Goal: Transaction & Acquisition: Book appointment/travel/reservation

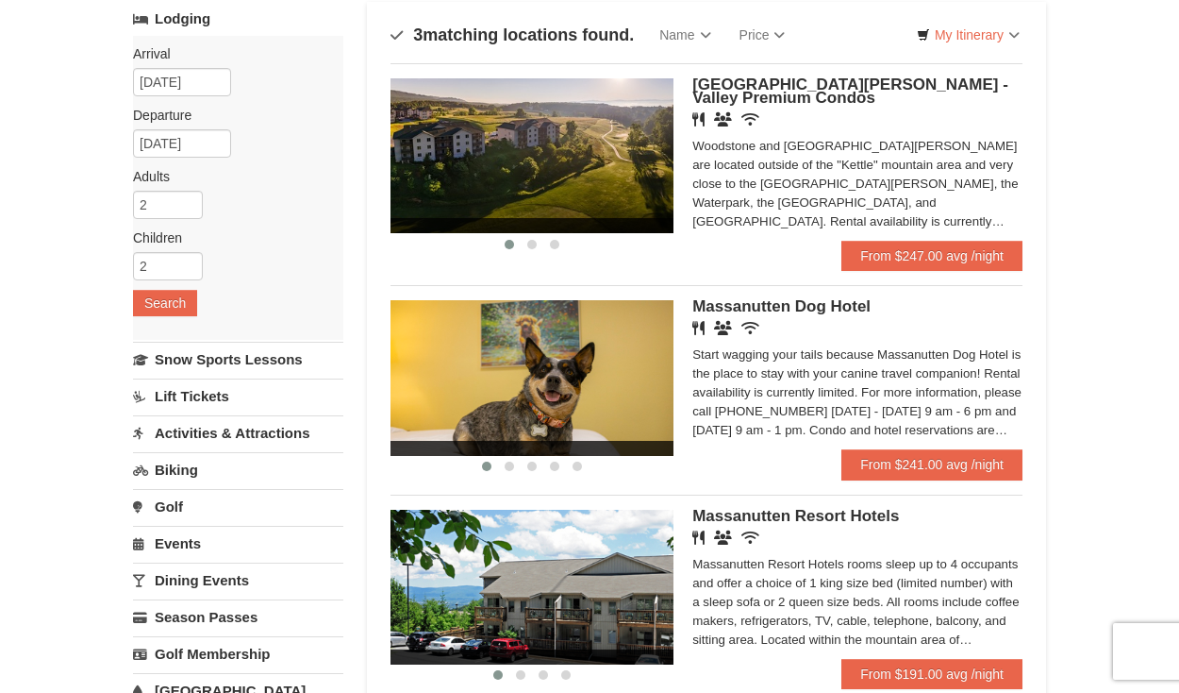
scroll to position [125, 0]
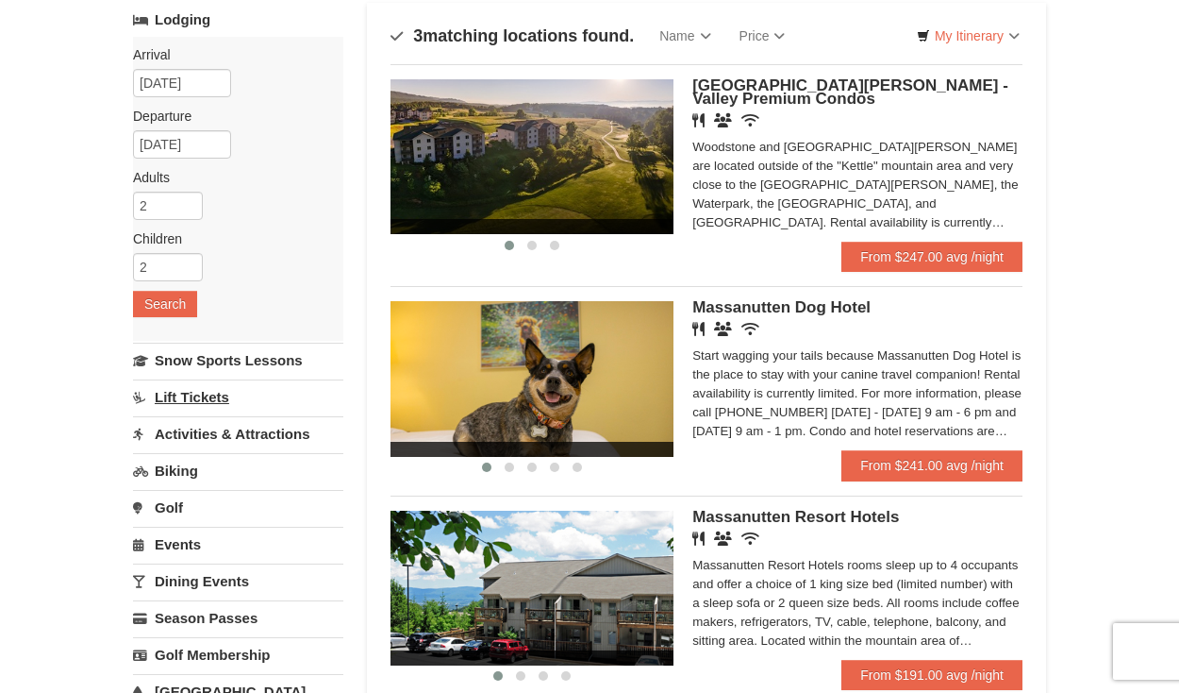
click at [216, 402] on link "Lift Tickets" at bounding box center [238, 396] width 210 height 35
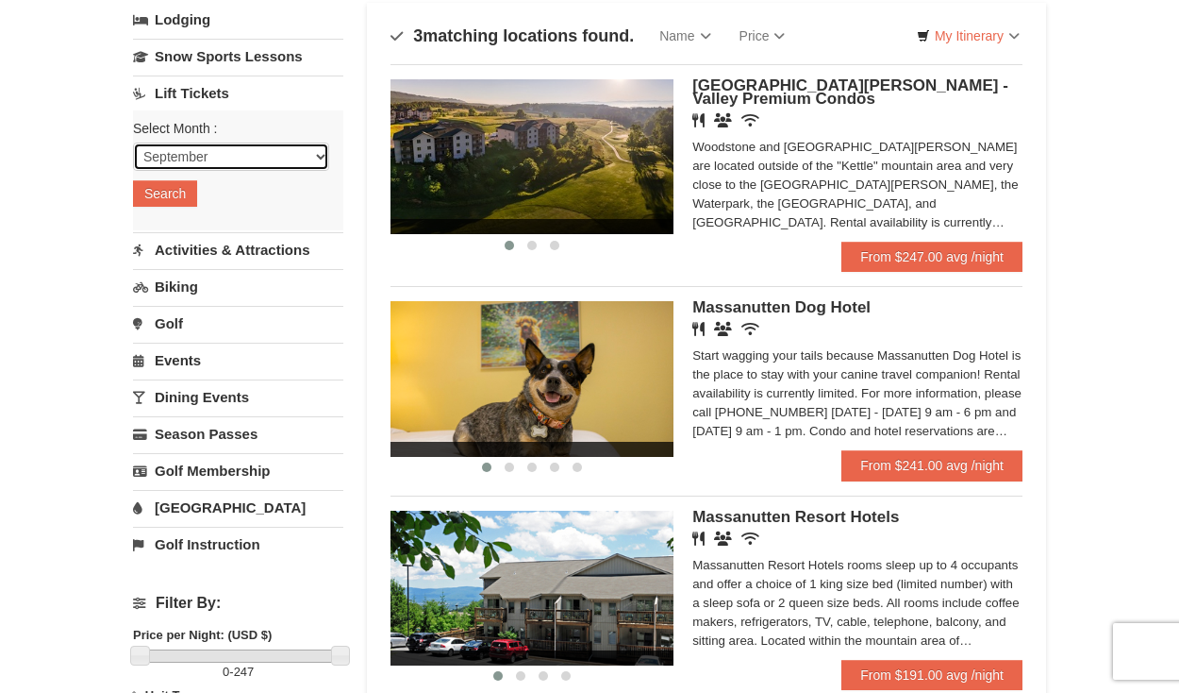
select select "12"
click at [180, 200] on button "Search" at bounding box center [165, 193] width 64 height 26
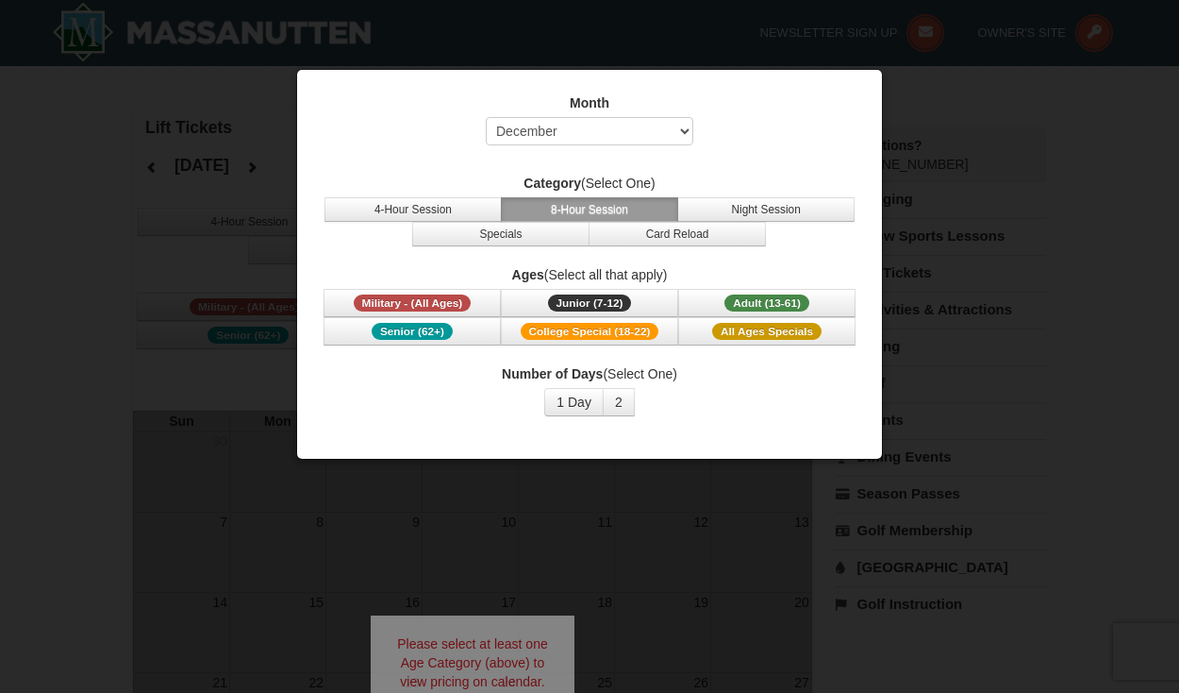
select select "12"
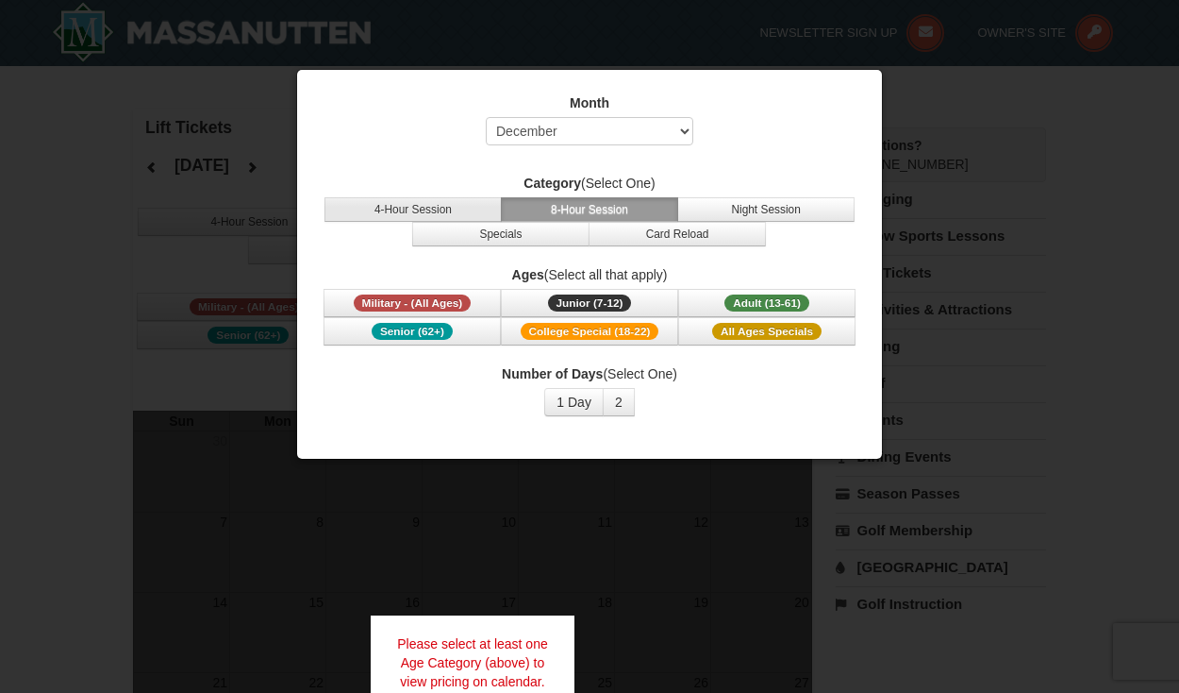
click at [463, 208] on button "4-Hour Session" at bounding box center [413, 209] width 177 height 25
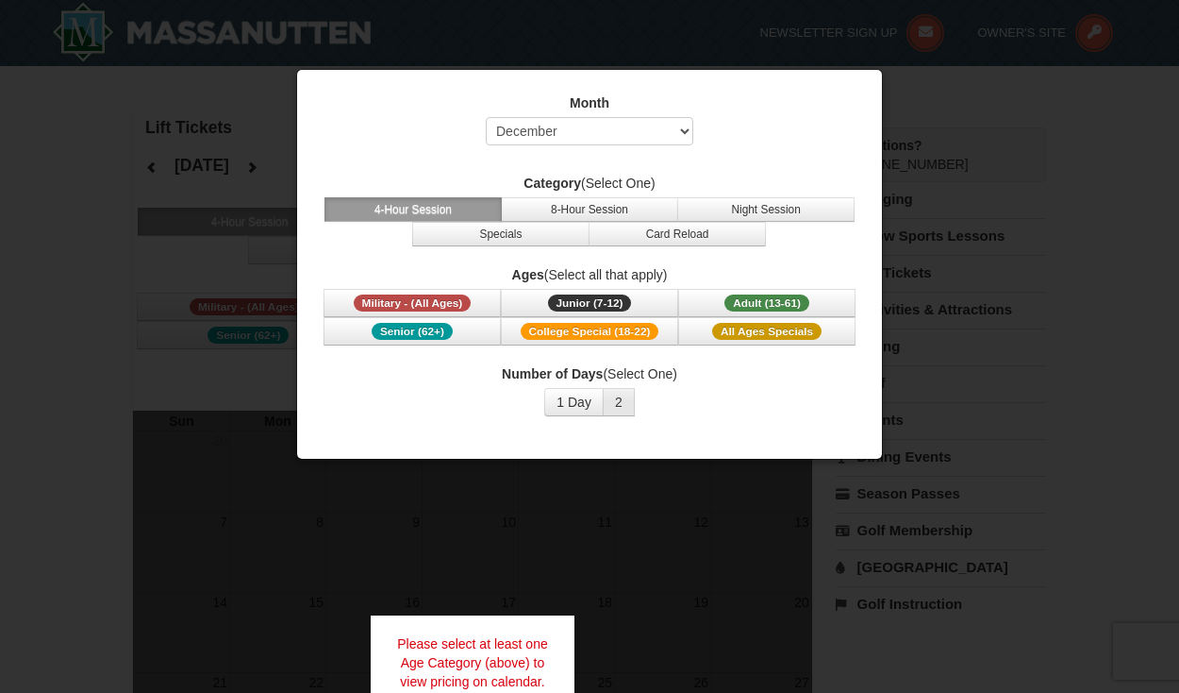
click at [626, 405] on button "2" at bounding box center [619, 402] width 32 height 28
click at [555, 310] on span "Junior (7-12)" at bounding box center [590, 302] width 84 height 17
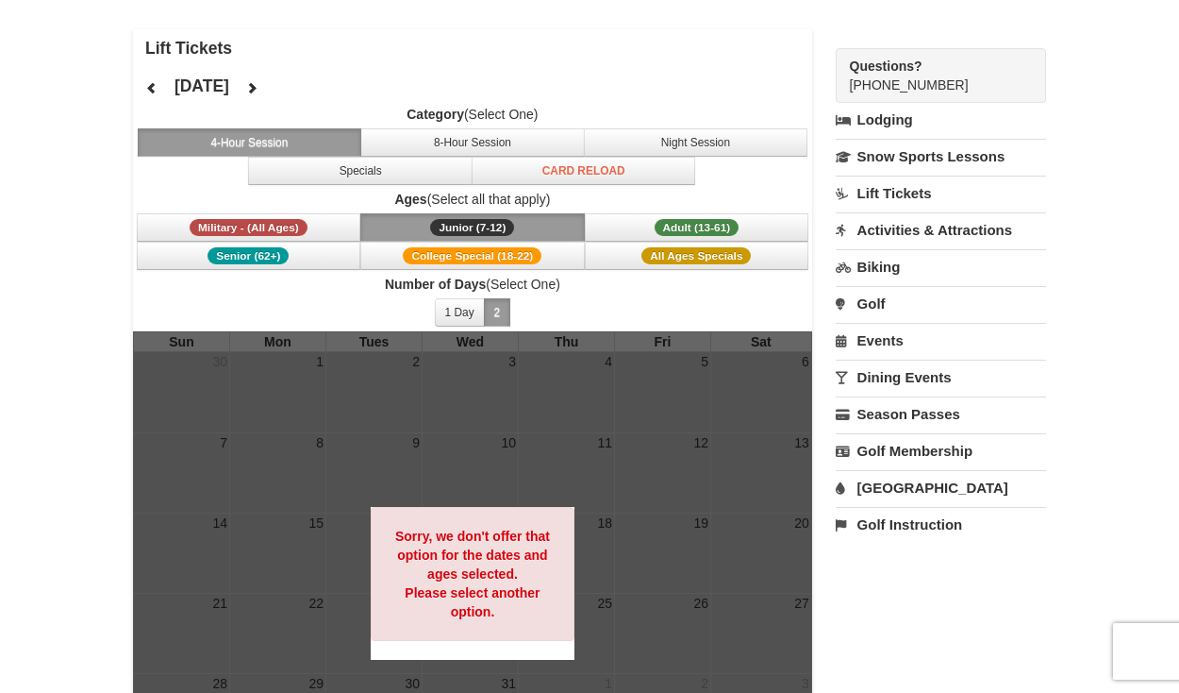
scroll to position [75, 0]
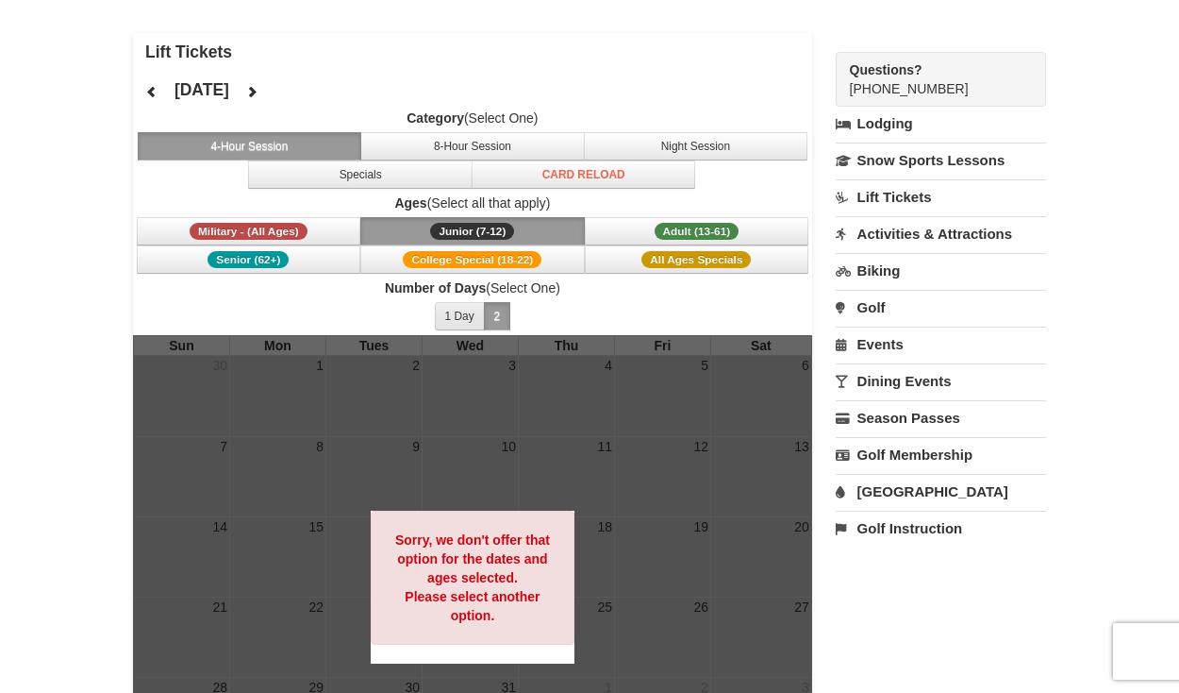
click at [466, 319] on button "1 Day" at bounding box center [460, 316] width 50 height 28
click at [682, 227] on span "Adult (13-61)" at bounding box center [697, 231] width 85 height 17
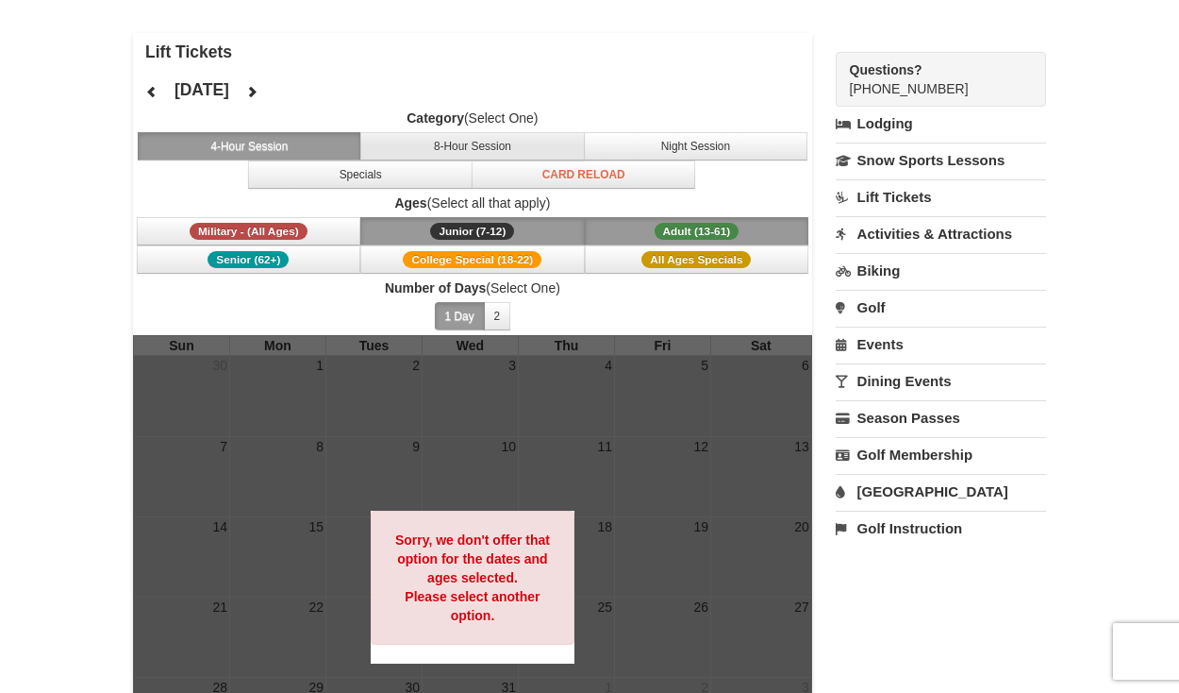
click at [476, 139] on button "8-Hour Session" at bounding box center [472, 146] width 225 height 28
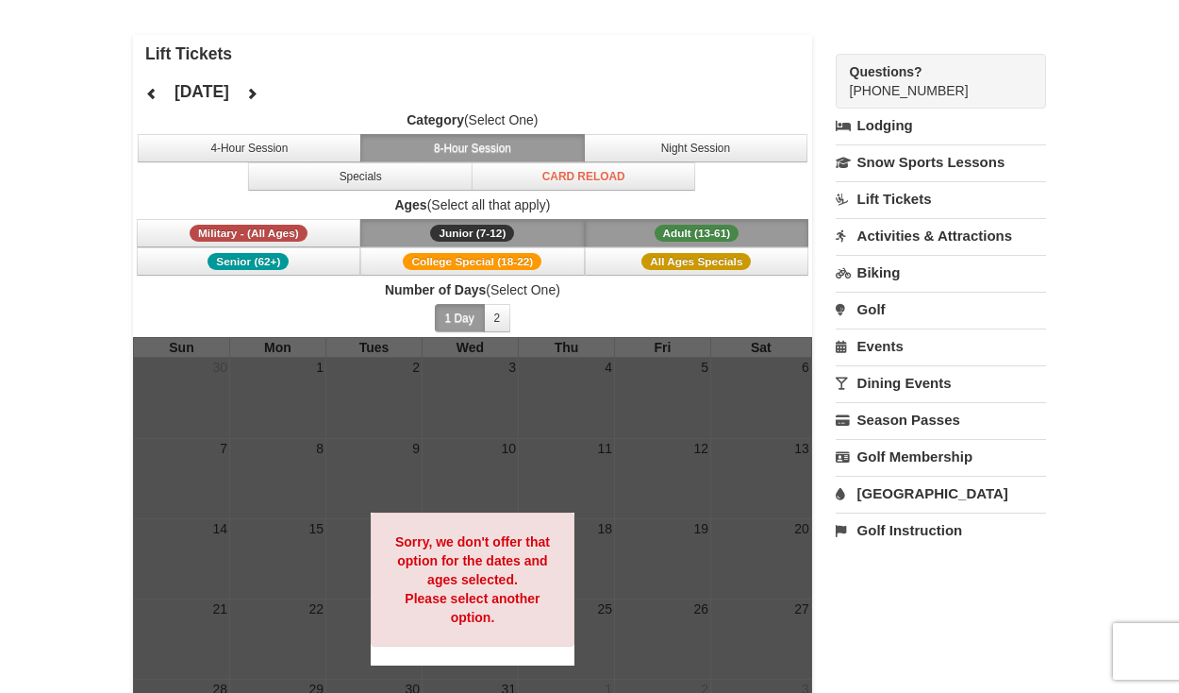
scroll to position [73, 0]
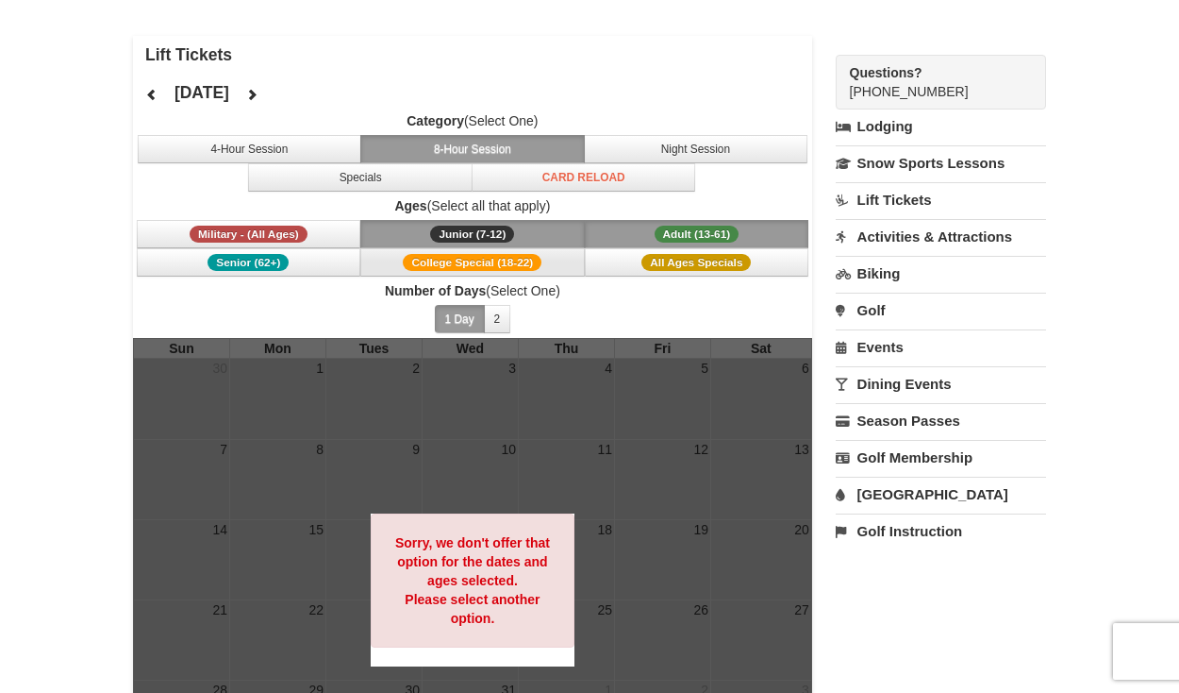
click at [452, 262] on span "College Special (18-22)" at bounding box center [472, 262] width 139 height 17
click at [679, 263] on span "All Ages Specials" at bounding box center [696, 262] width 109 height 17
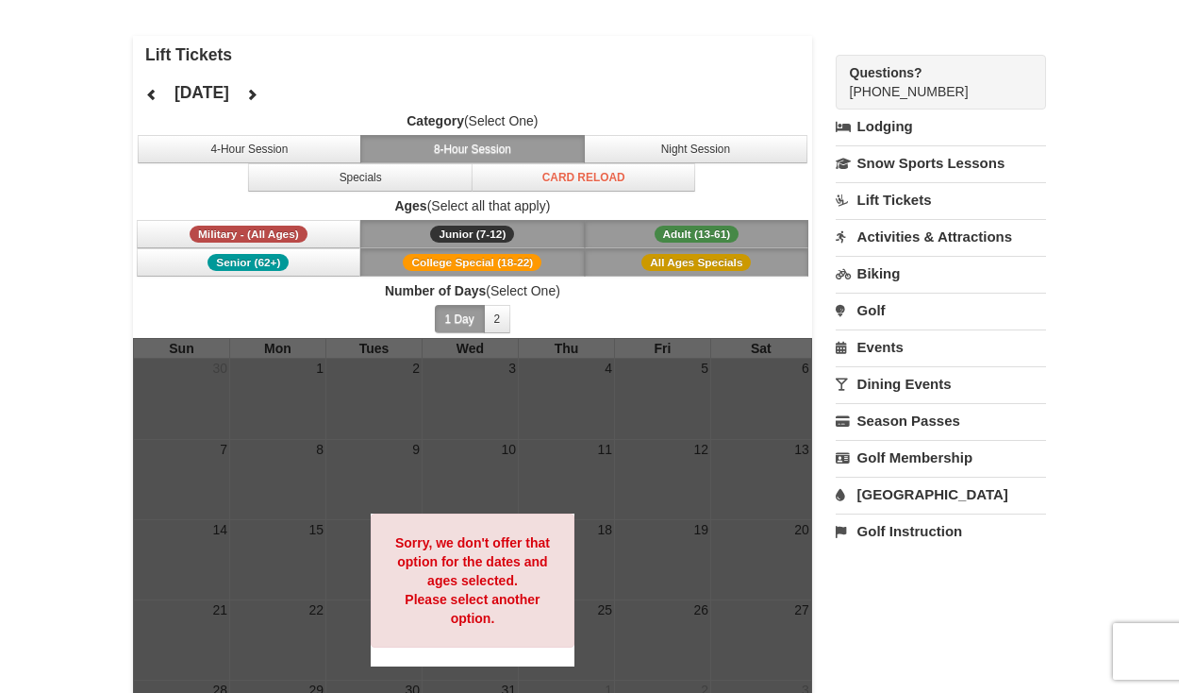
click at [532, 232] on button "Junior (7-12) (7 - 12)" at bounding box center [472, 234] width 225 height 28
click at [613, 227] on button "Adult (13-61) (13 - 61)" at bounding box center [697, 234] width 225 height 28
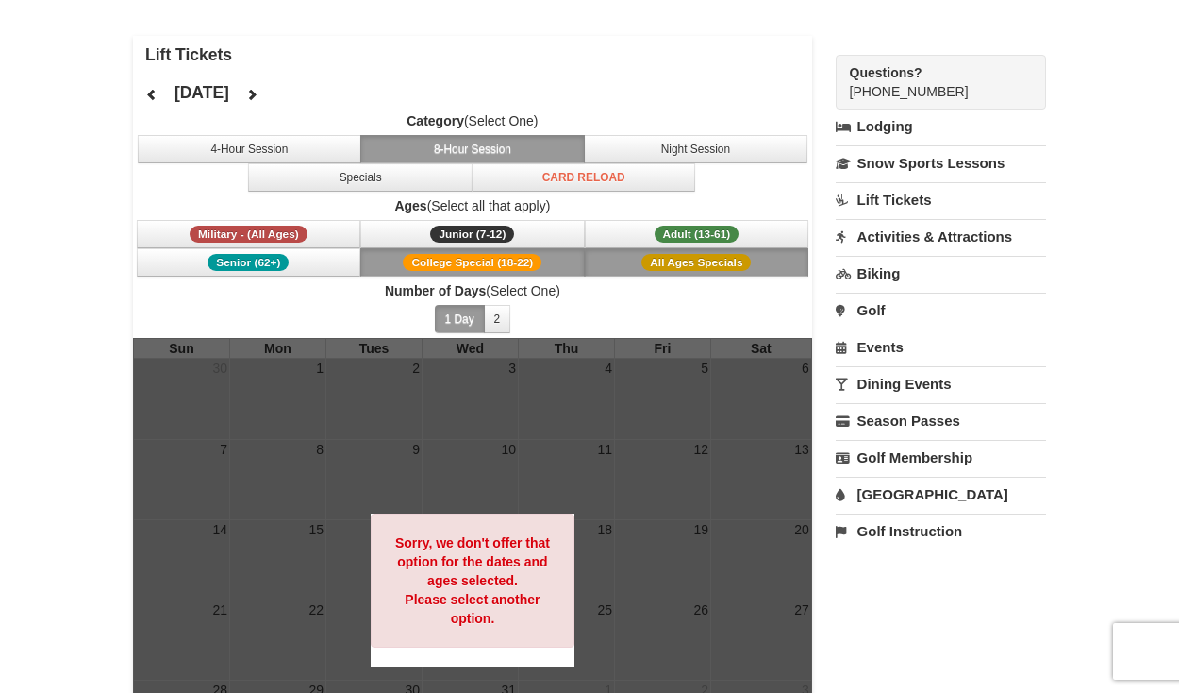
click at [551, 262] on button "College Special (18-22)" at bounding box center [472, 262] width 225 height 28
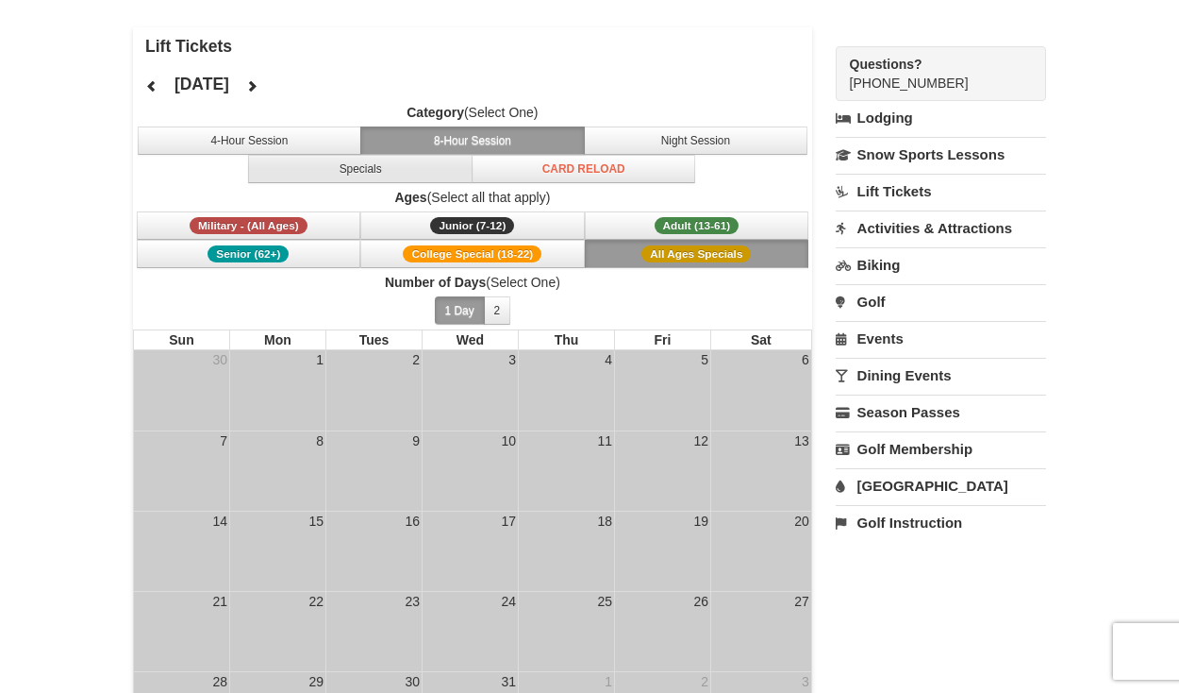
scroll to position [89, 0]
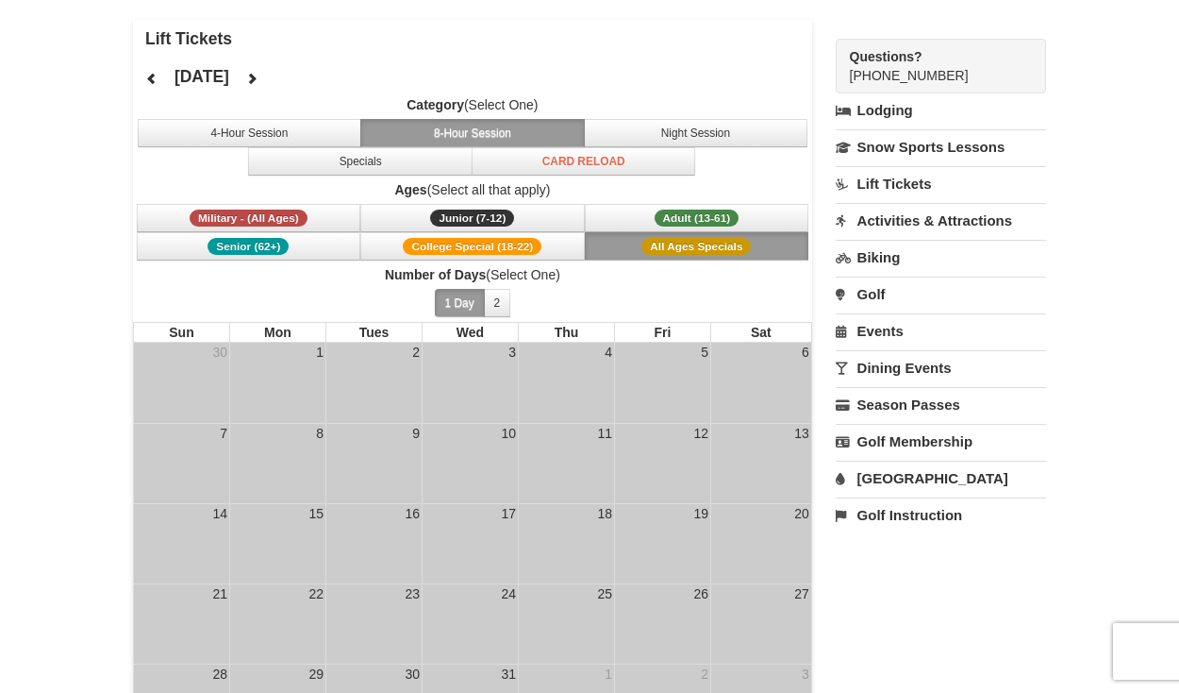
click at [151, 83] on icon at bounding box center [151, 78] width 13 height 13
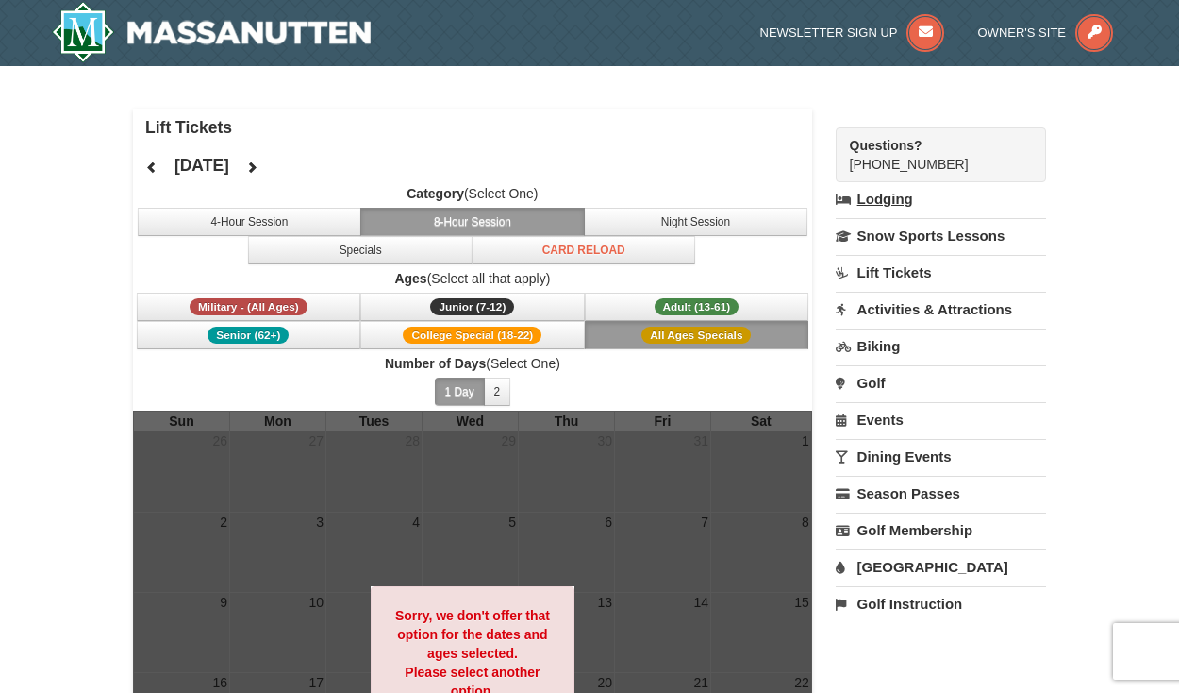
scroll to position [0, 0]
click at [921, 277] on link "Lift Tickets" at bounding box center [941, 272] width 210 height 35
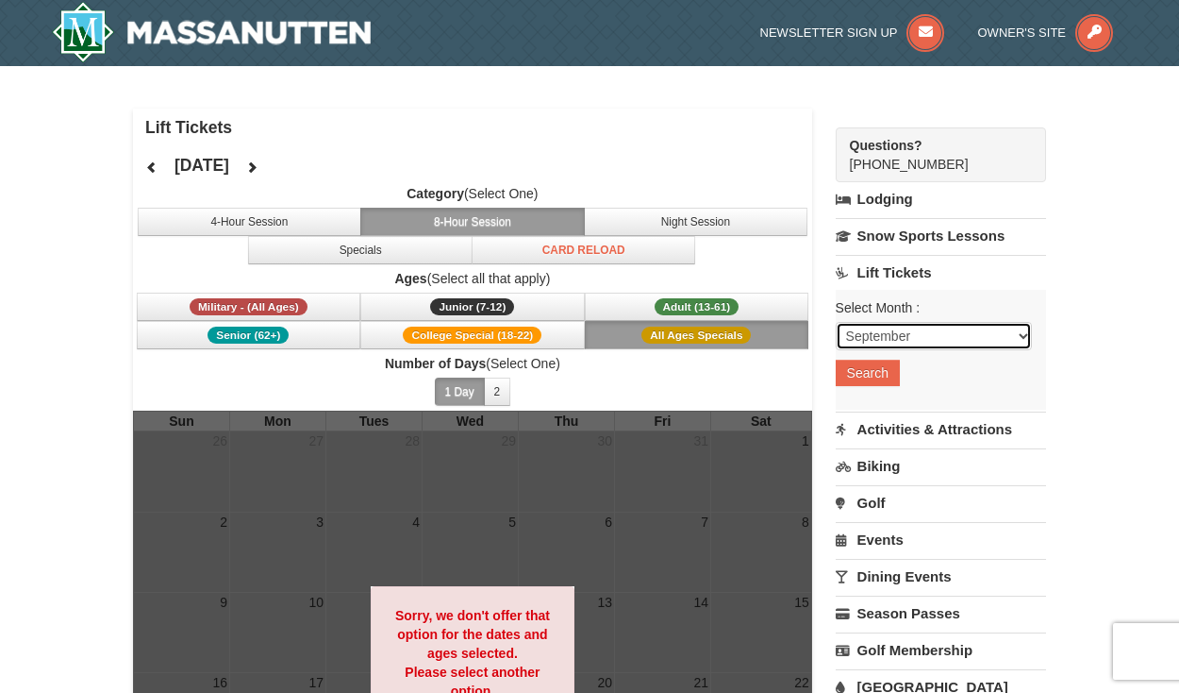
select select "12"
click at [878, 377] on button "Search" at bounding box center [868, 373] width 64 height 26
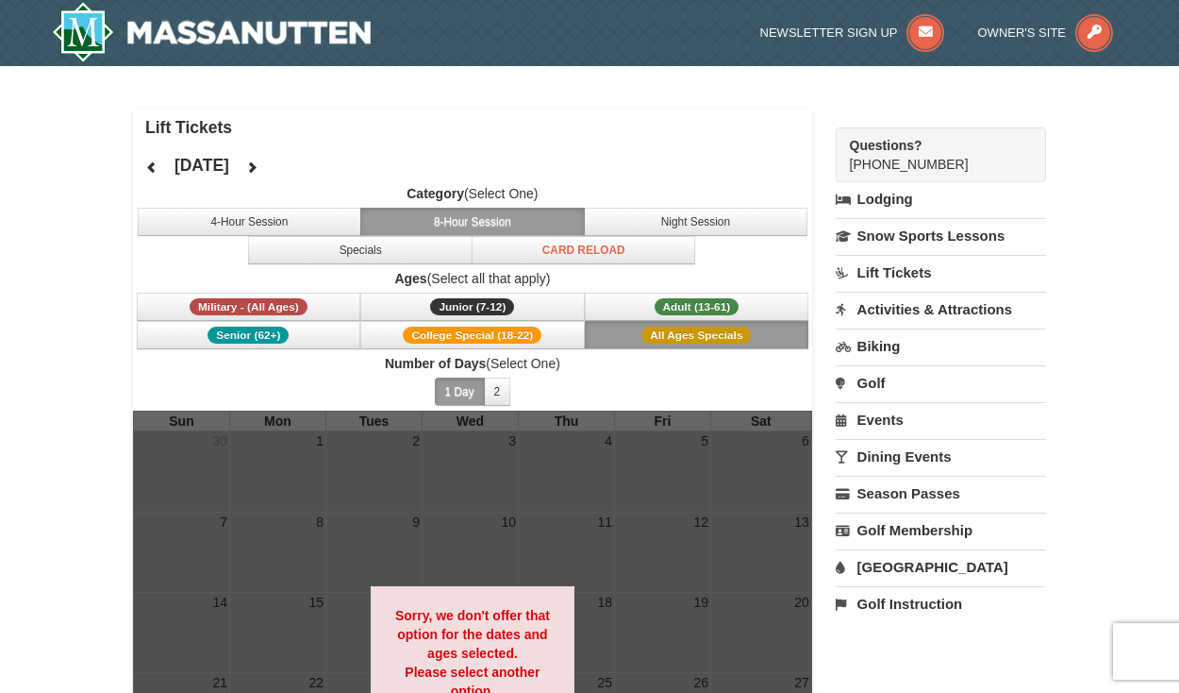
click at [638, 331] on button "All Ages Specials" at bounding box center [697, 335] width 225 height 28
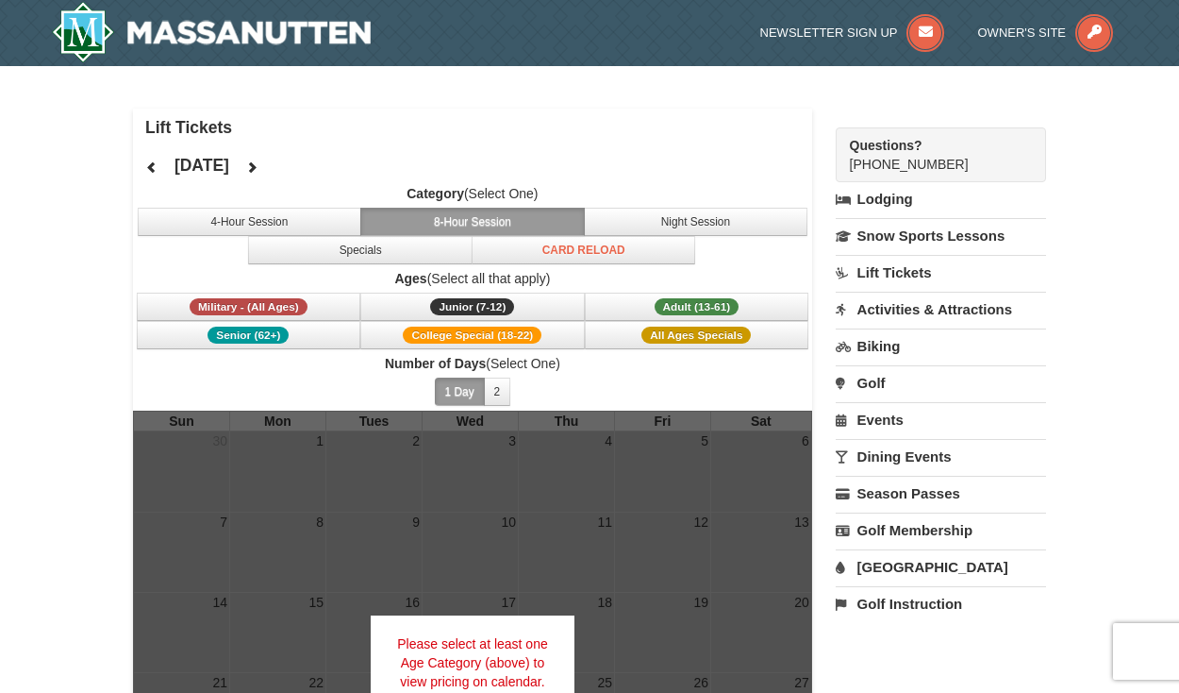
click at [544, 221] on button "8-Hour Session" at bounding box center [472, 222] width 225 height 28
click at [399, 245] on button "Specials" at bounding box center [360, 250] width 225 height 28
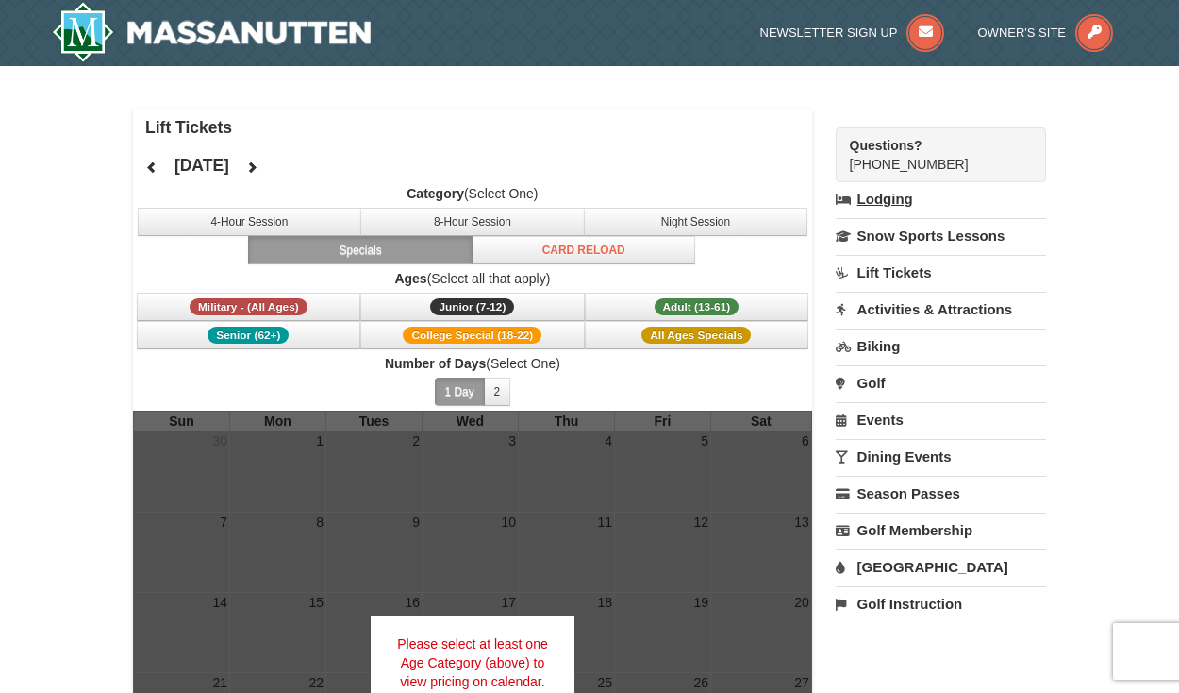
click at [904, 206] on link "Lodging" at bounding box center [941, 199] width 210 height 34
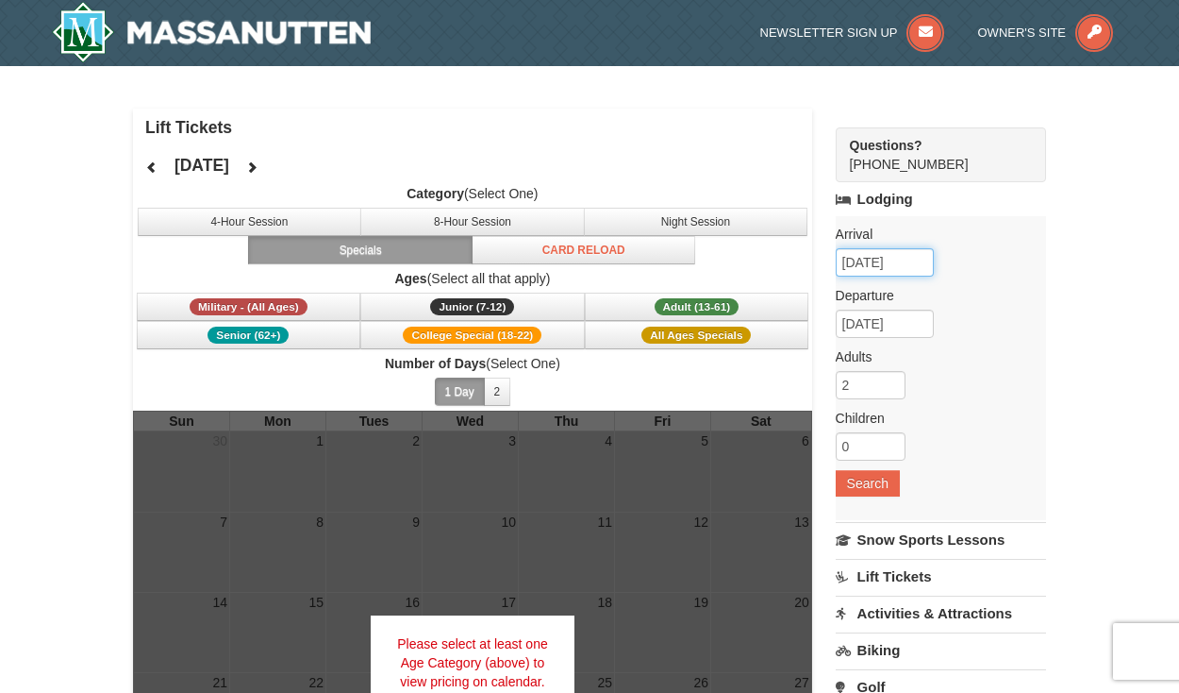
click at [901, 271] on input "[DATE]" at bounding box center [885, 262] width 98 height 28
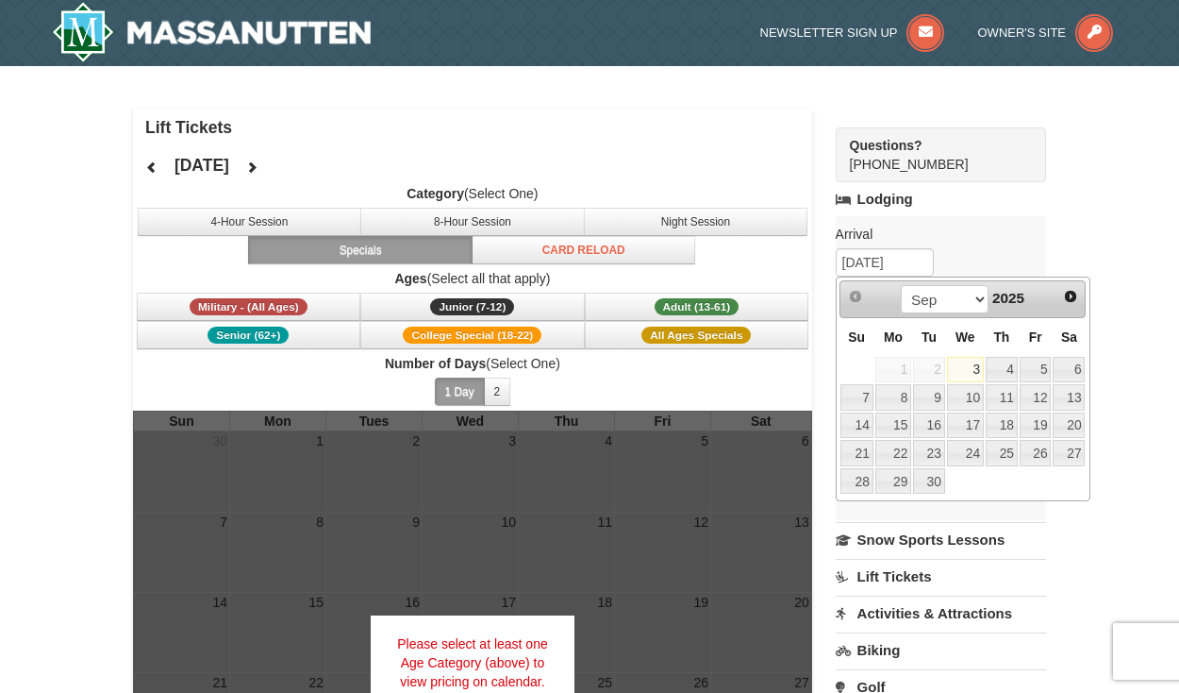
click at [1071, 310] on div "Prev Next Sep Oct Nov [DATE]" at bounding box center [963, 299] width 247 height 38
click at [1071, 302] on span "Next" at bounding box center [1070, 296] width 15 height 15
click at [1071, 303] on span "Next" at bounding box center [1070, 296] width 15 height 15
click at [871, 477] on link "28" at bounding box center [857, 481] width 33 height 26
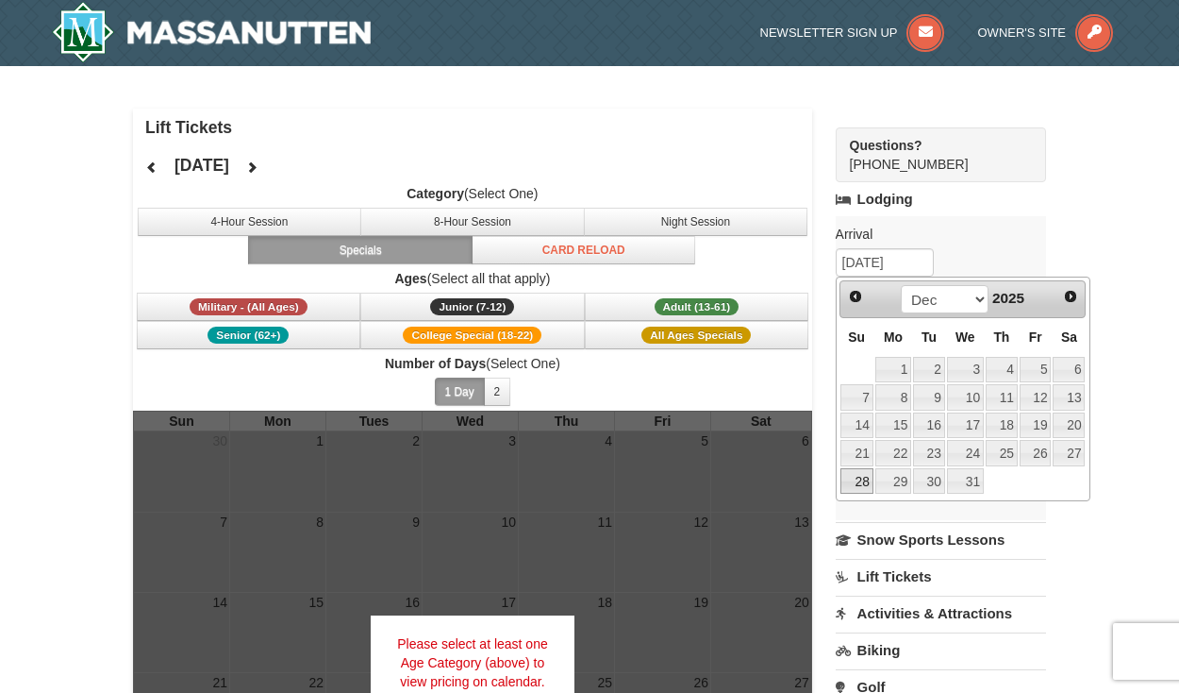
type input "[DATE]"
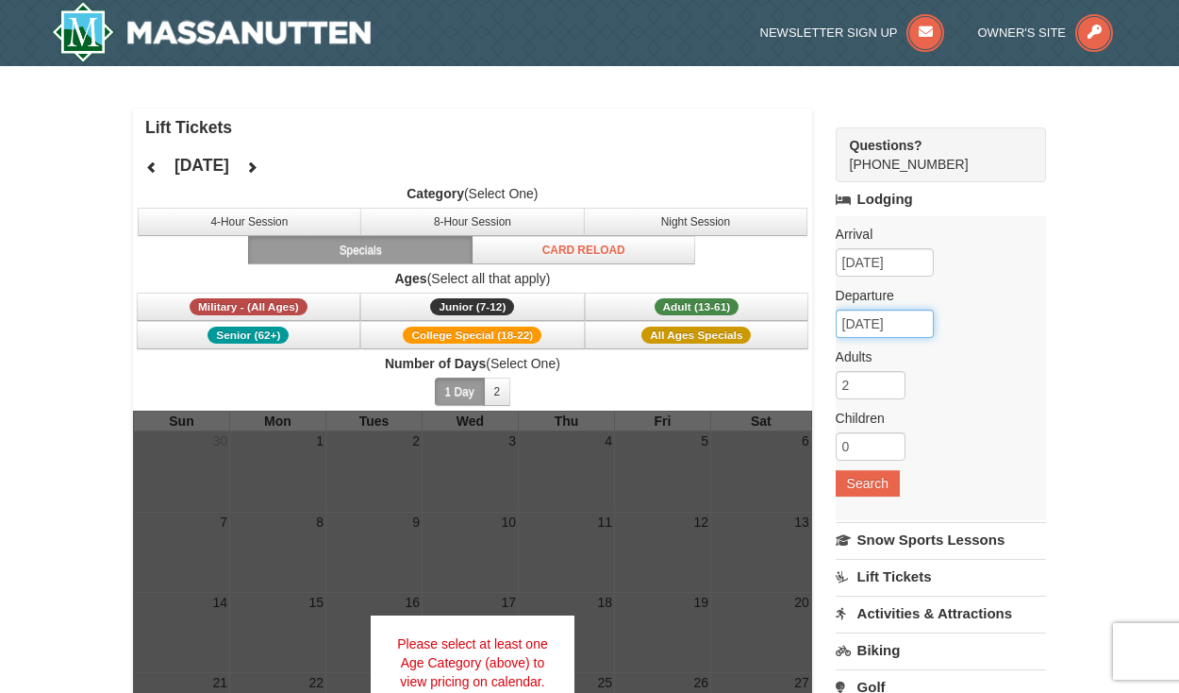
click at [918, 336] on input "[DATE]" at bounding box center [885, 324] width 98 height 28
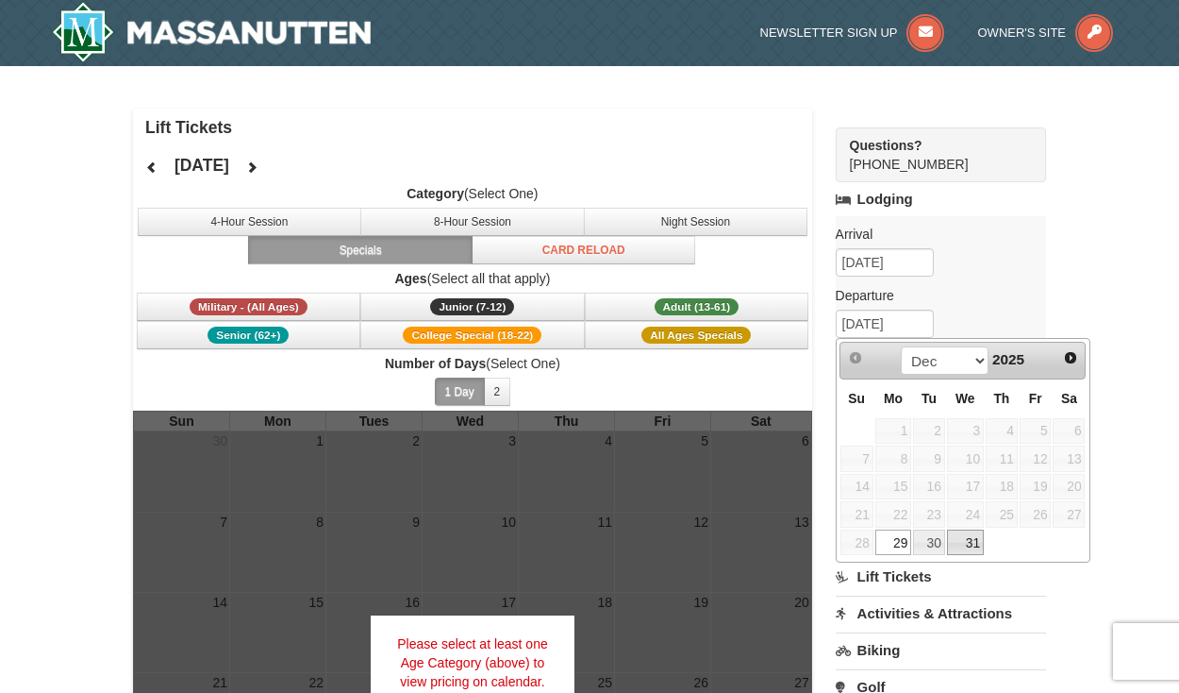
click at [974, 548] on link "31" at bounding box center [965, 542] width 37 height 26
type input "[DATE]"
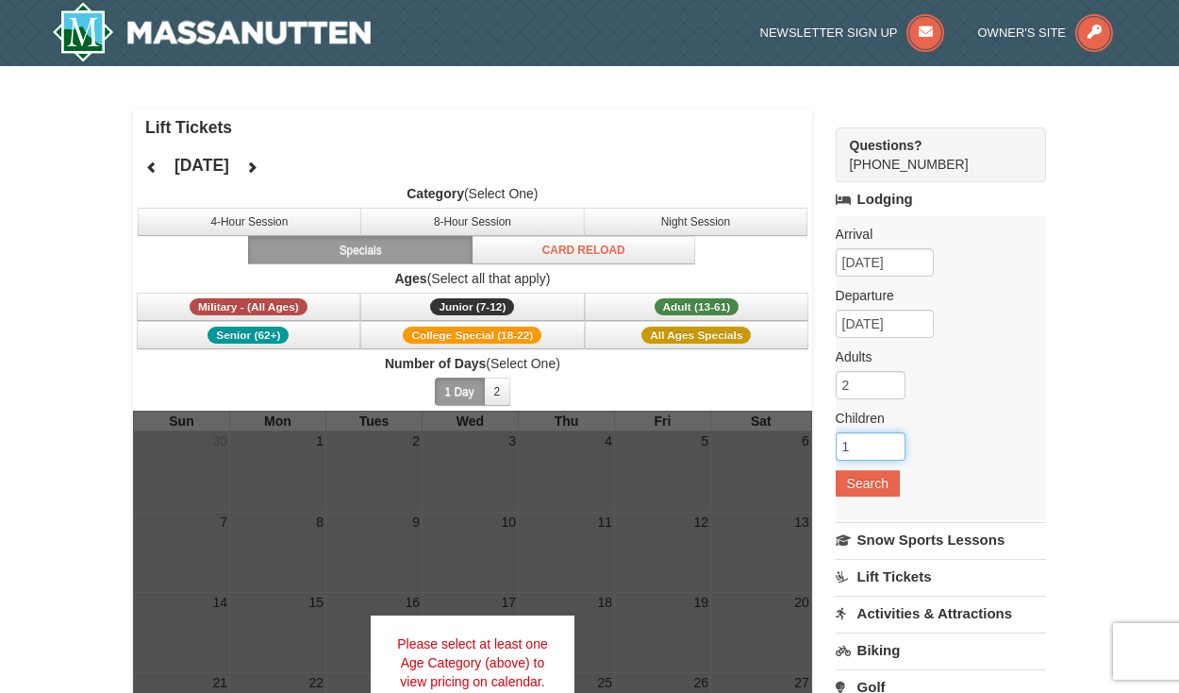
click at [892, 442] on input "1" at bounding box center [871, 446] width 70 height 28
type input "2"
click at [892, 442] on input "2" at bounding box center [871, 446] width 70 height 28
click at [886, 491] on button "Search" at bounding box center [868, 483] width 64 height 26
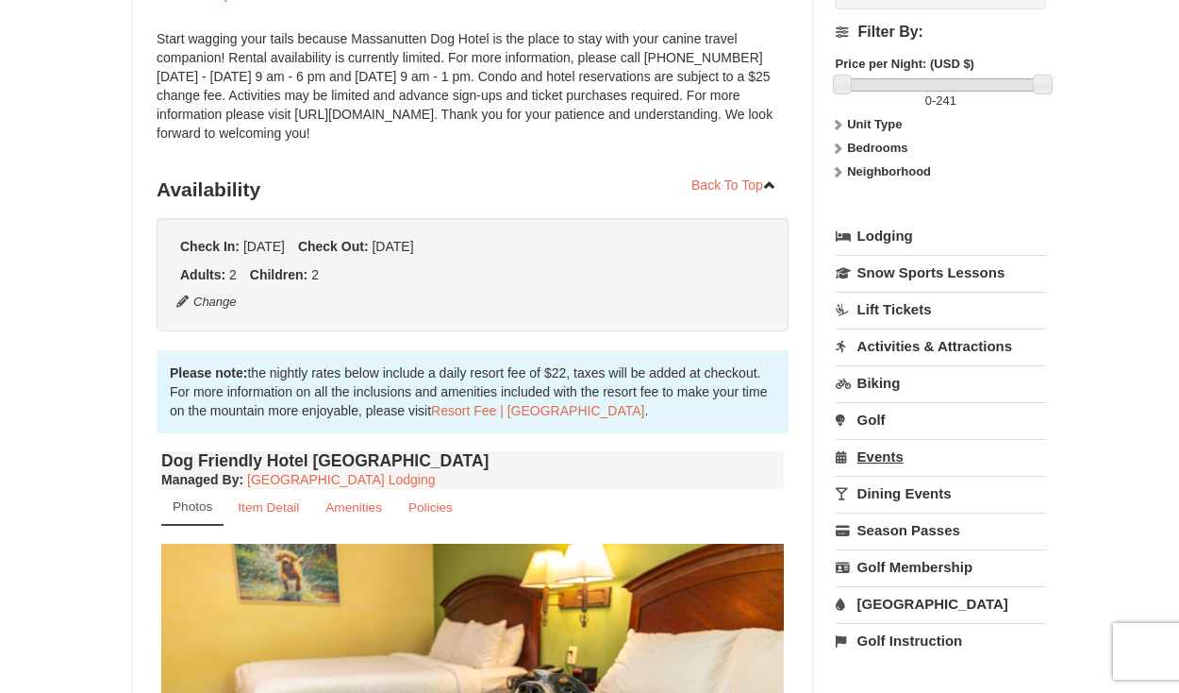
scroll to position [250, 0]
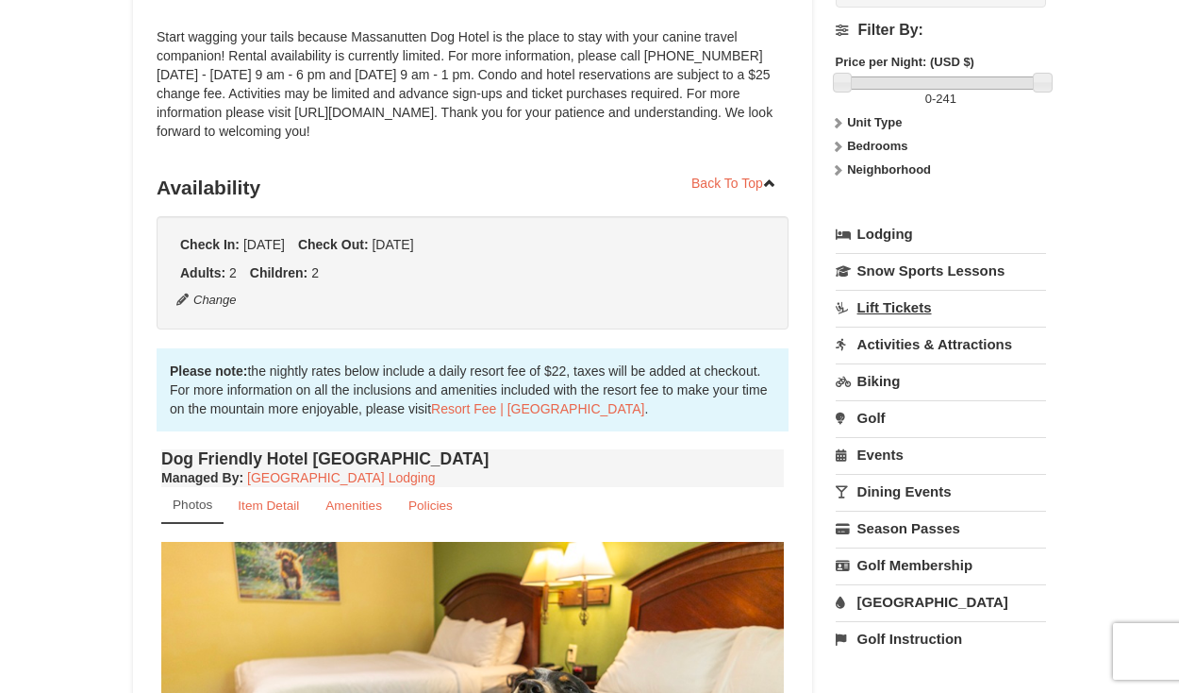
click at [886, 315] on link "Lift Tickets" at bounding box center [941, 307] width 210 height 35
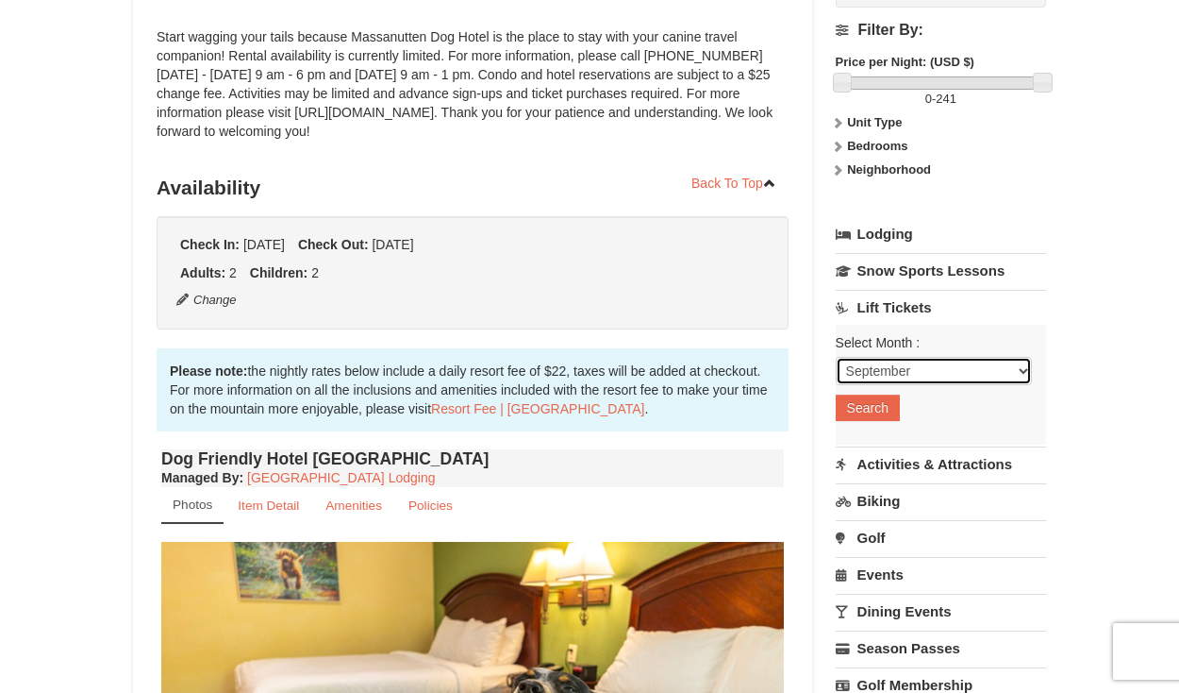
select select "12"
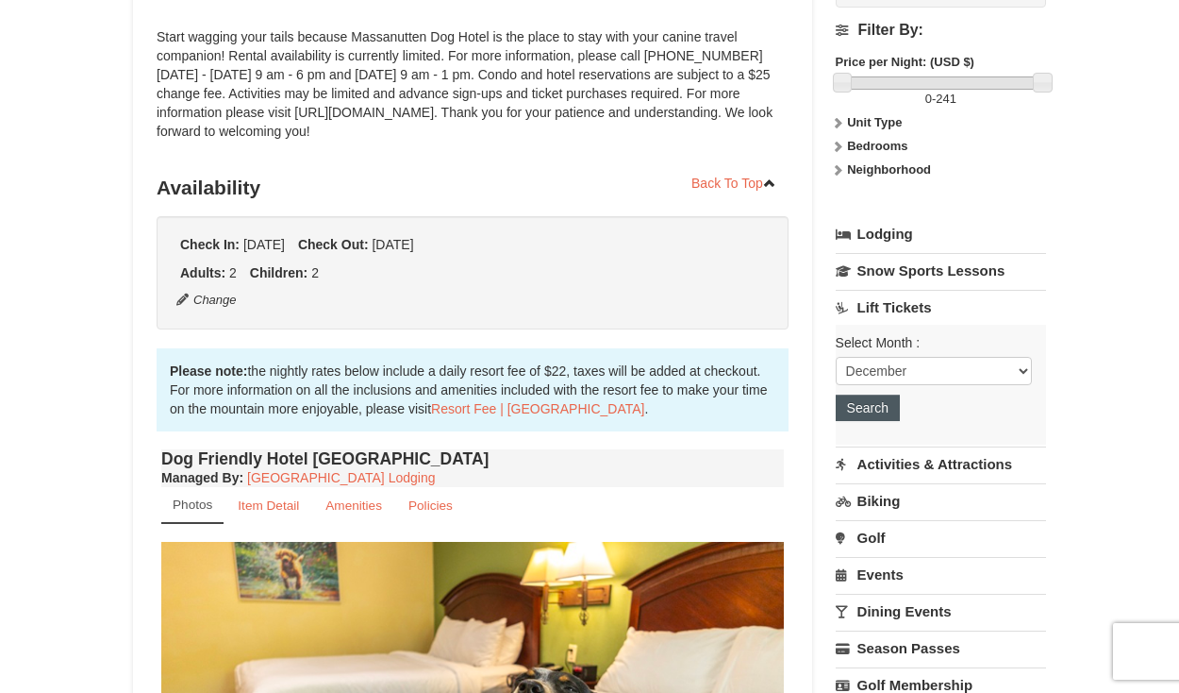
click at [879, 411] on button "Search" at bounding box center [868, 407] width 64 height 26
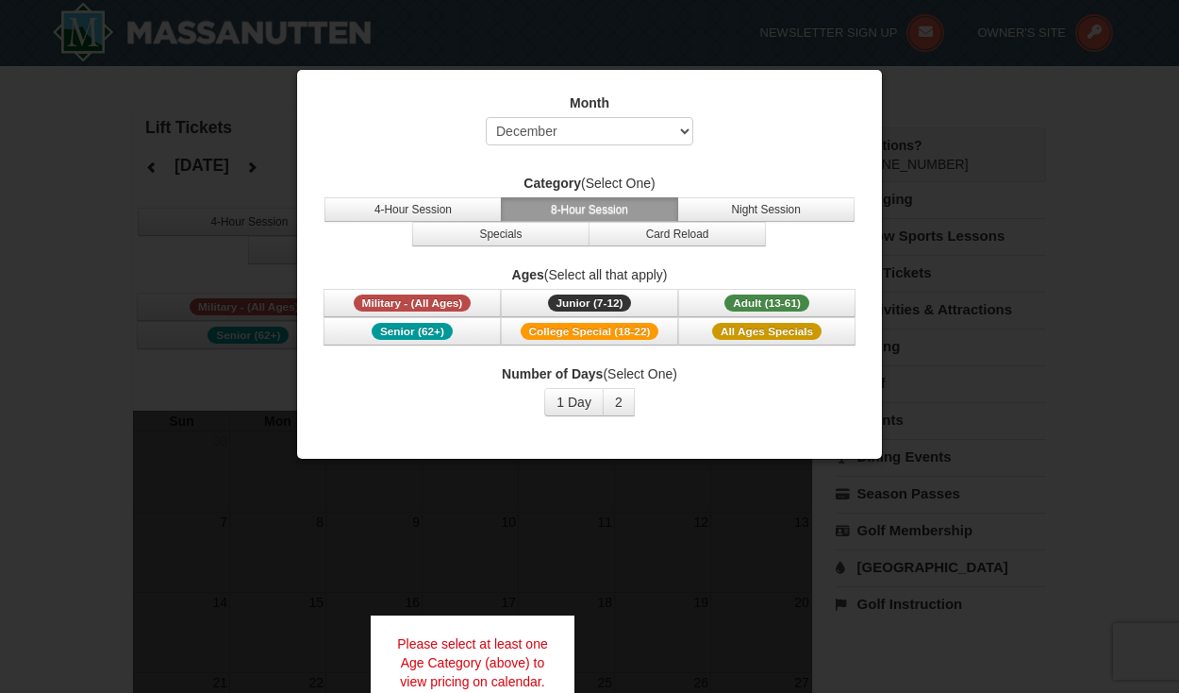
select select "12"
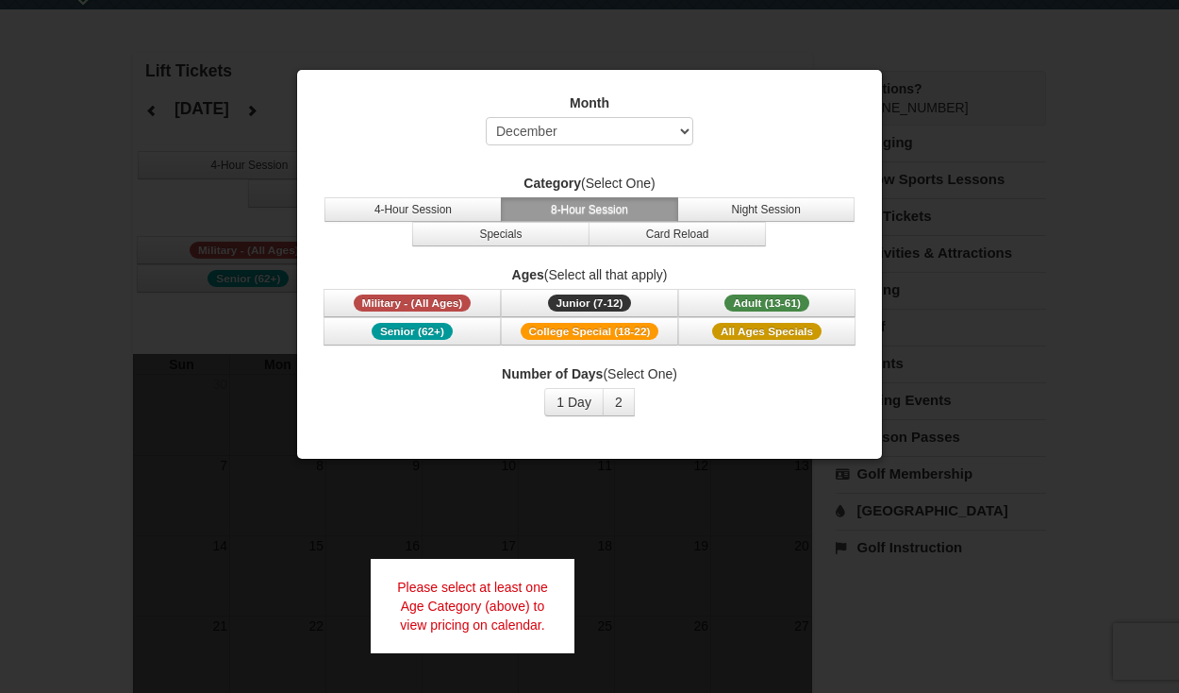
scroll to position [69, 0]
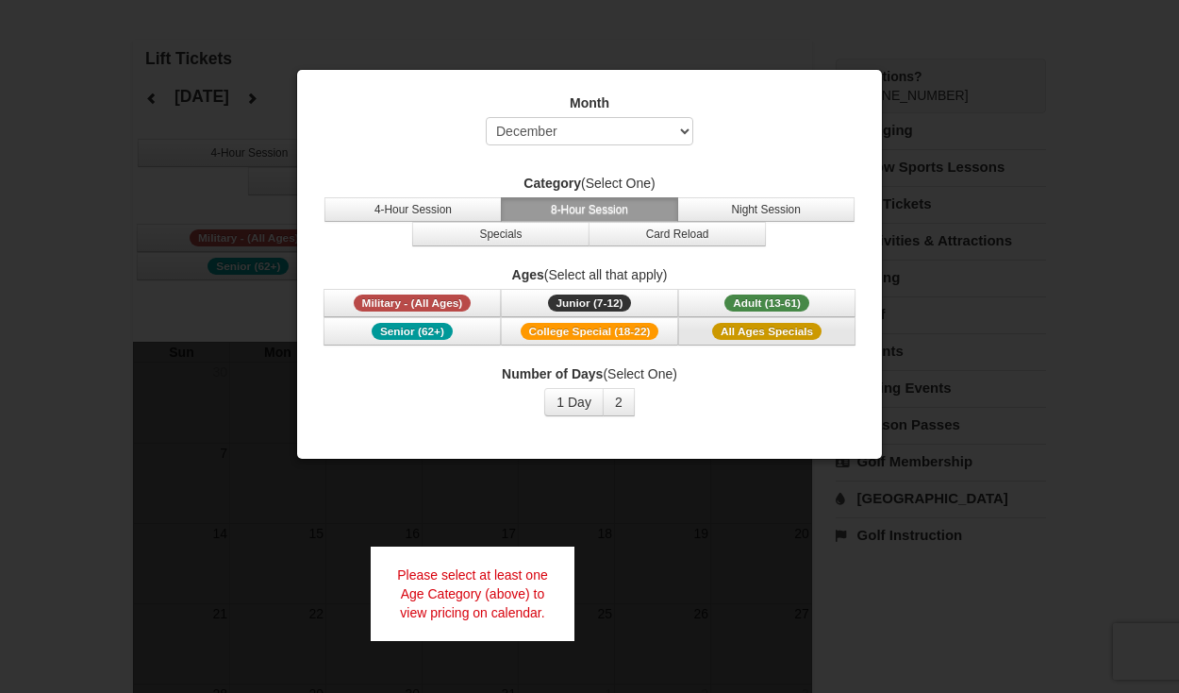
click at [750, 336] on span "All Ages Specials" at bounding box center [766, 331] width 109 height 17
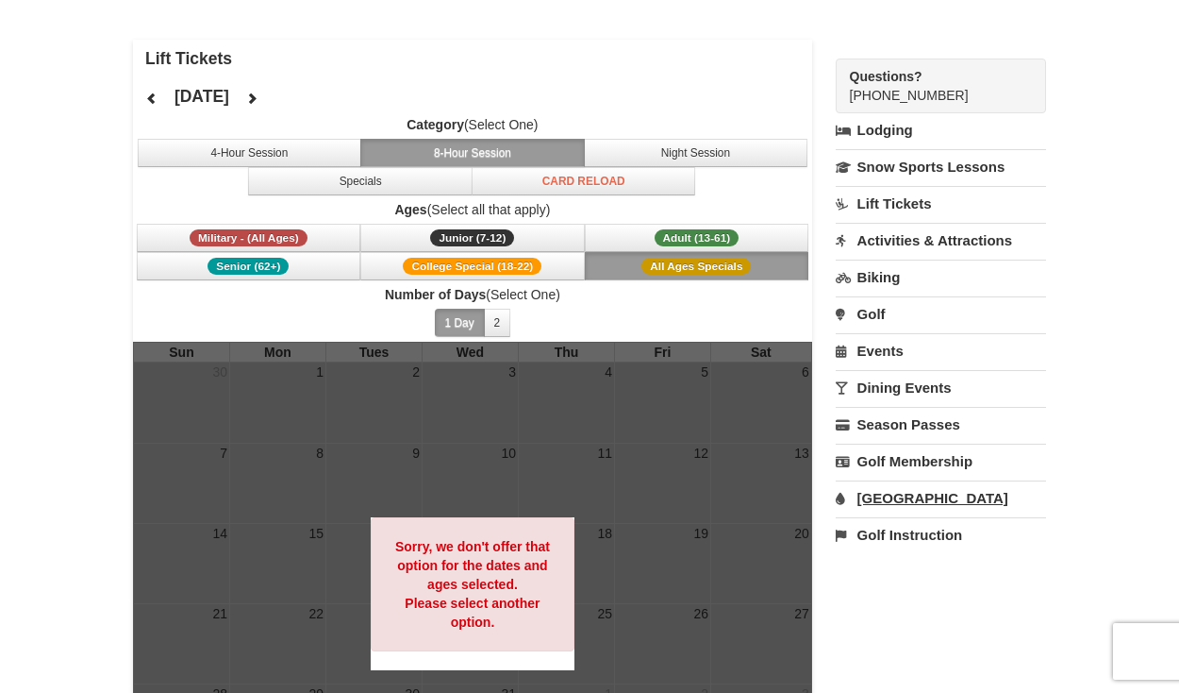
click at [916, 497] on link "[GEOGRAPHIC_DATA]" at bounding box center [941, 497] width 210 height 35
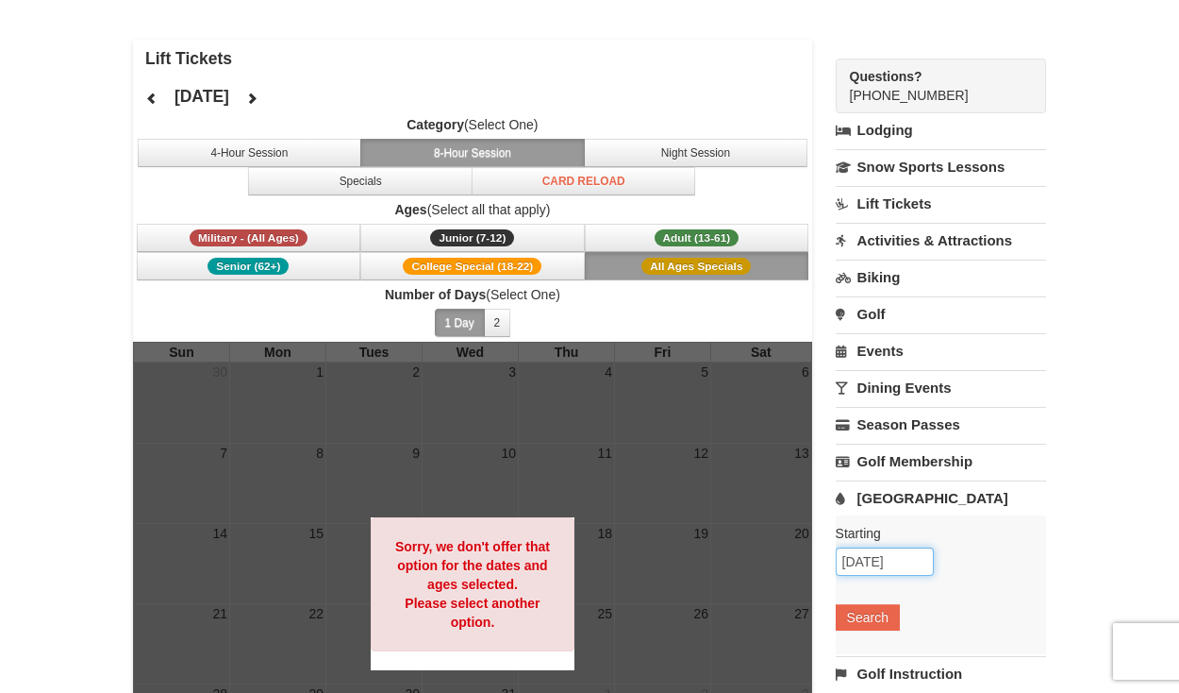
click at [914, 565] on input "[DATE]" at bounding box center [885, 561] width 98 height 28
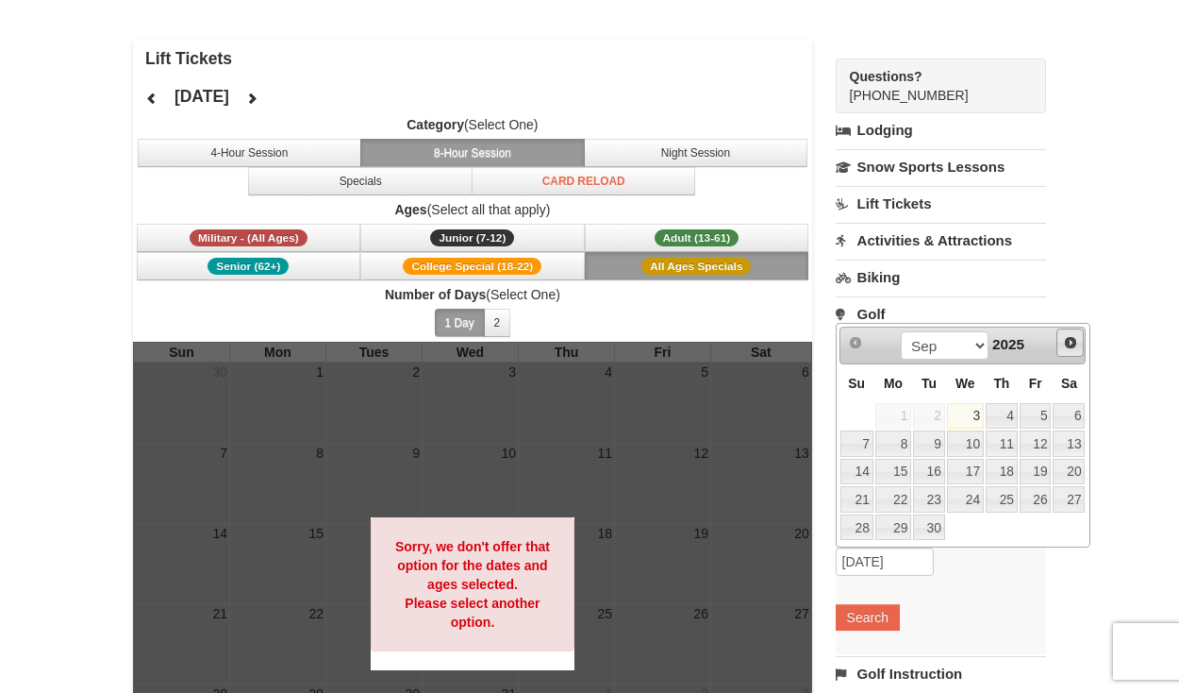
click at [1070, 348] on span "Next" at bounding box center [1070, 342] width 15 height 15
click at [1069, 352] on link "Next" at bounding box center [1071, 342] width 28 height 28
click at [891, 534] on link "29" at bounding box center [894, 527] width 36 height 26
type input "[DATE]"
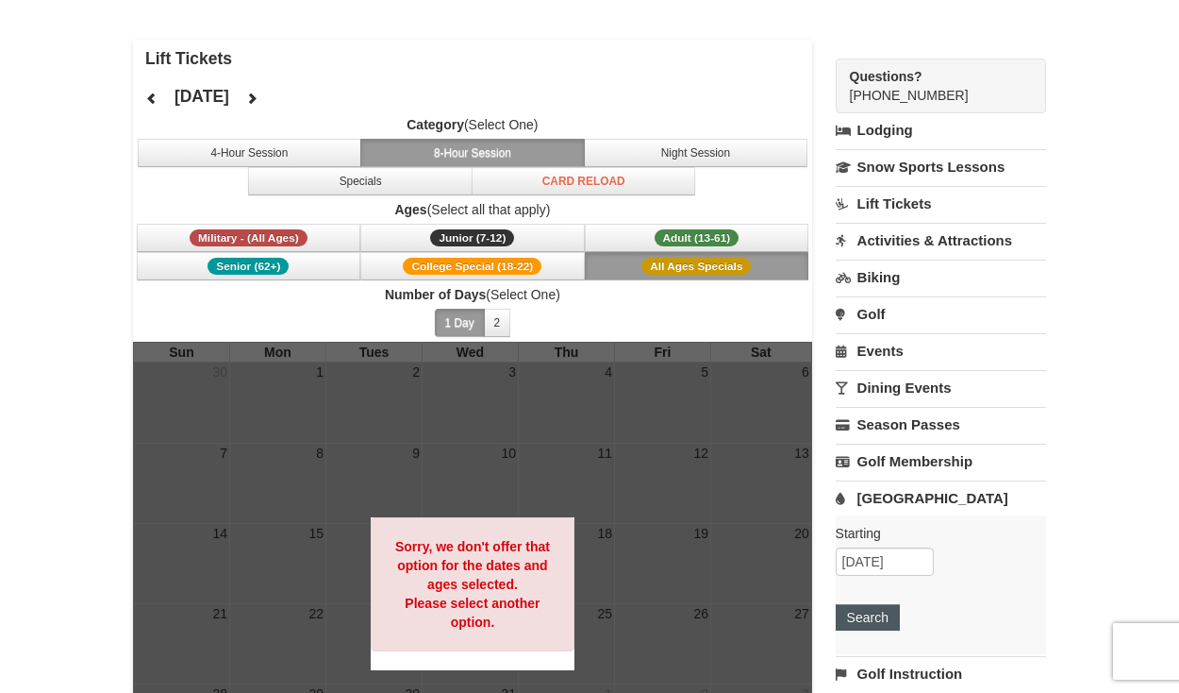
click at [882, 614] on button "Search" at bounding box center [868, 617] width 64 height 26
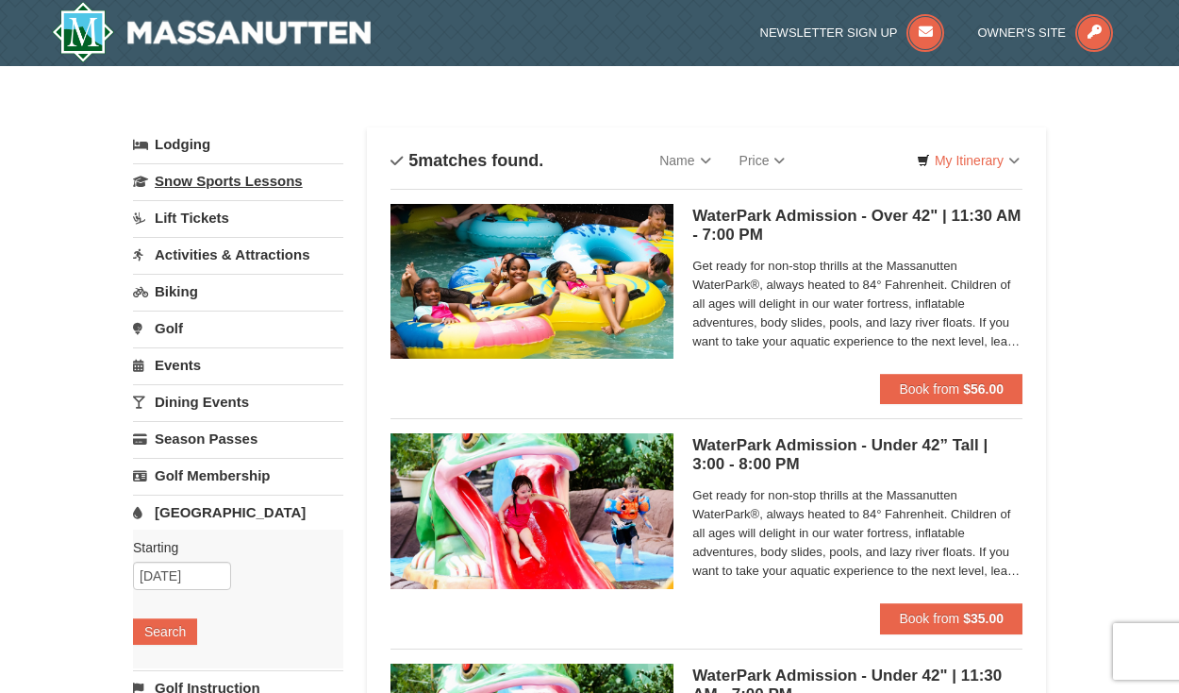
click at [239, 189] on link "Snow Sports Lessons" at bounding box center [238, 180] width 210 height 35
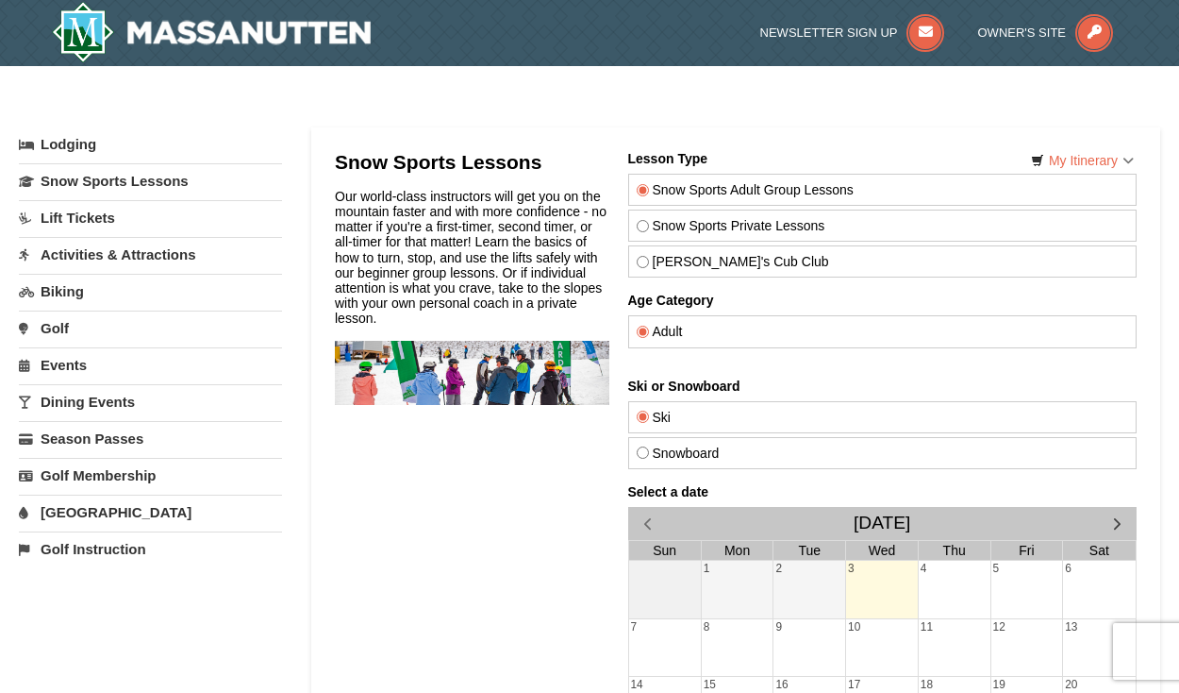
click at [646, 262] on input "[PERSON_NAME]'s Cub Club" at bounding box center [643, 262] width 12 height 12
radio input "true"
click at [642, 230] on input "Snow Sports Private Lessons" at bounding box center [643, 226] width 12 height 12
radio input "true"
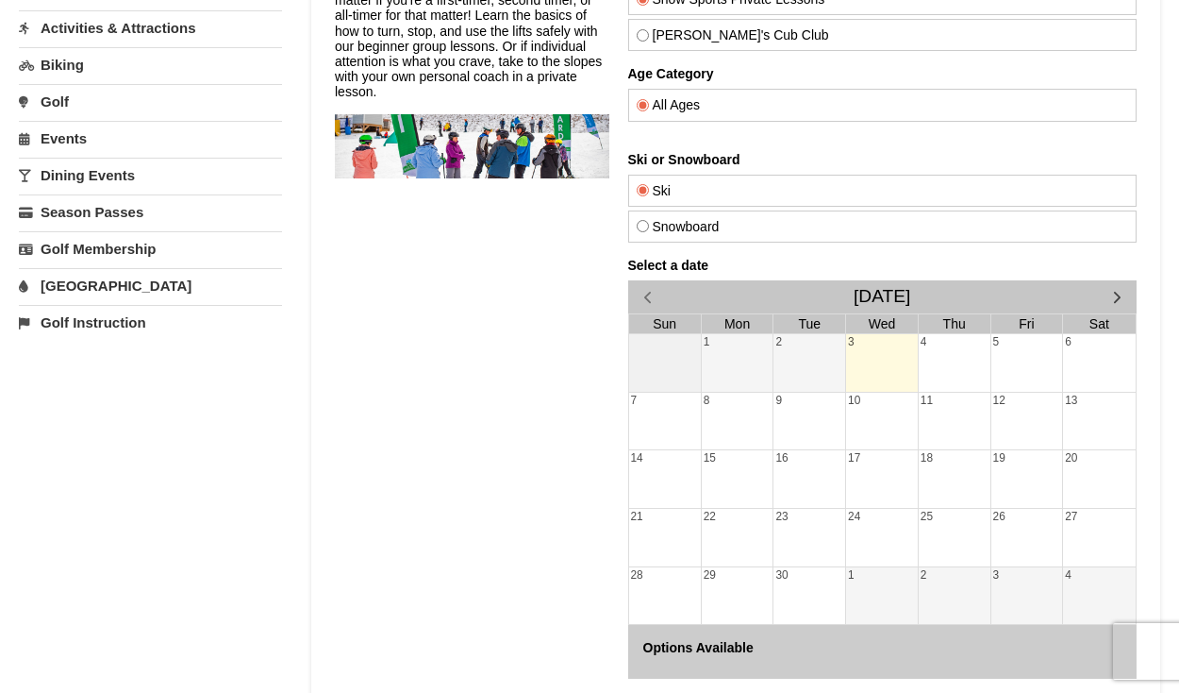
scroll to position [228, 0]
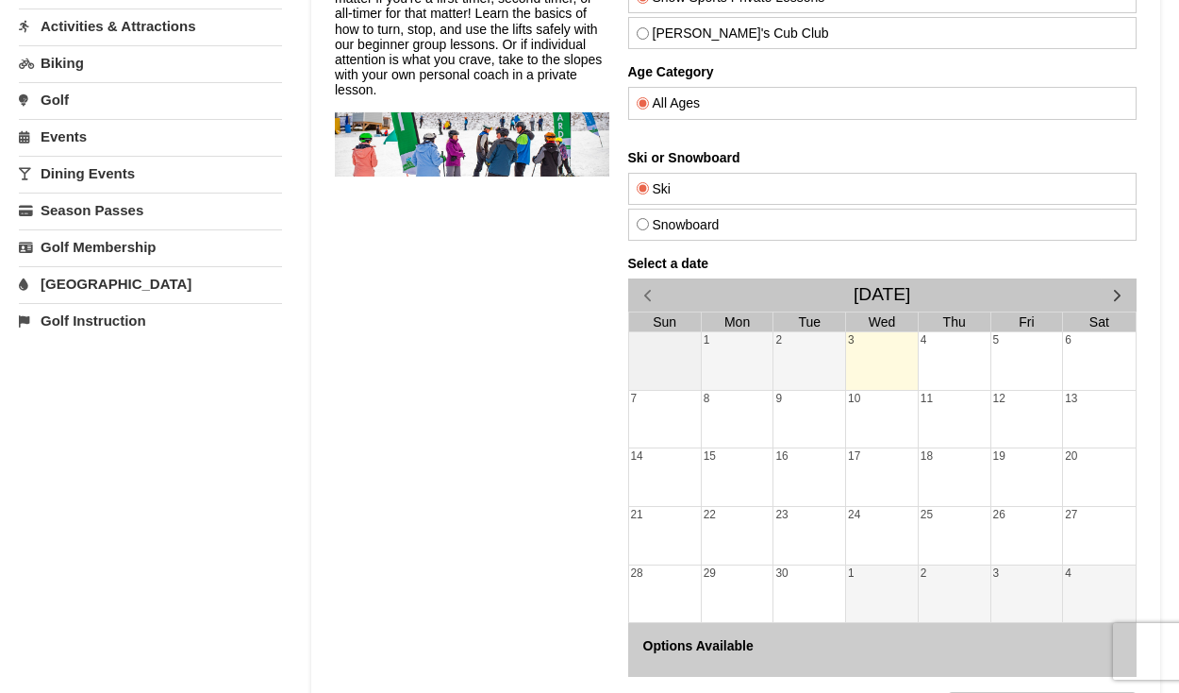
click at [1123, 299] on span "button" at bounding box center [1118, 295] width 20 height 20
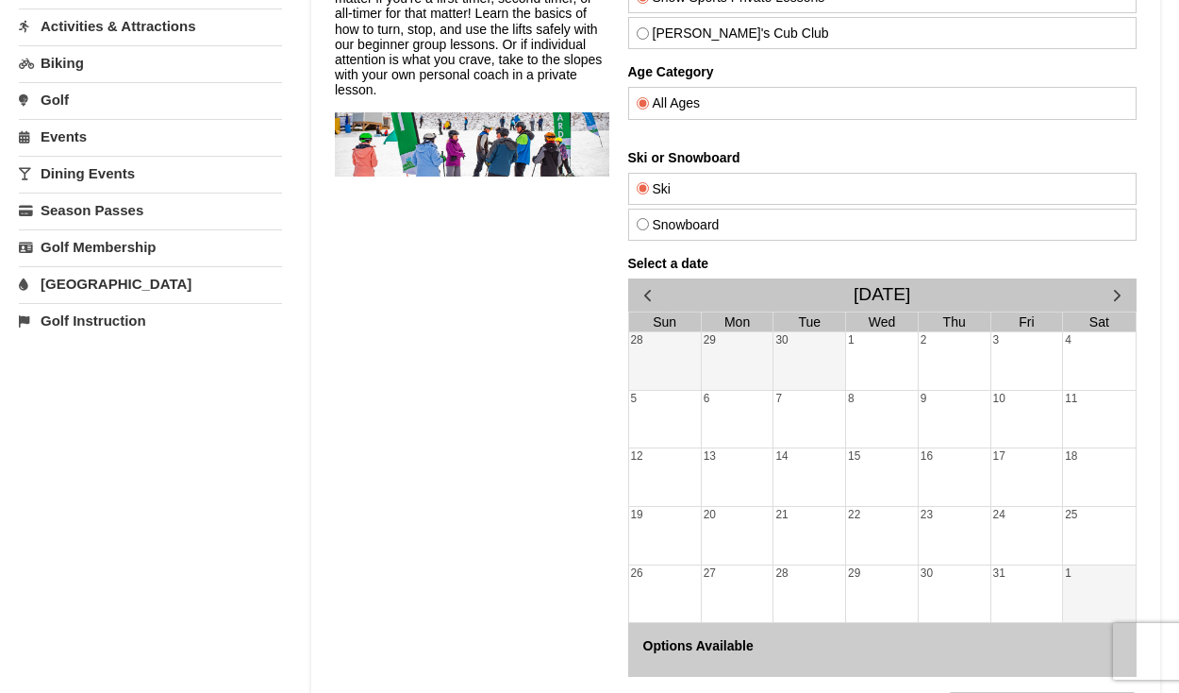
click at [1123, 299] on span "button" at bounding box center [1118, 295] width 20 height 20
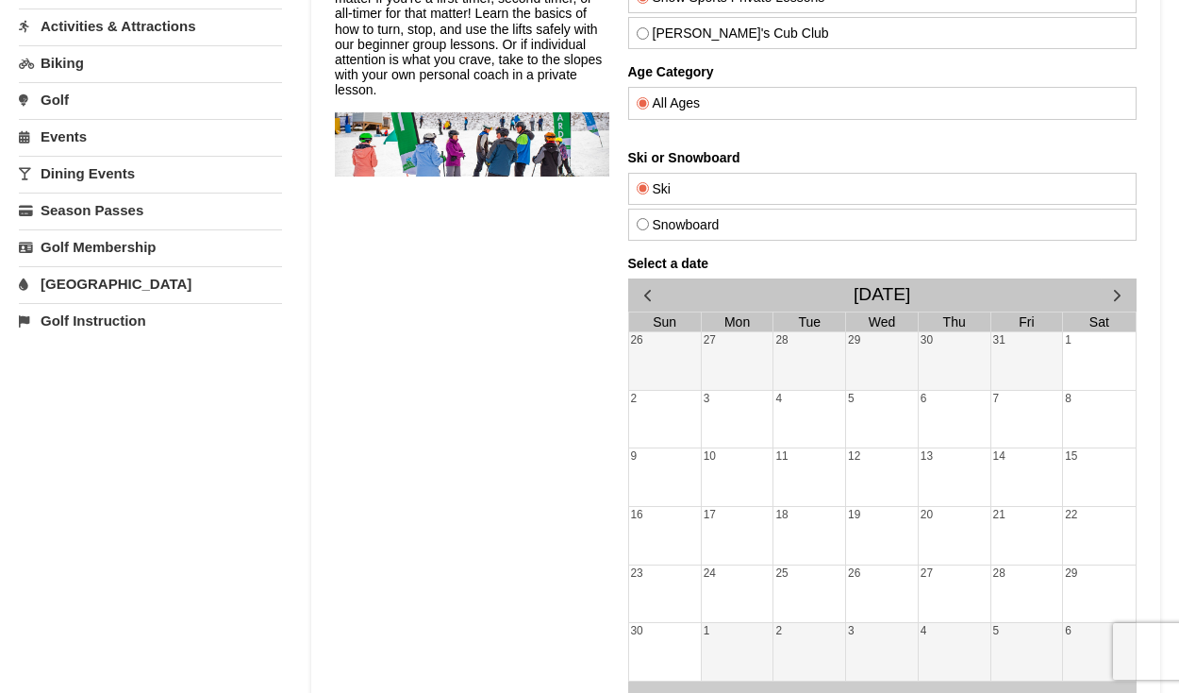
click at [1123, 299] on span "button" at bounding box center [1118, 295] width 20 height 20
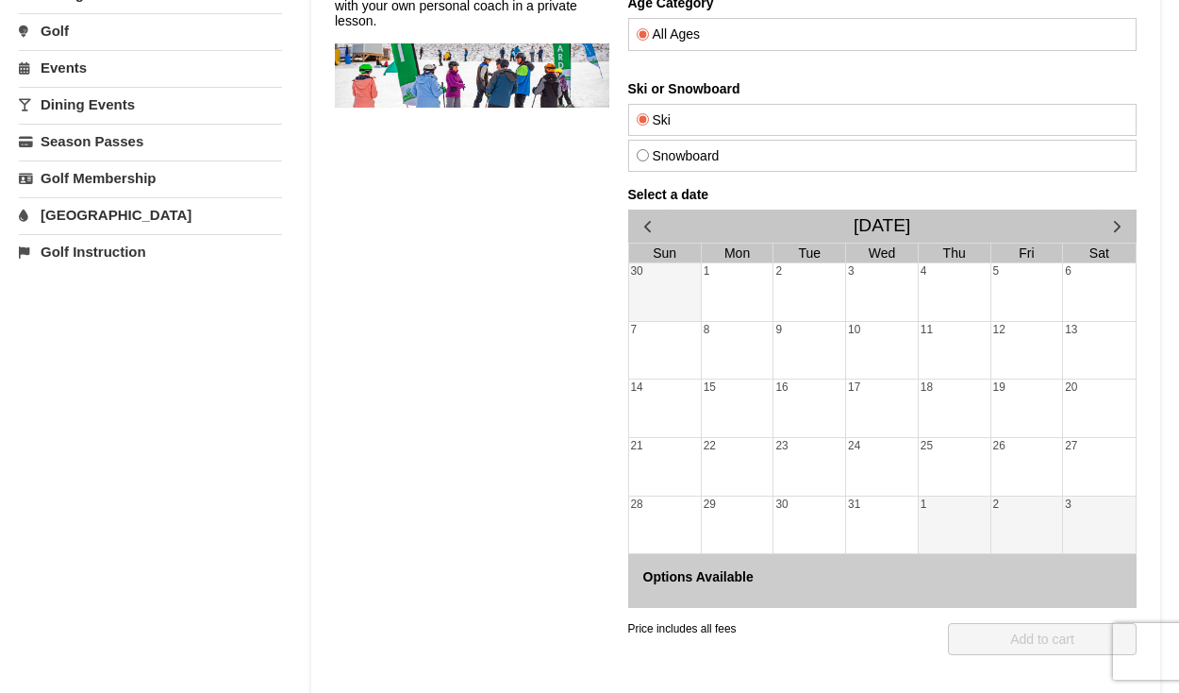
scroll to position [306, 0]
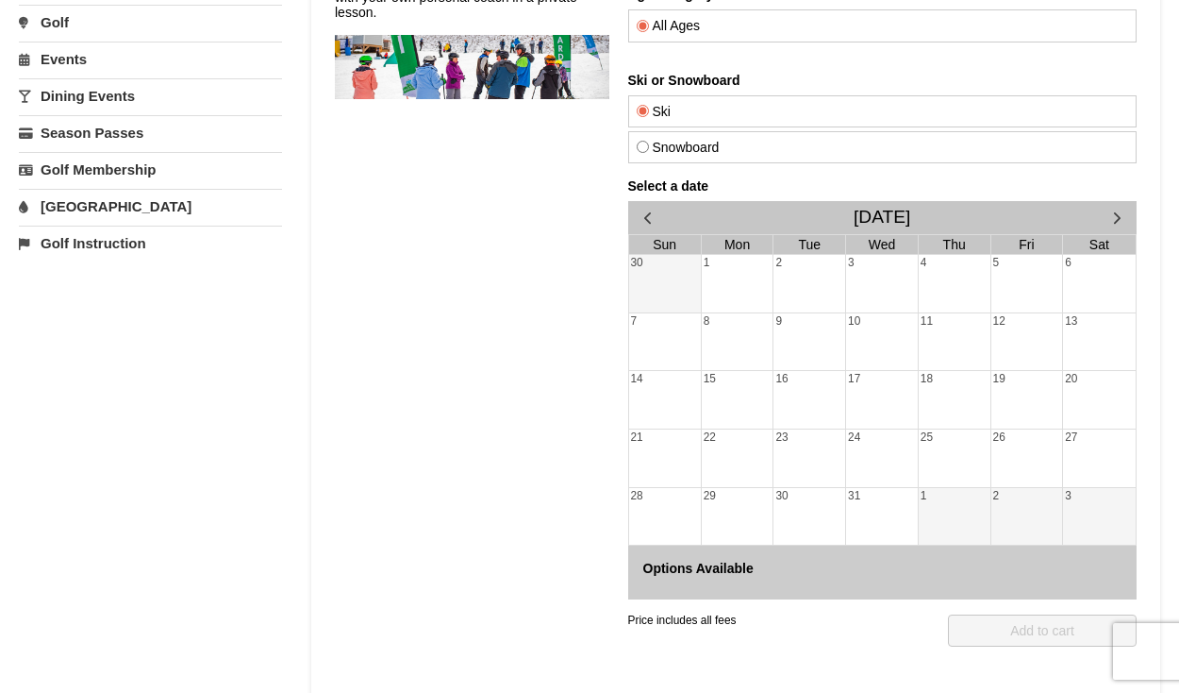
click at [778, 510] on div "30" at bounding box center [810, 517] width 72 height 58
click at [724, 521] on div "29" at bounding box center [738, 517] width 72 height 58
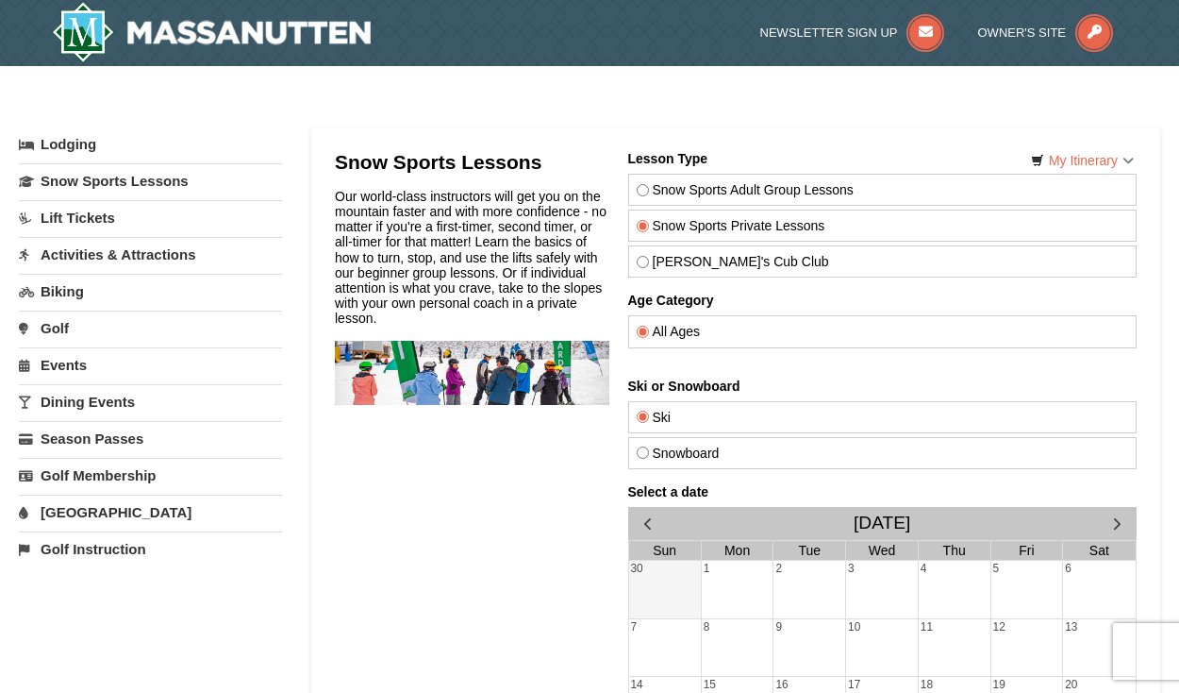
scroll to position [0, 0]
click at [92, 150] on link "Lodging" at bounding box center [150, 144] width 263 height 34
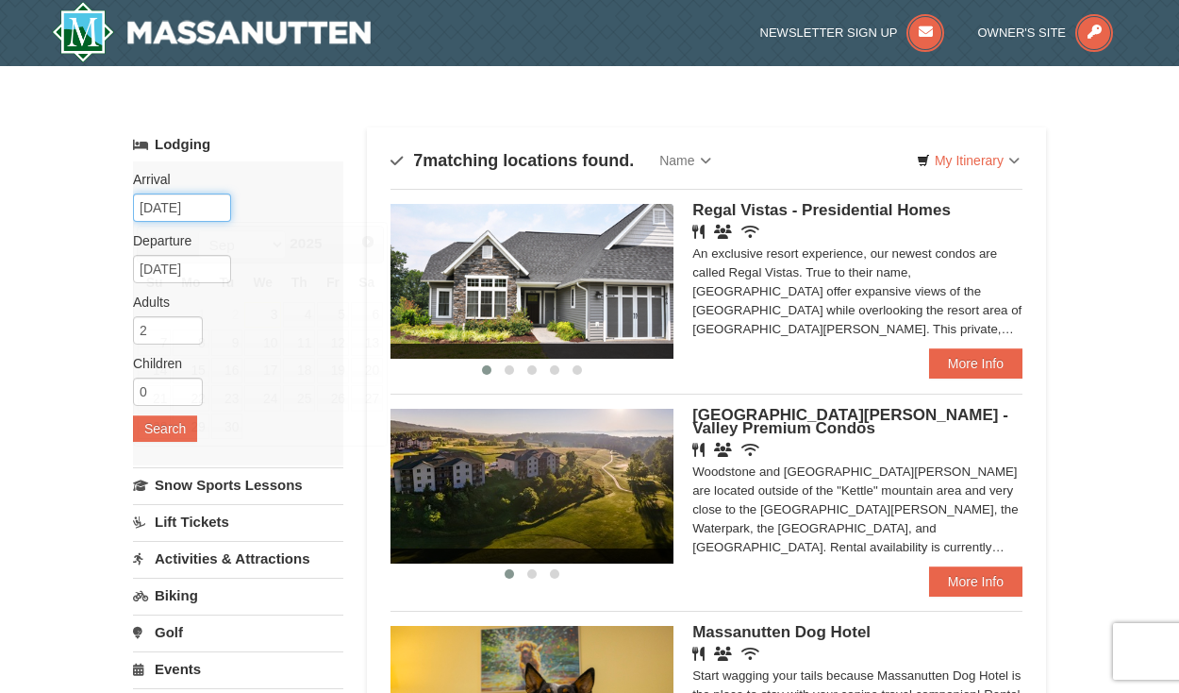
click at [207, 216] on input "[DATE]" at bounding box center [182, 207] width 98 height 28
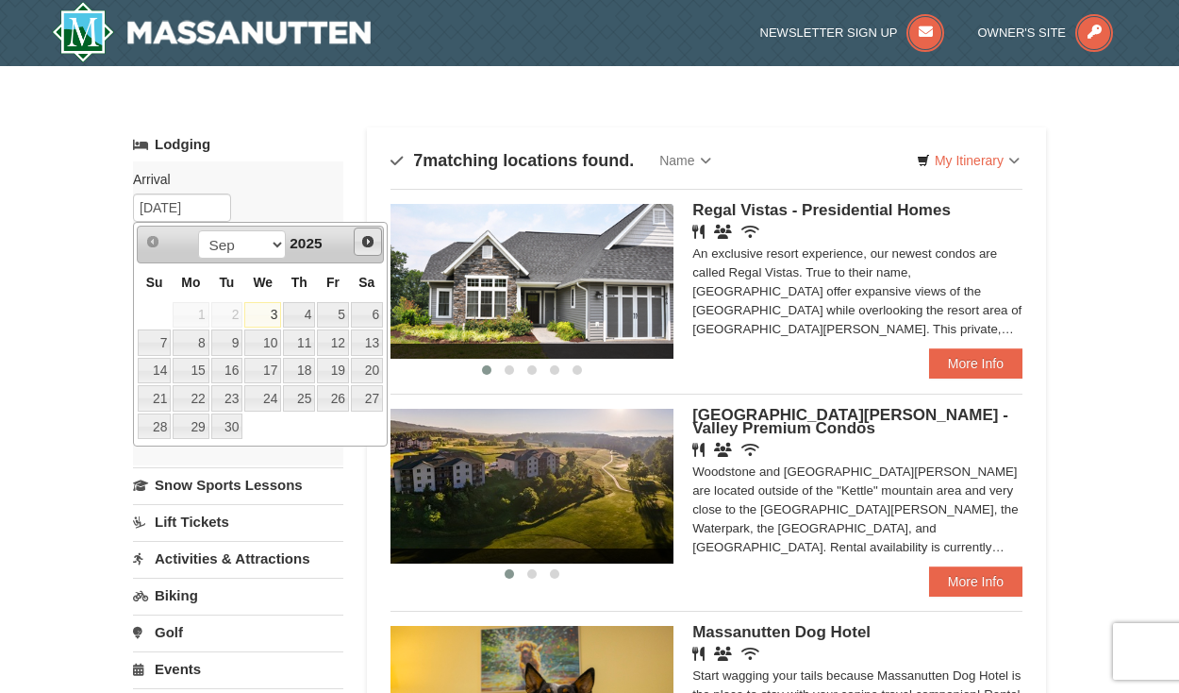
click at [366, 244] on span "Next" at bounding box center [367, 241] width 15 height 15
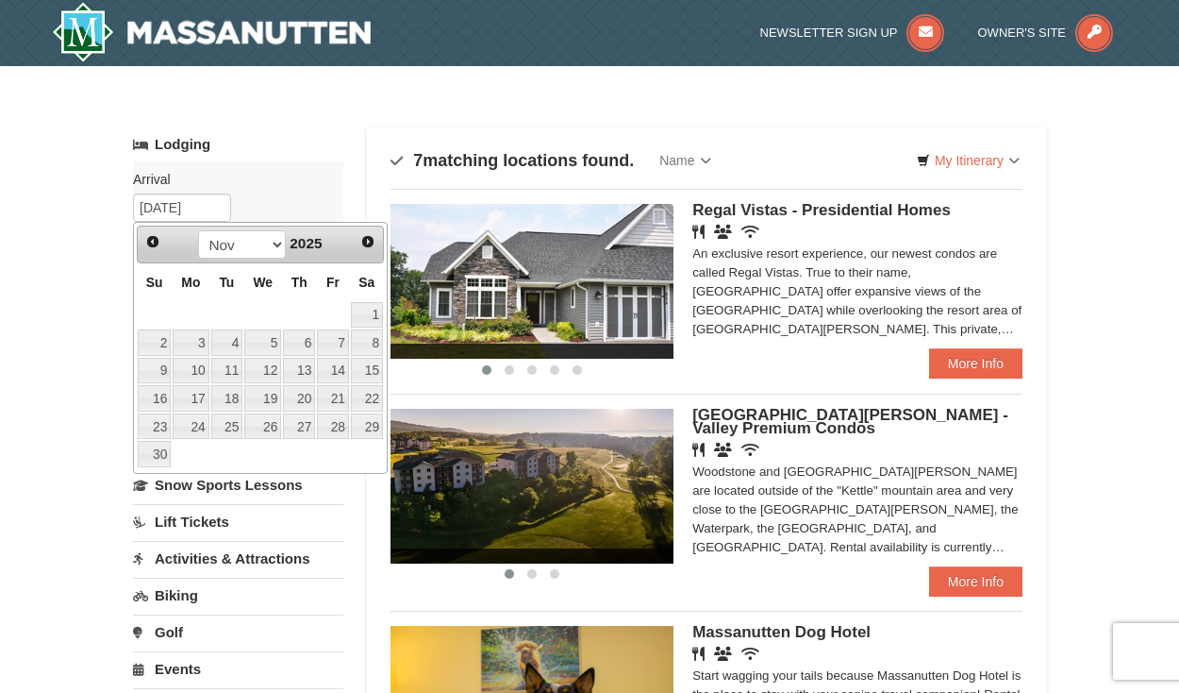
click at [366, 244] on span "Next" at bounding box center [367, 241] width 15 height 15
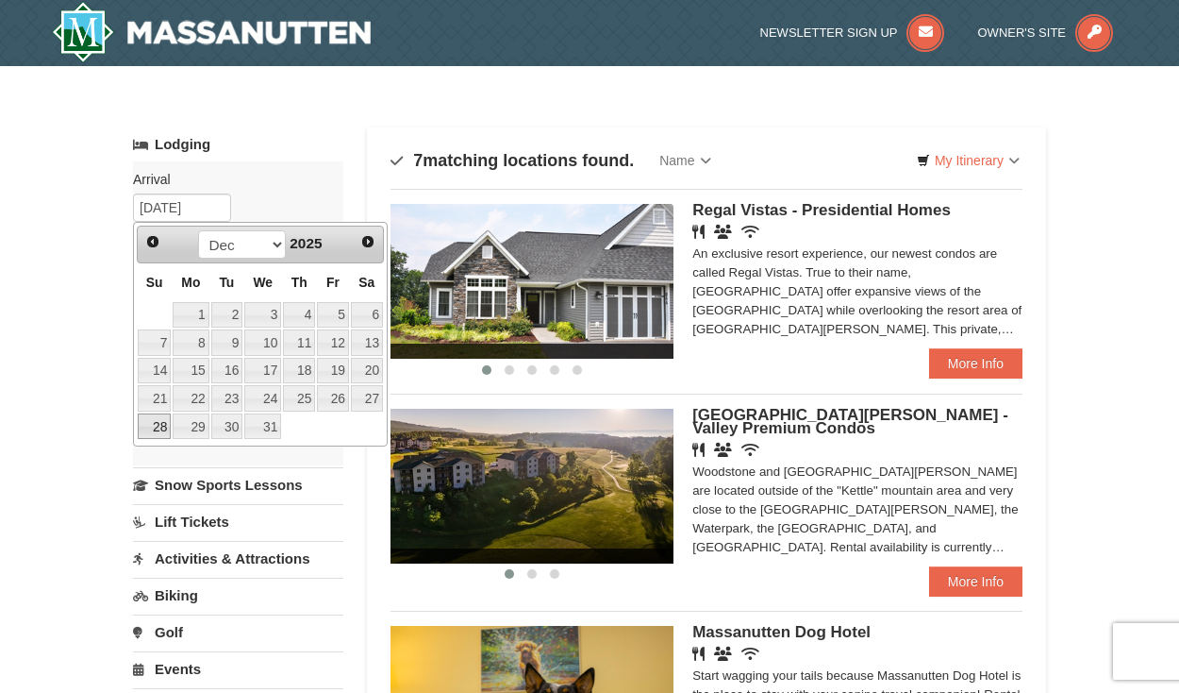
click at [162, 435] on link "28" at bounding box center [154, 426] width 33 height 26
type input "12/28/2025"
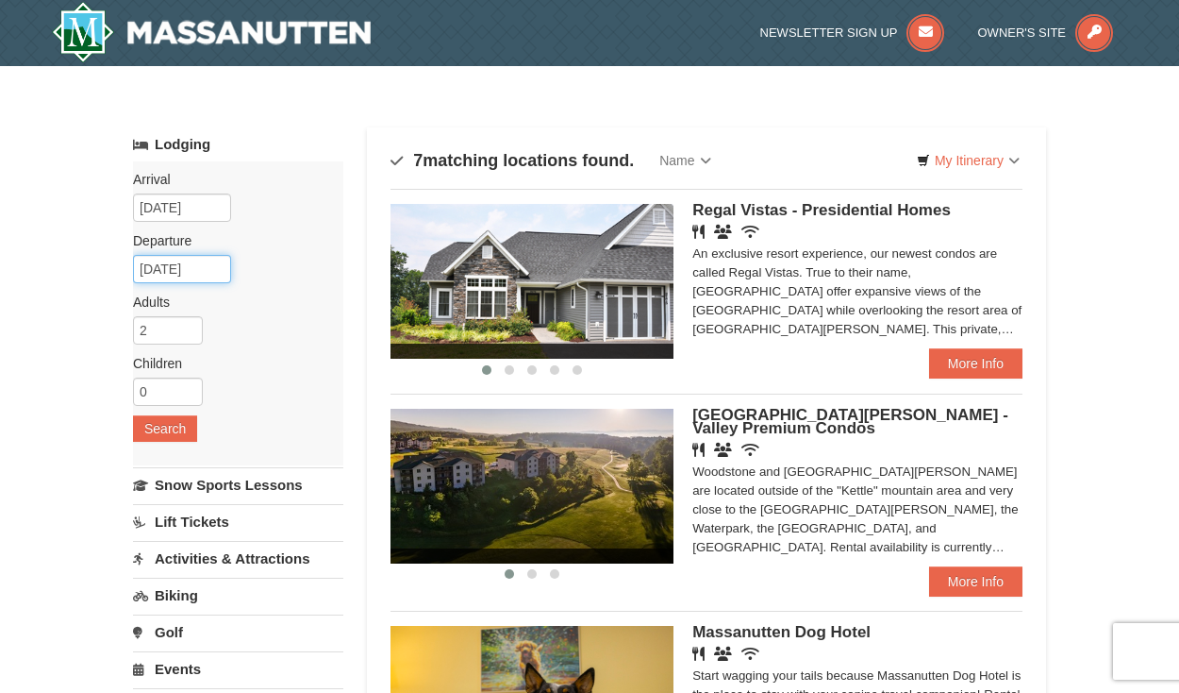
click at [222, 273] on input "12/29/2025" at bounding box center [182, 269] width 98 height 28
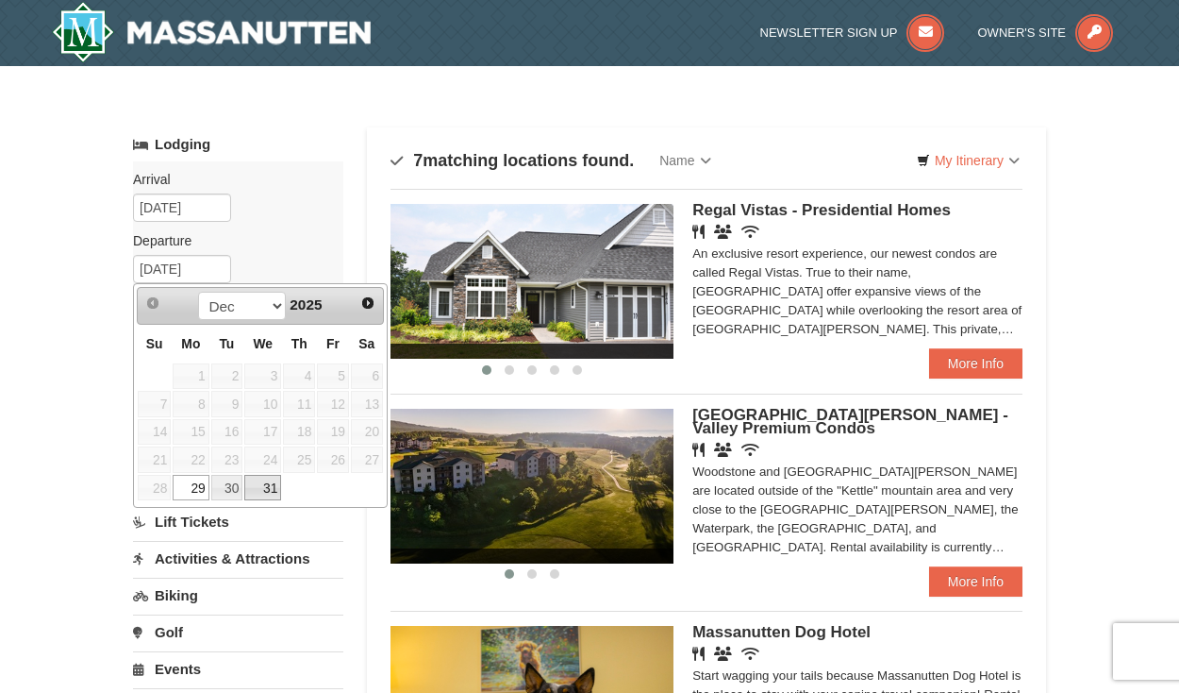
click at [257, 498] on link "31" at bounding box center [262, 488] width 37 height 26
type input "12/31/2025"
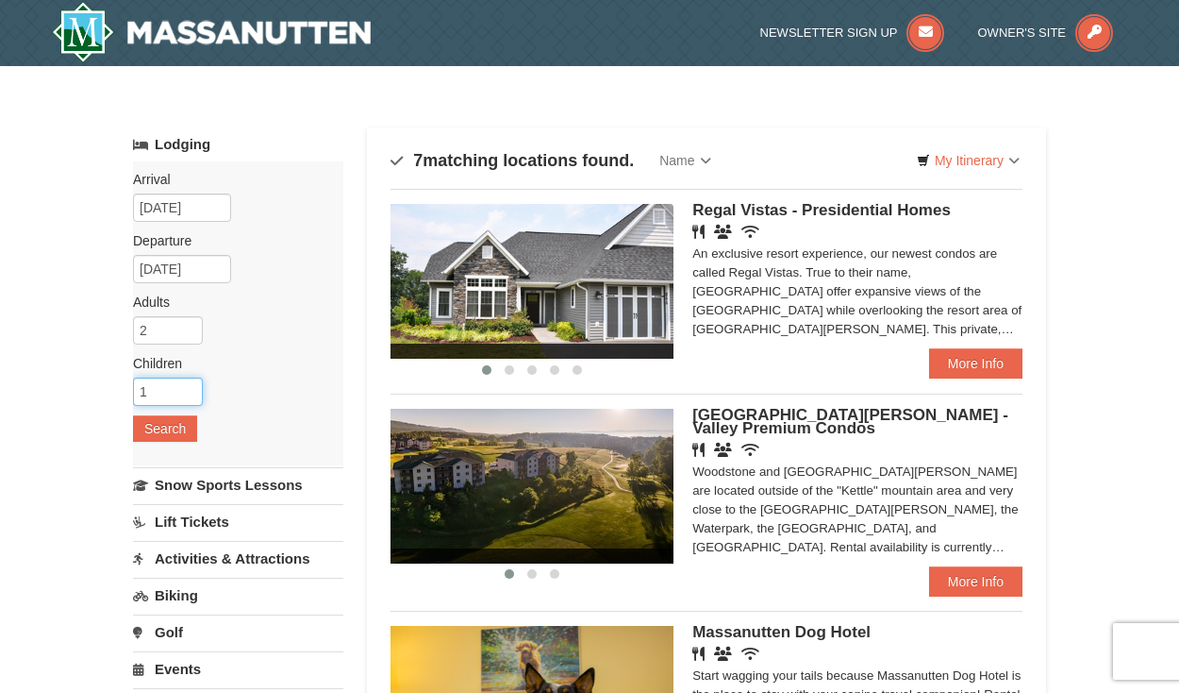
click at [191, 388] on input "1" at bounding box center [168, 391] width 70 height 28
type input "2"
click at [191, 388] on input "2" at bounding box center [168, 391] width 70 height 28
click at [180, 435] on button "Search" at bounding box center [165, 428] width 64 height 26
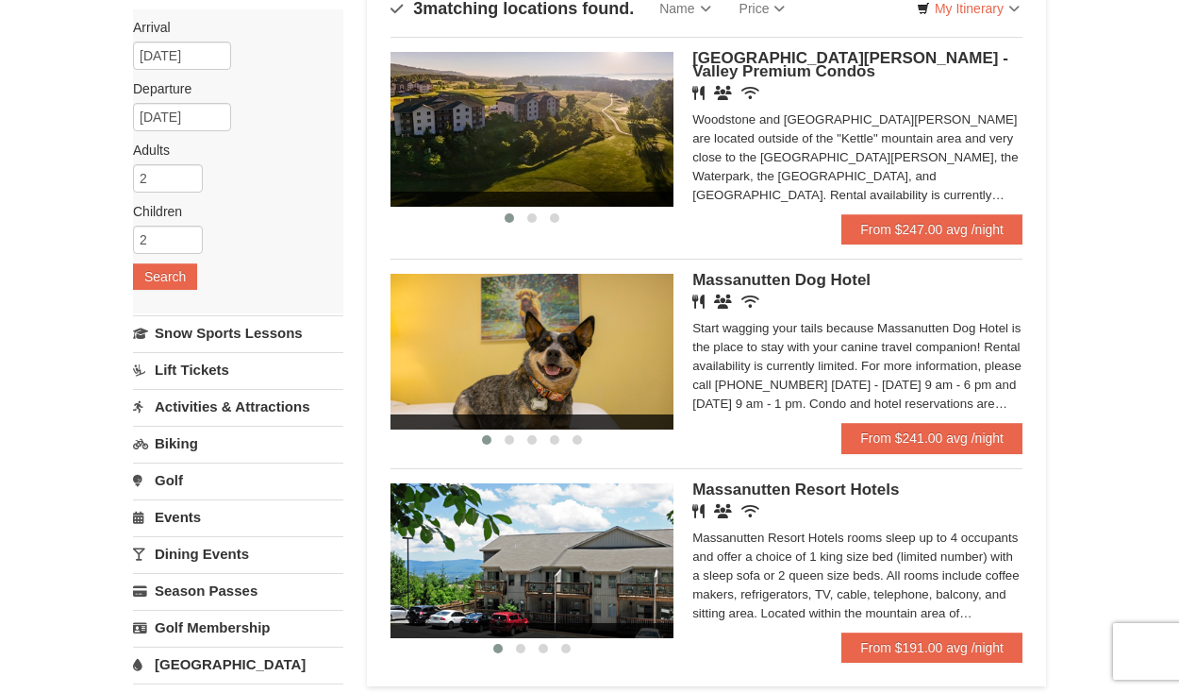
scroll to position [142, 0]
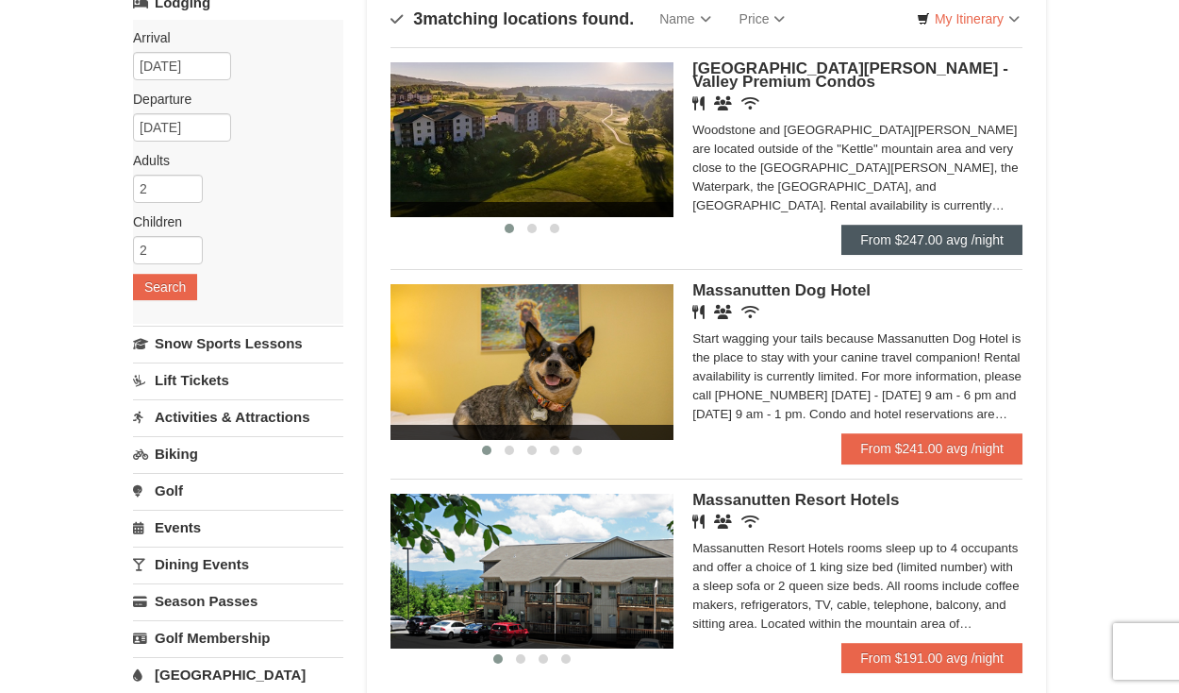
click at [931, 236] on link "From $247.00 avg /night" at bounding box center [932, 240] width 181 height 30
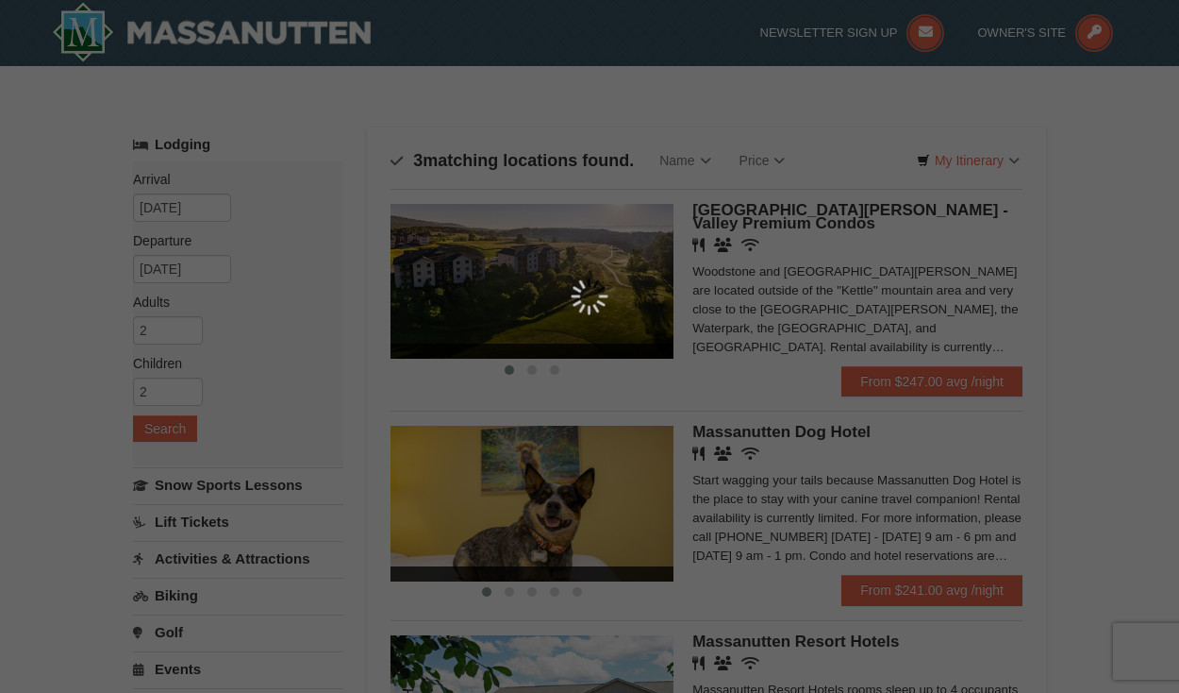
scroll to position [0, 0]
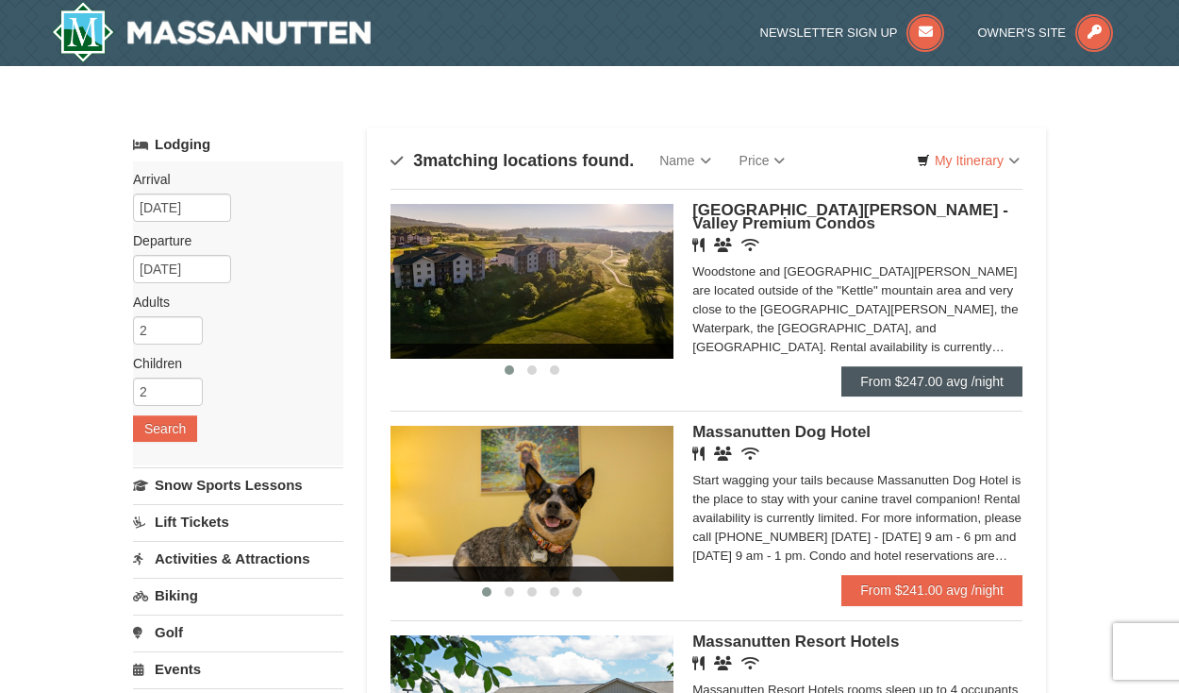
click at [933, 387] on link "From $247.00 avg /night" at bounding box center [932, 381] width 181 height 30
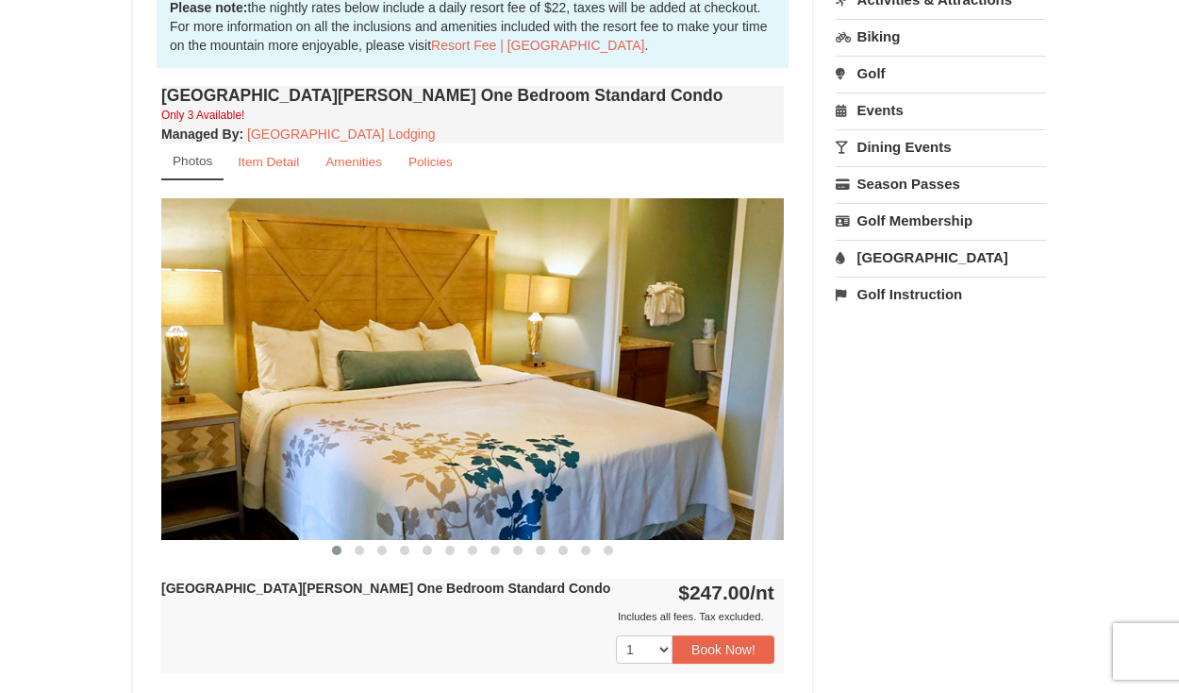
scroll to position [611, 0]
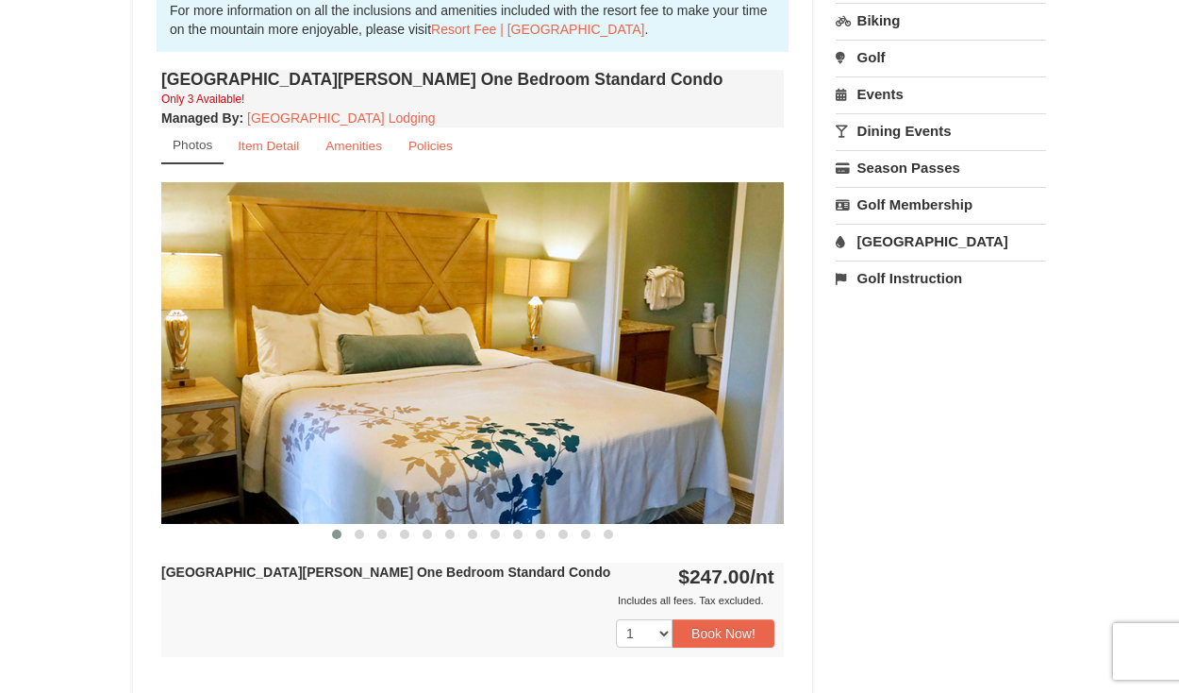
click at [730, 360] on img at bounding box center [472, 352] width 623 height 341
click at [357, 532] on span at bounding box center [359, 533] width 9 height 9
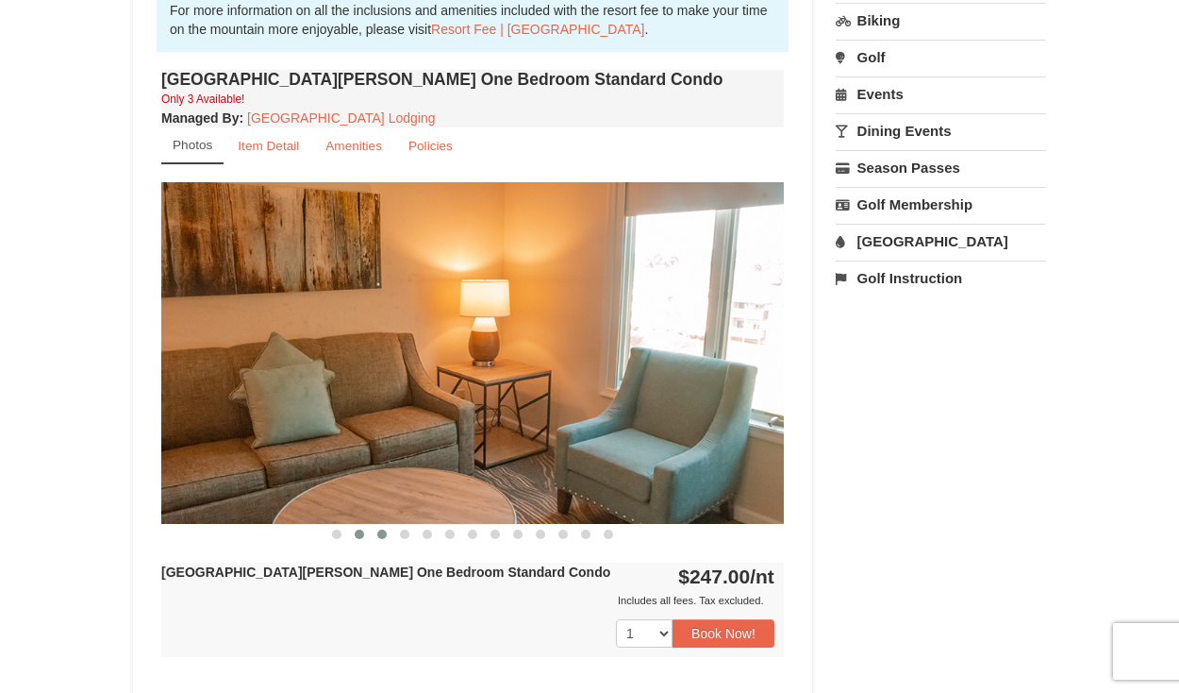
click at [380, 537] on span at bounding box center [381, 533] width 9 height 9
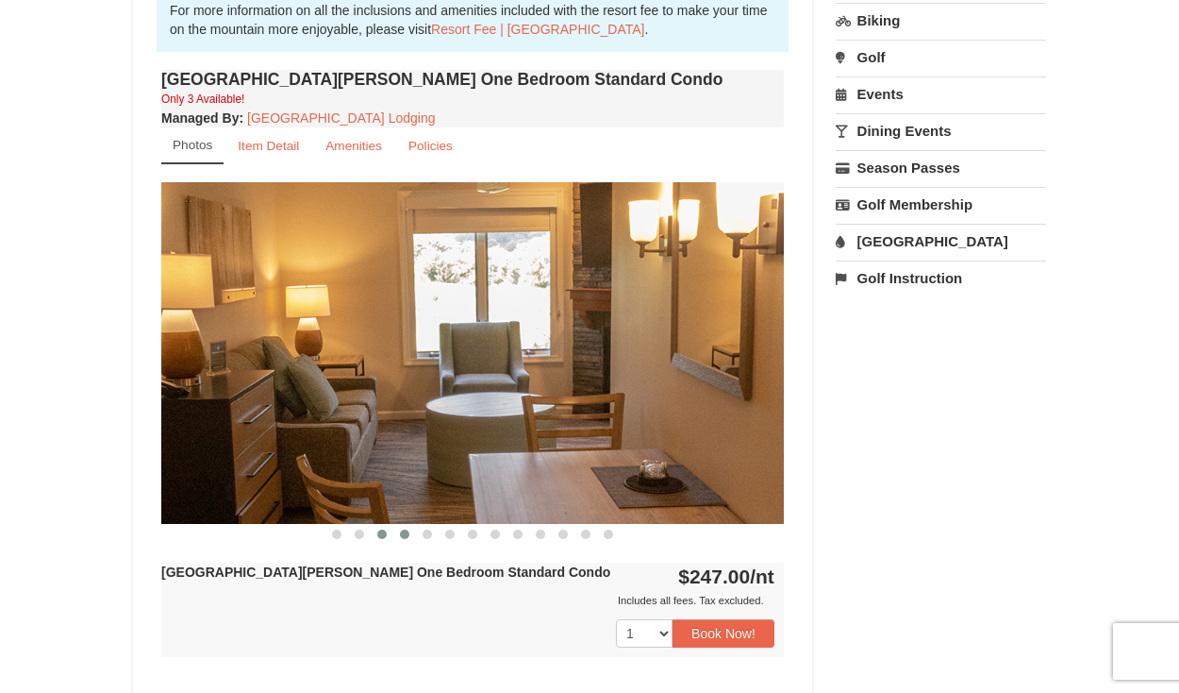
click at [406, 537] on span at bounding box center [404, 533] width 9 height 9
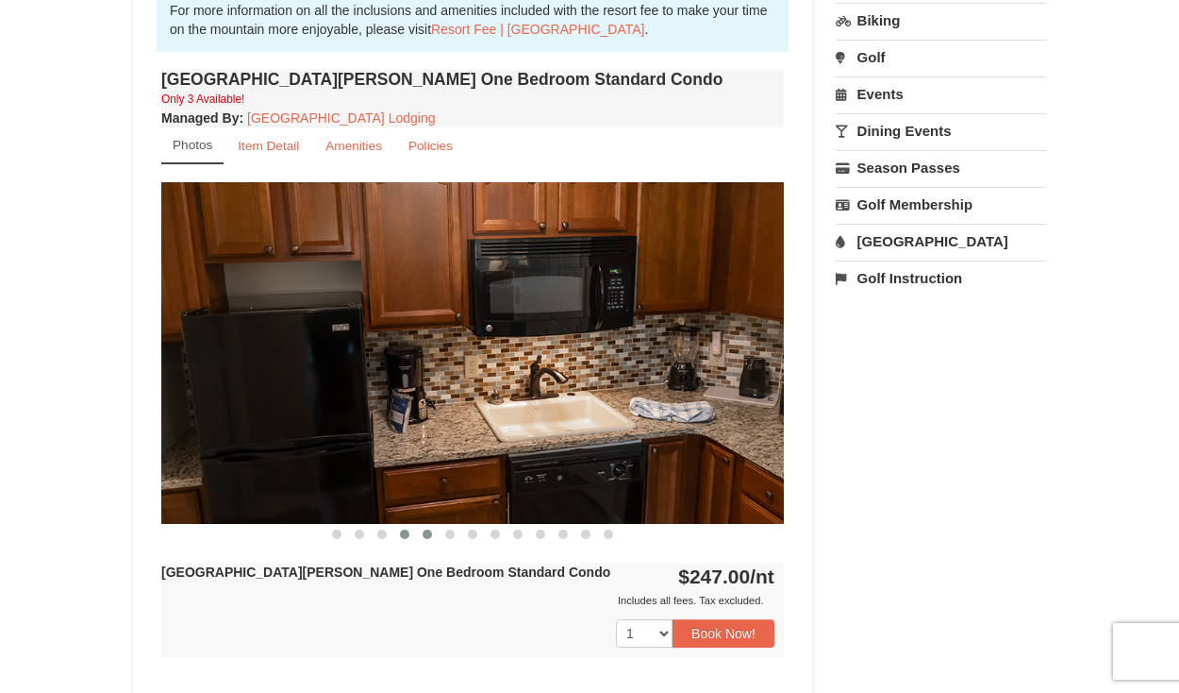
click at [434, 536] on button at bounding box center [427, 534] width 23 height 19
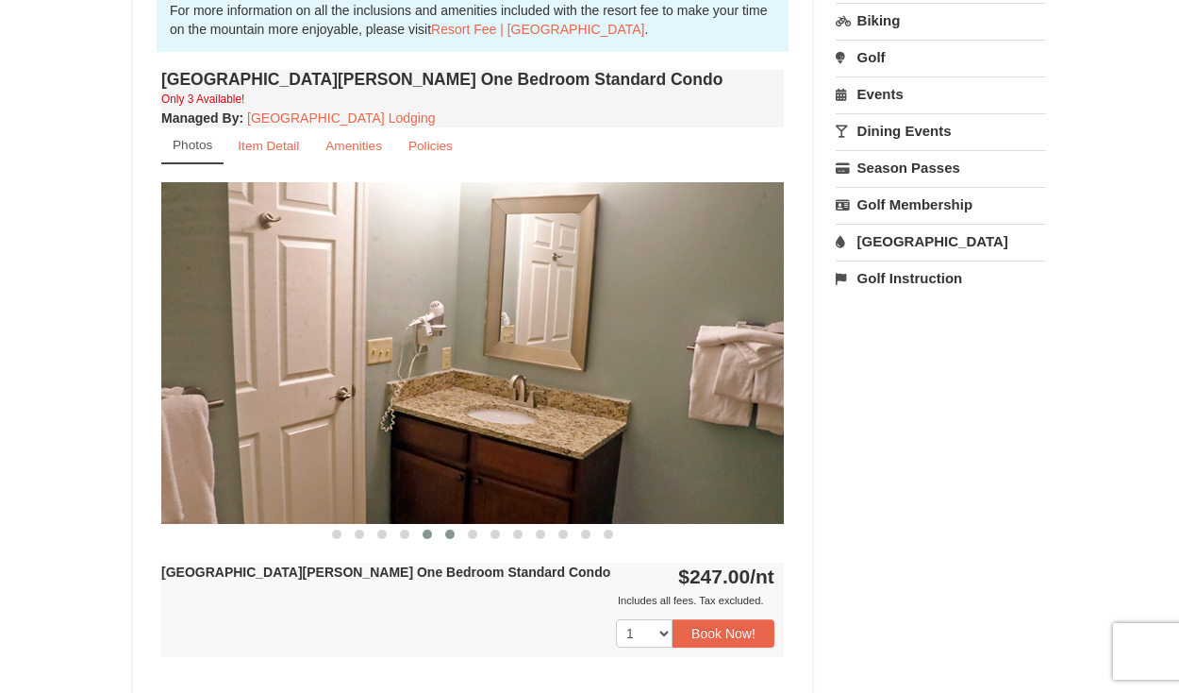
click at [453, 539] on button at bounding box center [450, 534] width 23 height 19
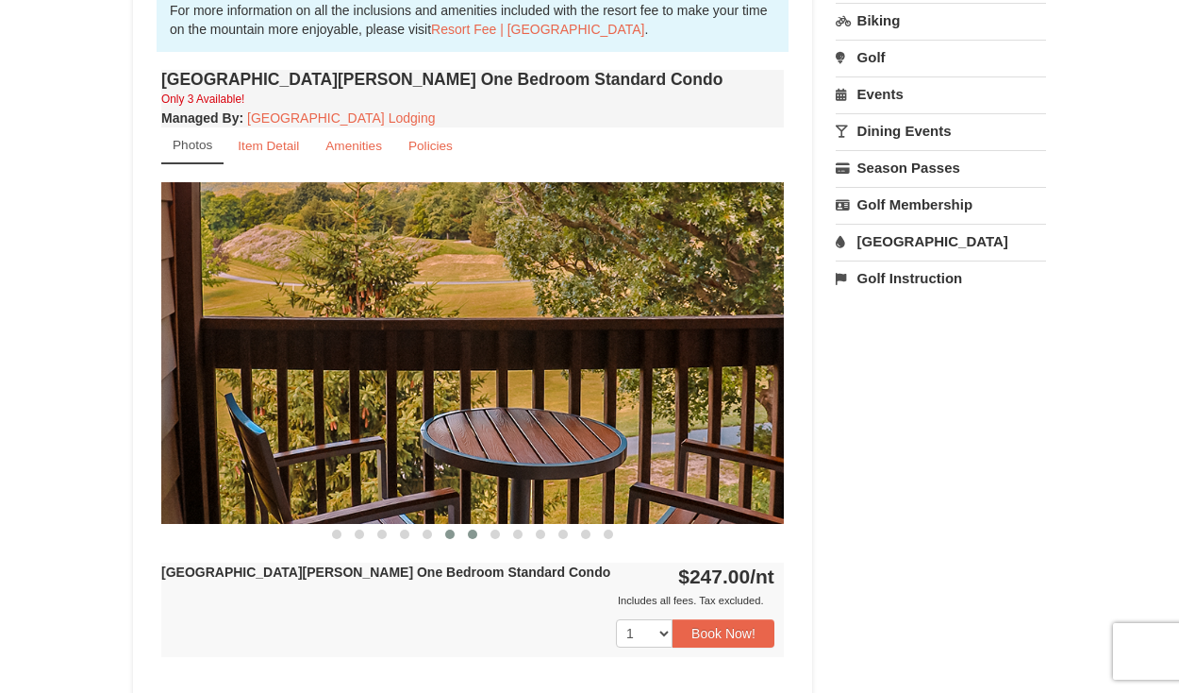
click at [473, 535] on span at bounding box center [472, 533] width 9 height 9
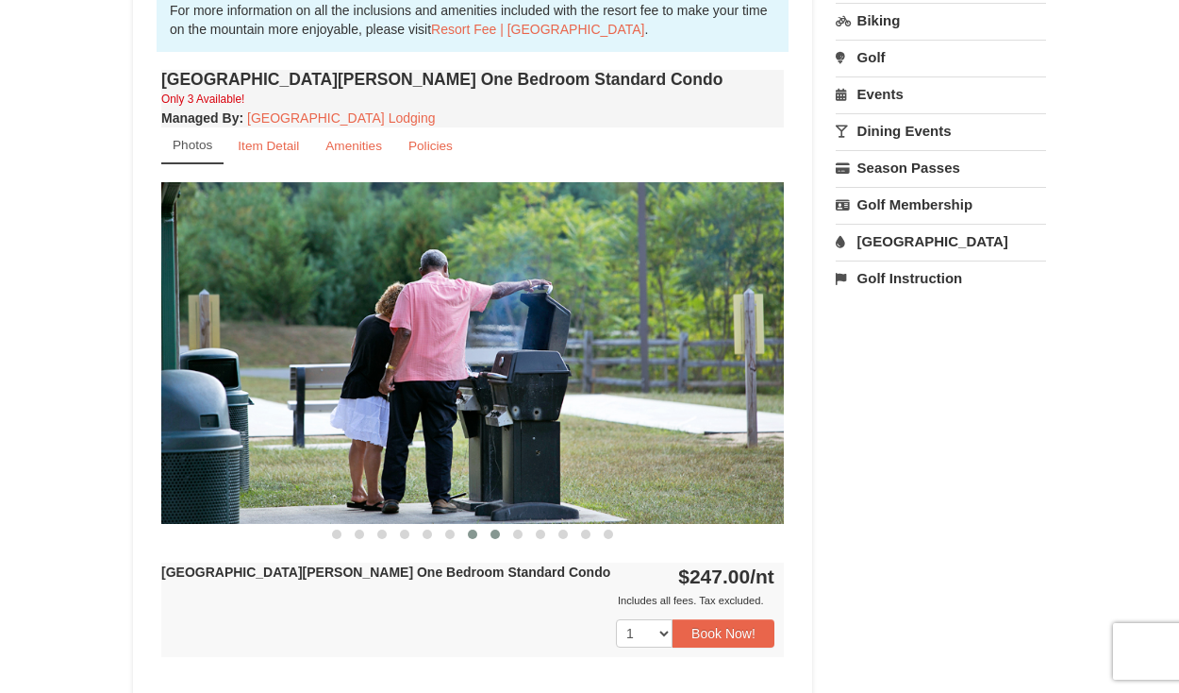
click at [498, 540] on button at bounding box center [495, 534] width 23 height 19
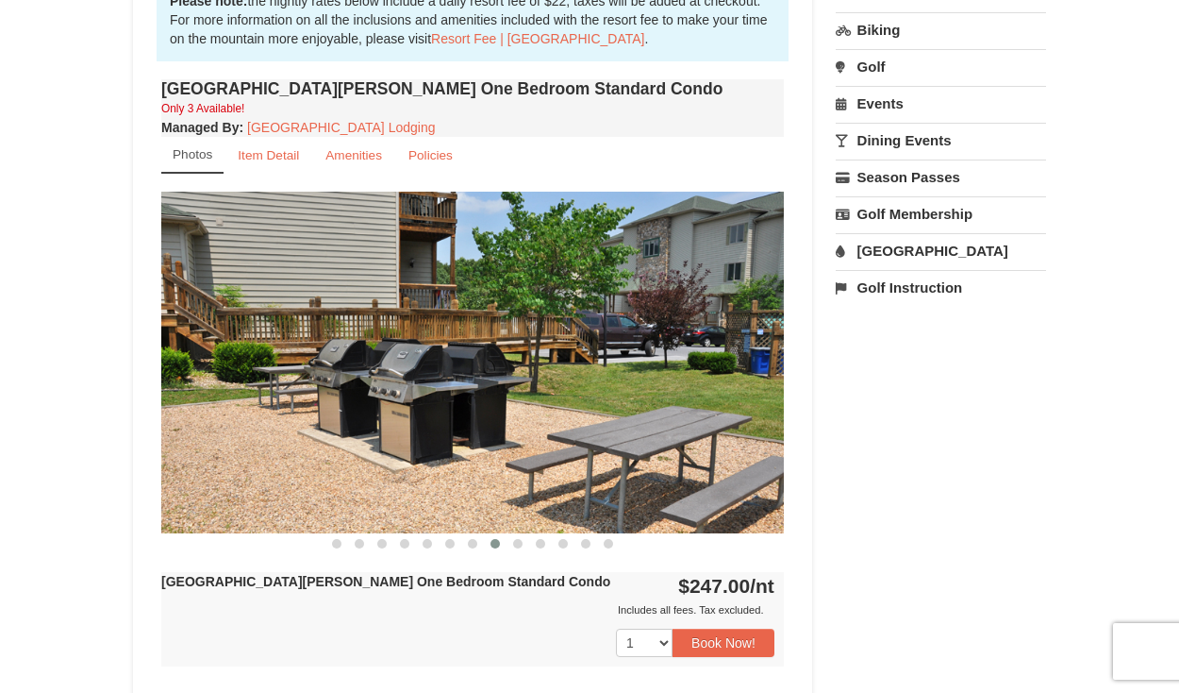
scroll to position [560, 0]
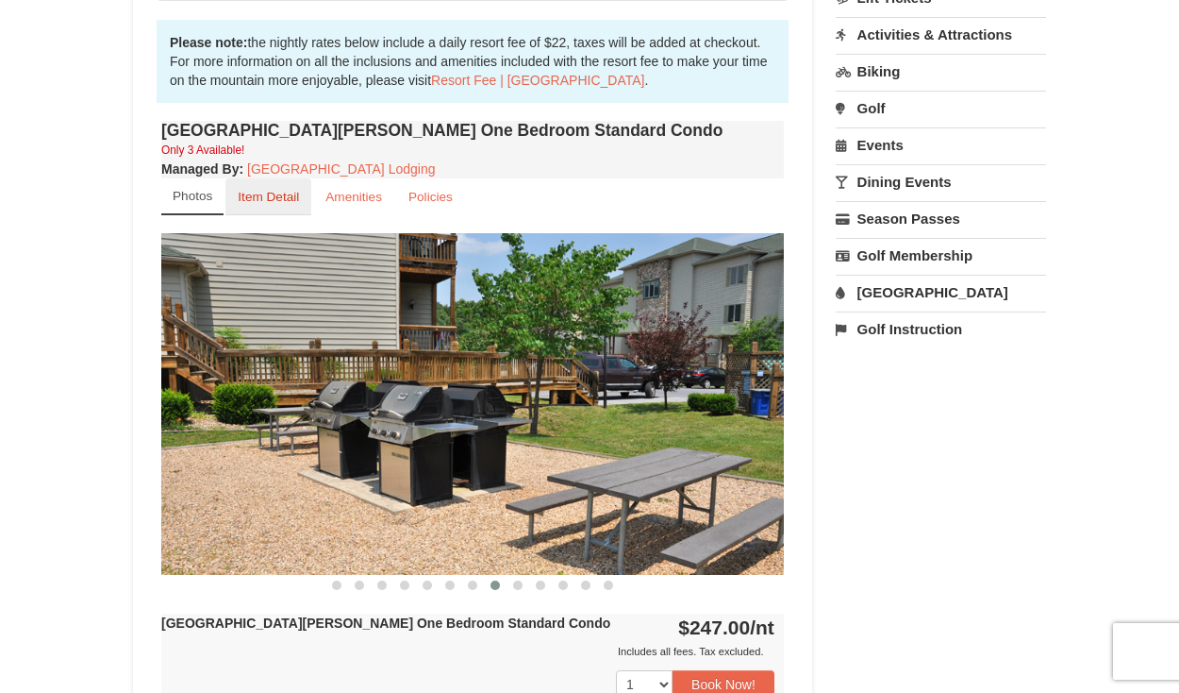
click at [262, 199] on small "Item Detail" at bounding box center [268, 197] width 61 height 14
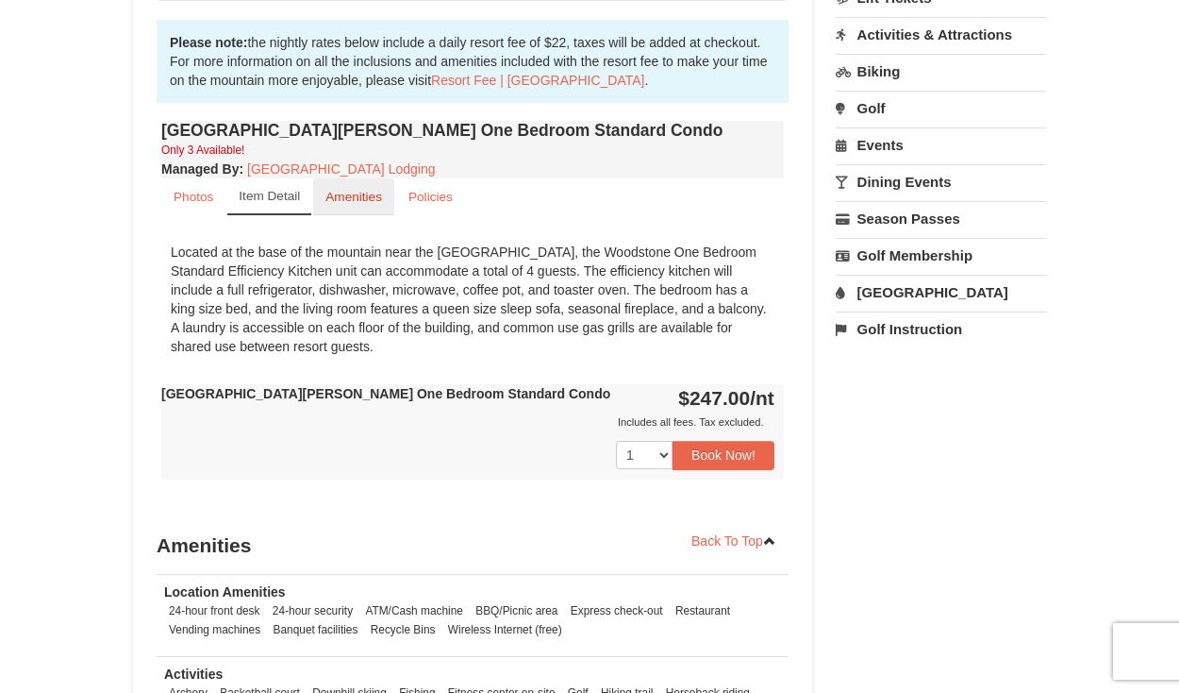
click at [364, 193] on small "Amenities" at bounding box center [354, 197] width 57 height 14
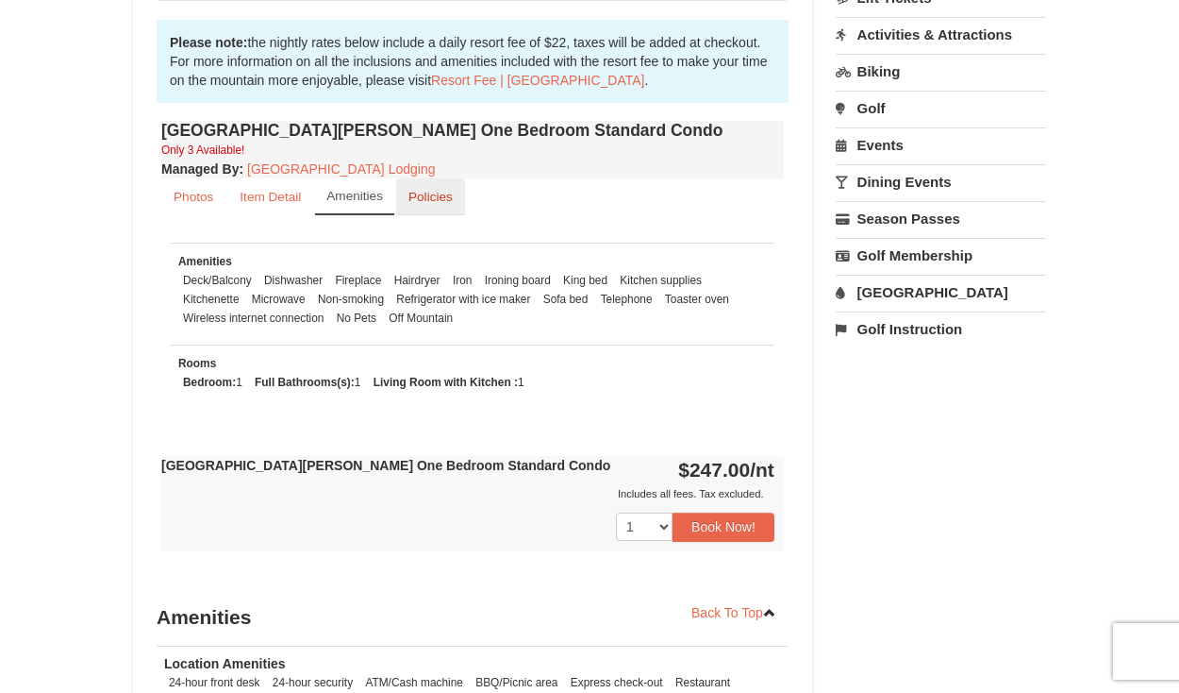
click at [429, 197] on small "Policies" at bounding box center [431, 197] width 44 height 14
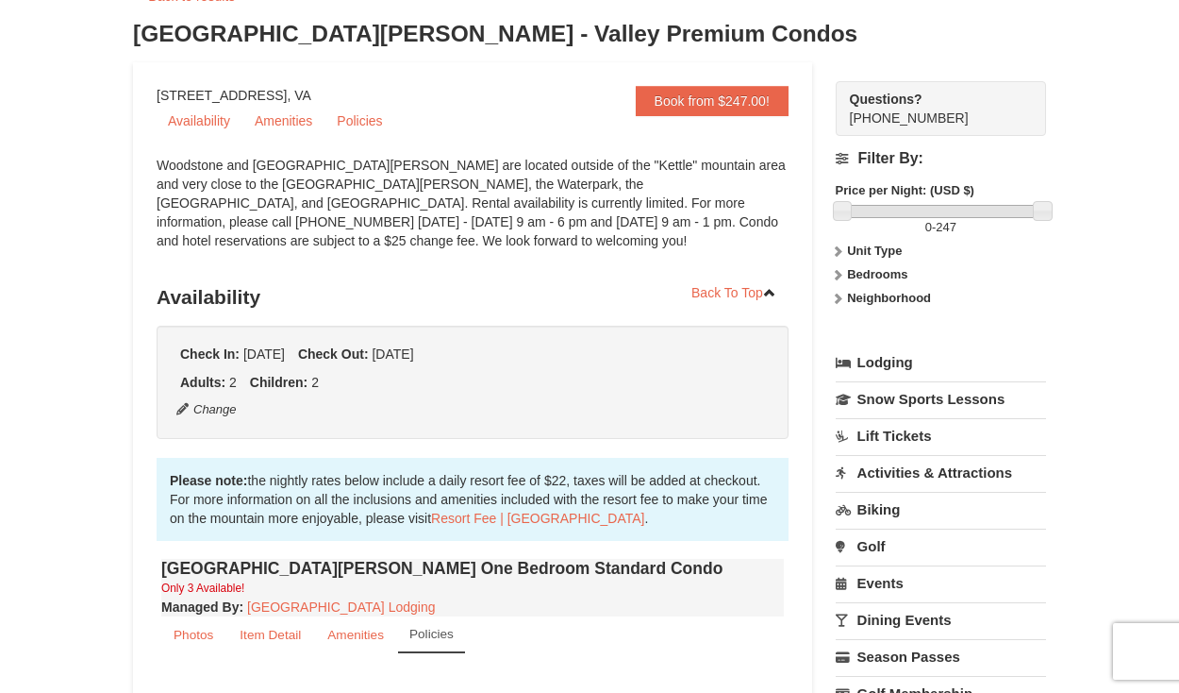
scroll to position [126, 0]
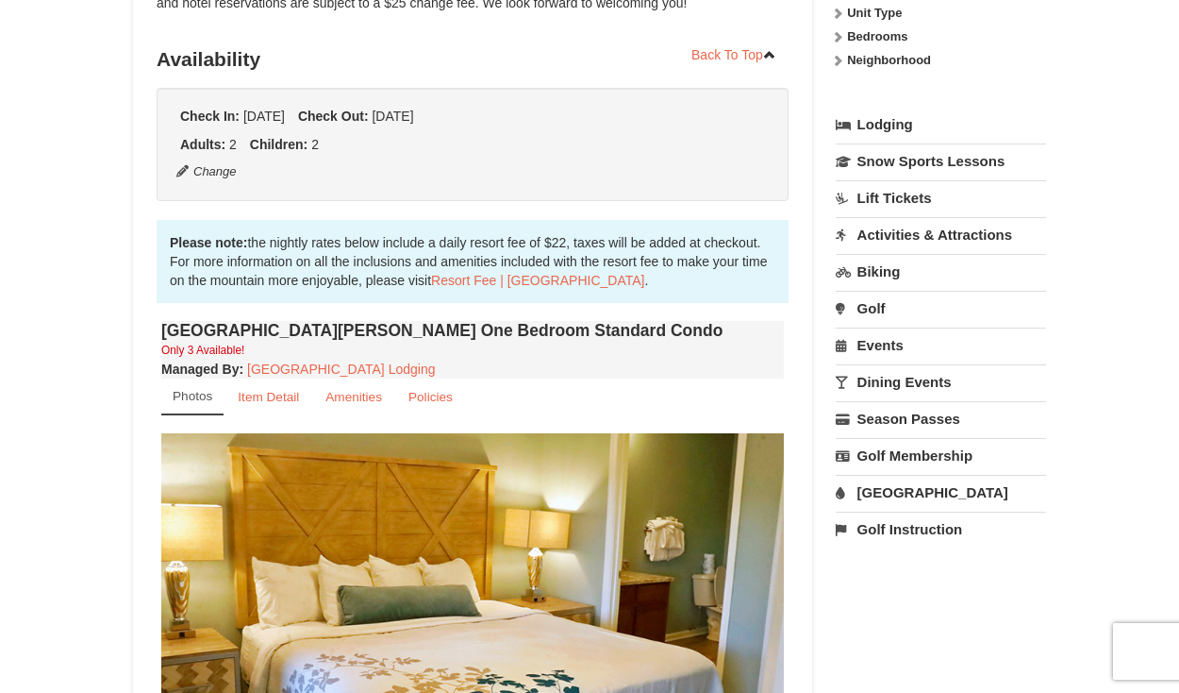
scroll to position [356, 0]
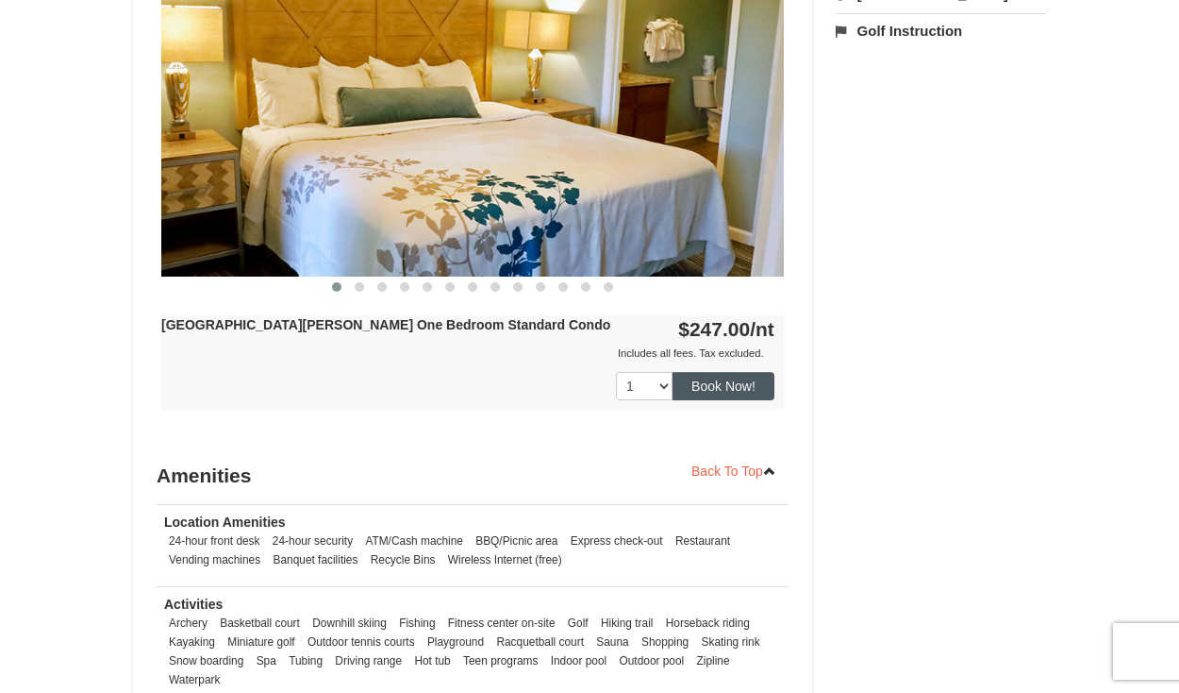
click at [717, 398] on button "Book Now!" at bounding box center [724, 386] width 102 height 28
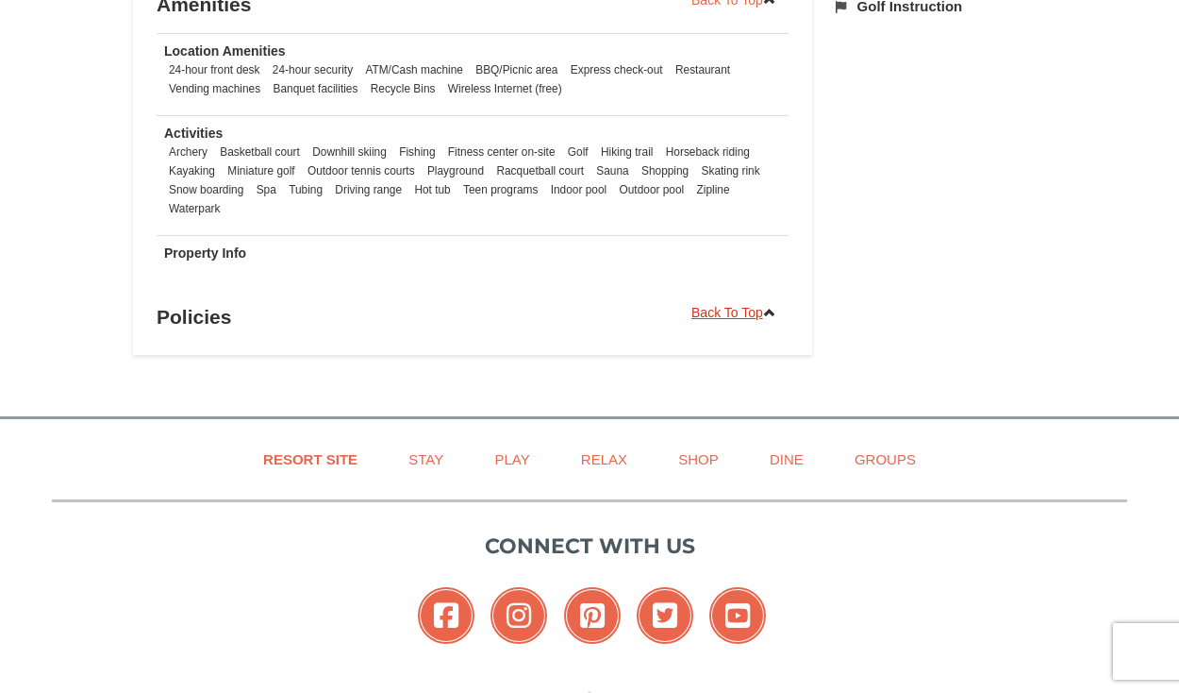
scroll to position [1330, 0]
click at [726, 311] on link "Back To Top" at bounding box center [733, 311] width 109 height 28
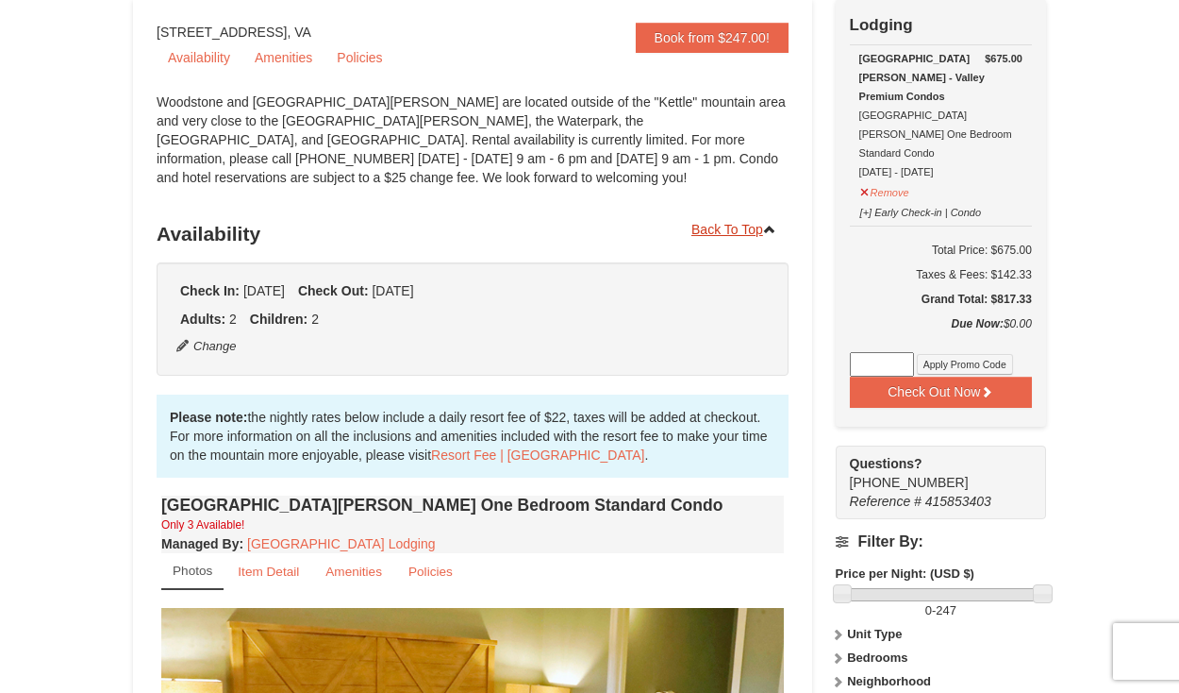
scroll to position [109, 0]
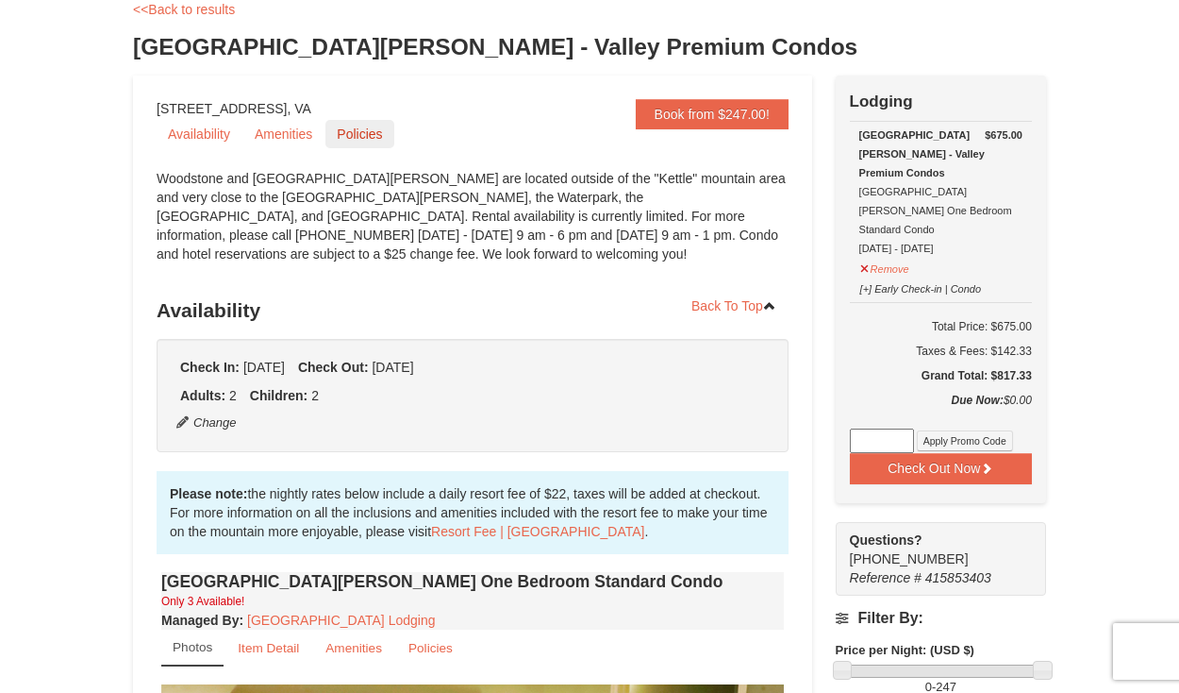
click at [360, 137] on link "Policies" at bounding box center [360, 134] width 68 height 28
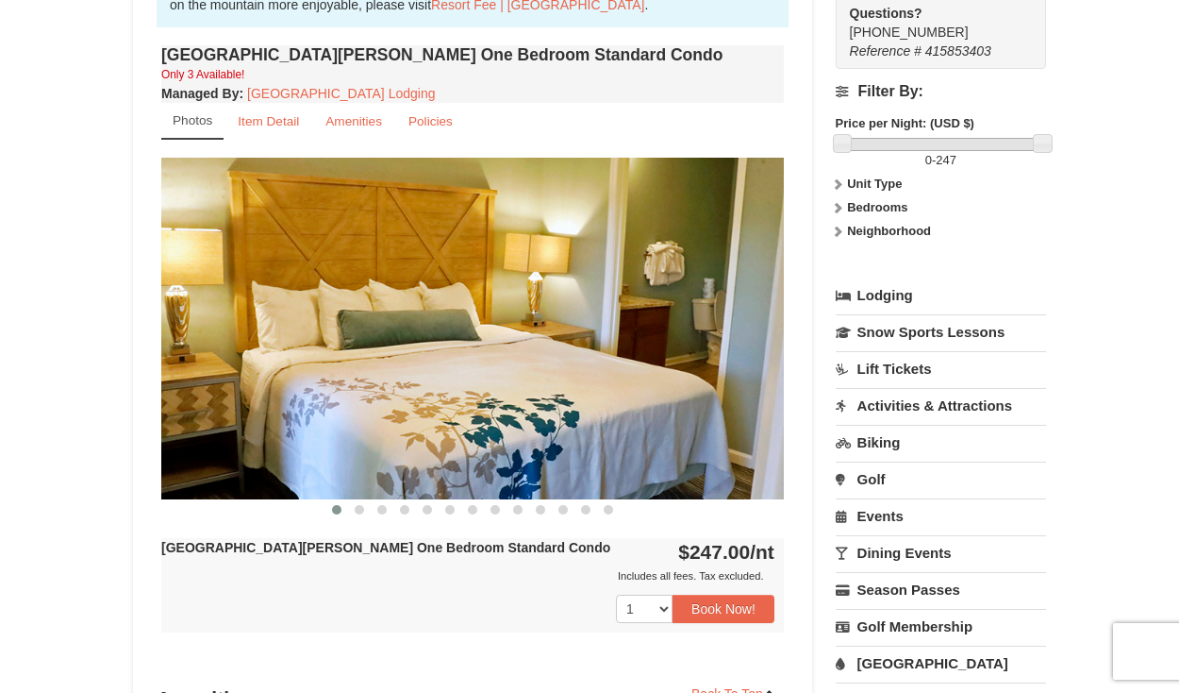
scroll to position [628, 0]
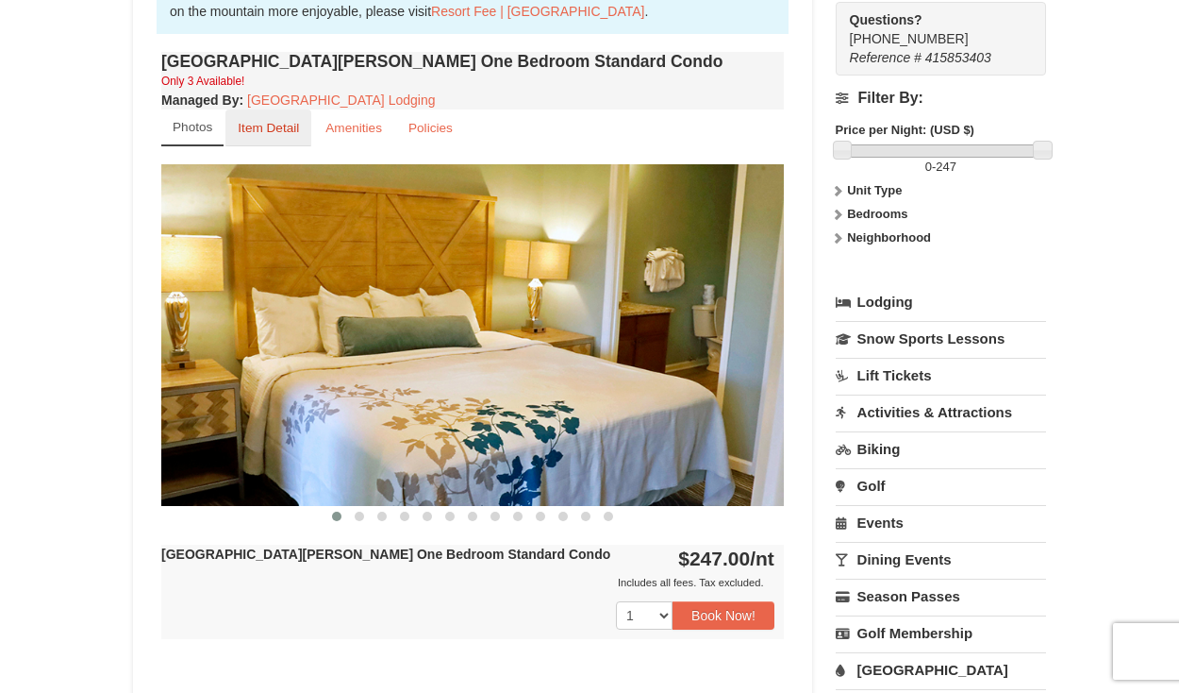
click at [291, 134] on small "Item Detail" at bounding box center [268, 128] width 61 height 14
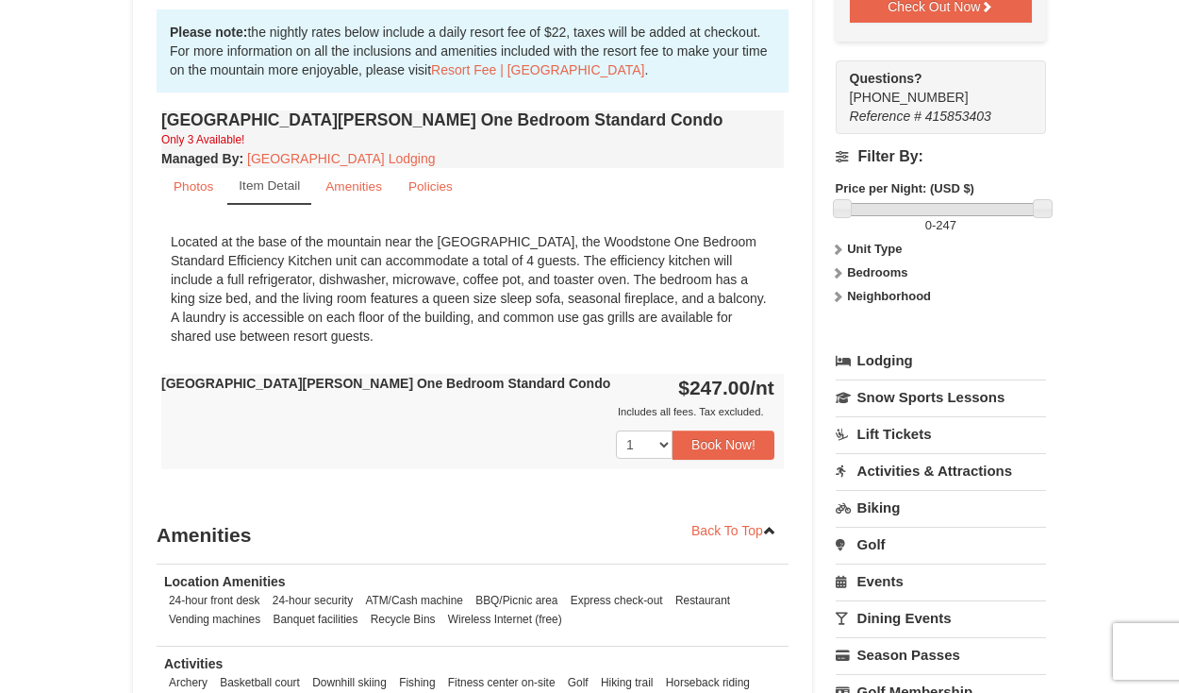
scroll to position [536, 0]
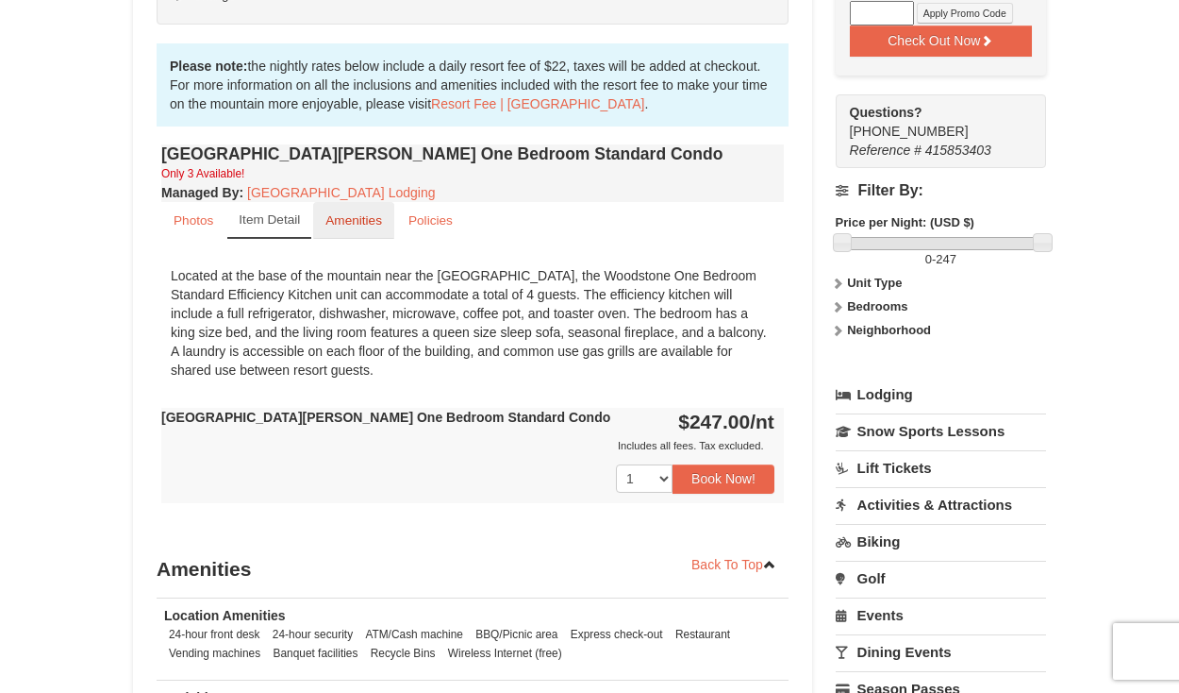
click at [380, 221] on small "Amenities" at bounding box center [354, 220] width 57 height 14
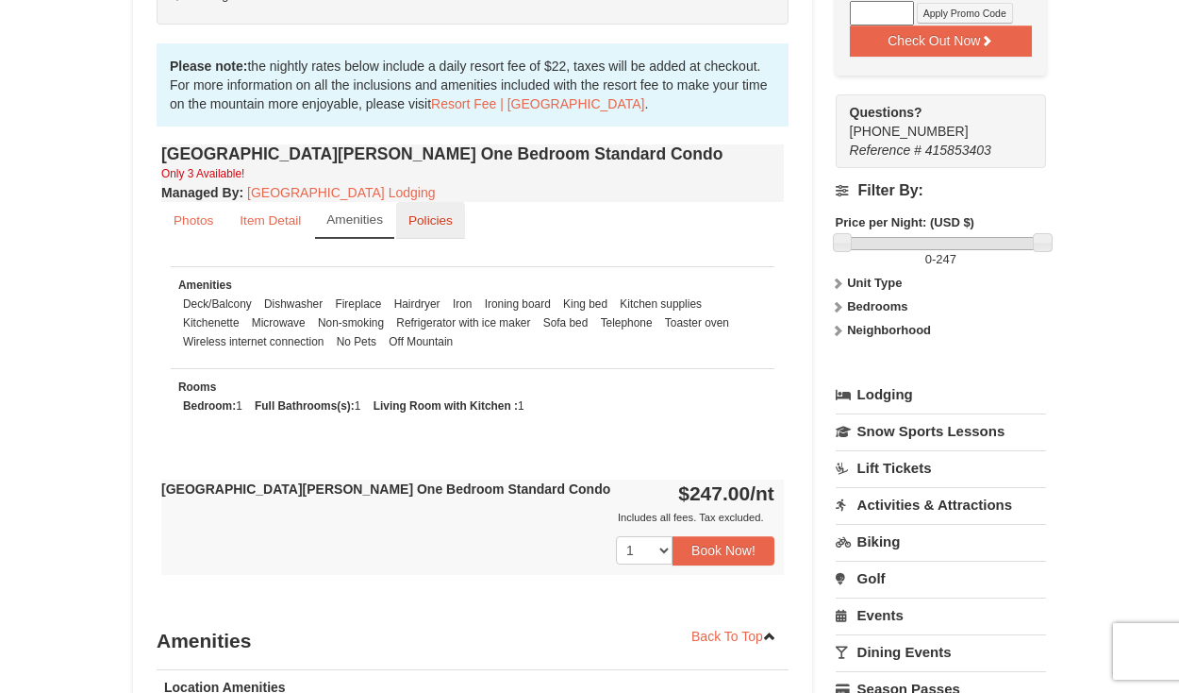
click at [434, 218] on small "Policies" at bounding box center [431, 220] width 44 height 14
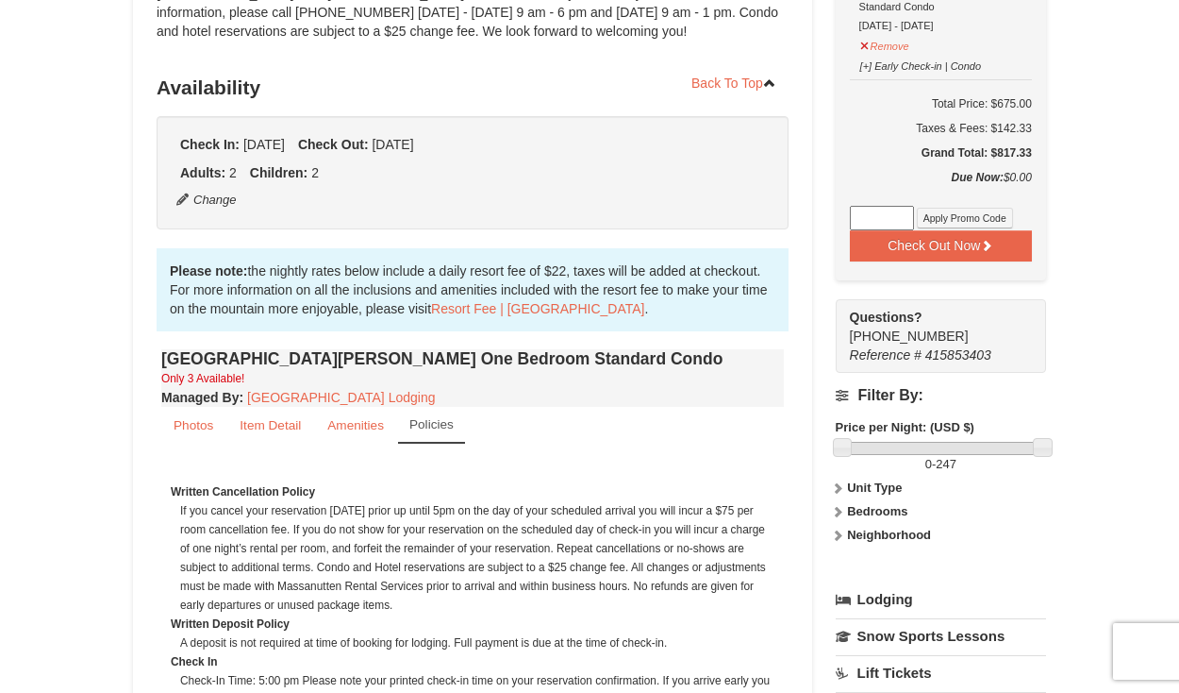
scroll to position [259, 0]
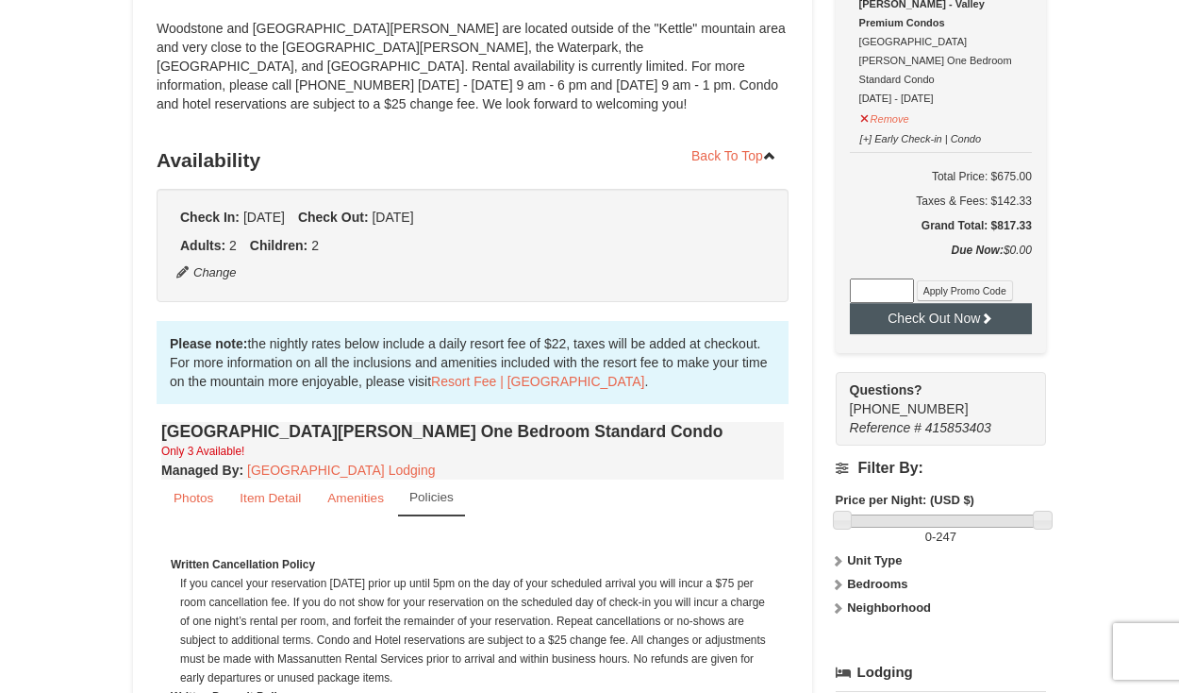
click at [979, 303] on button "Check Out Now" at bounding box center [941, 318] width 182 height 30
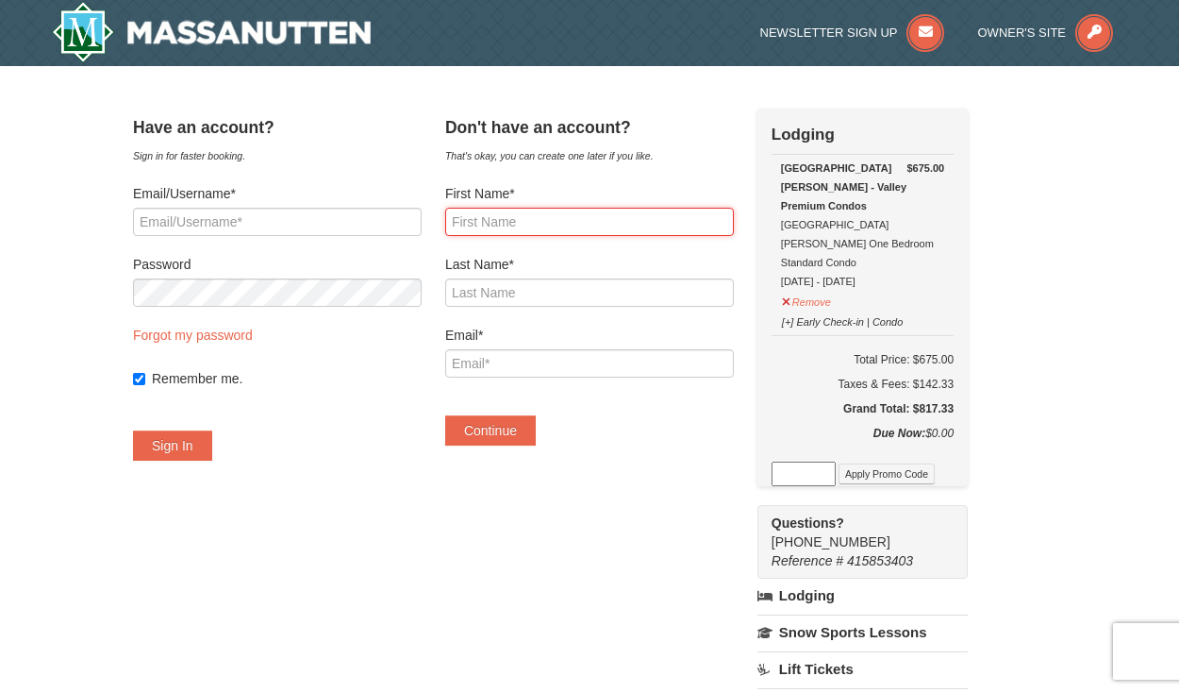
type input "a"
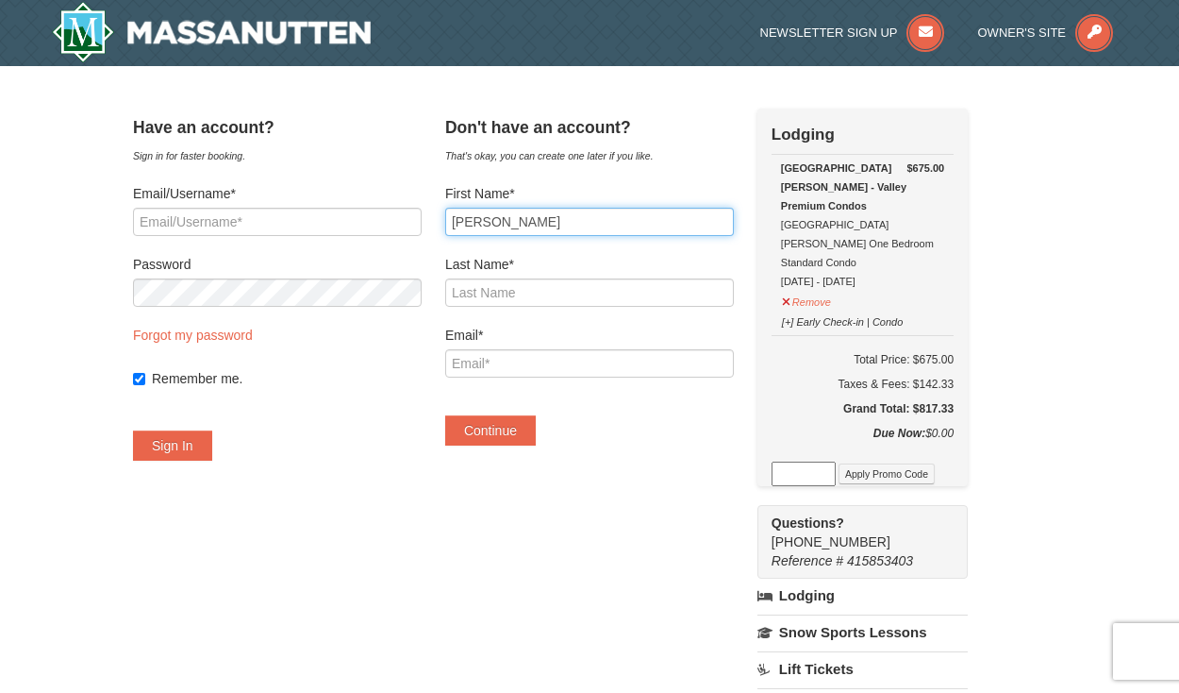
type input "[PERSON_NAME]"
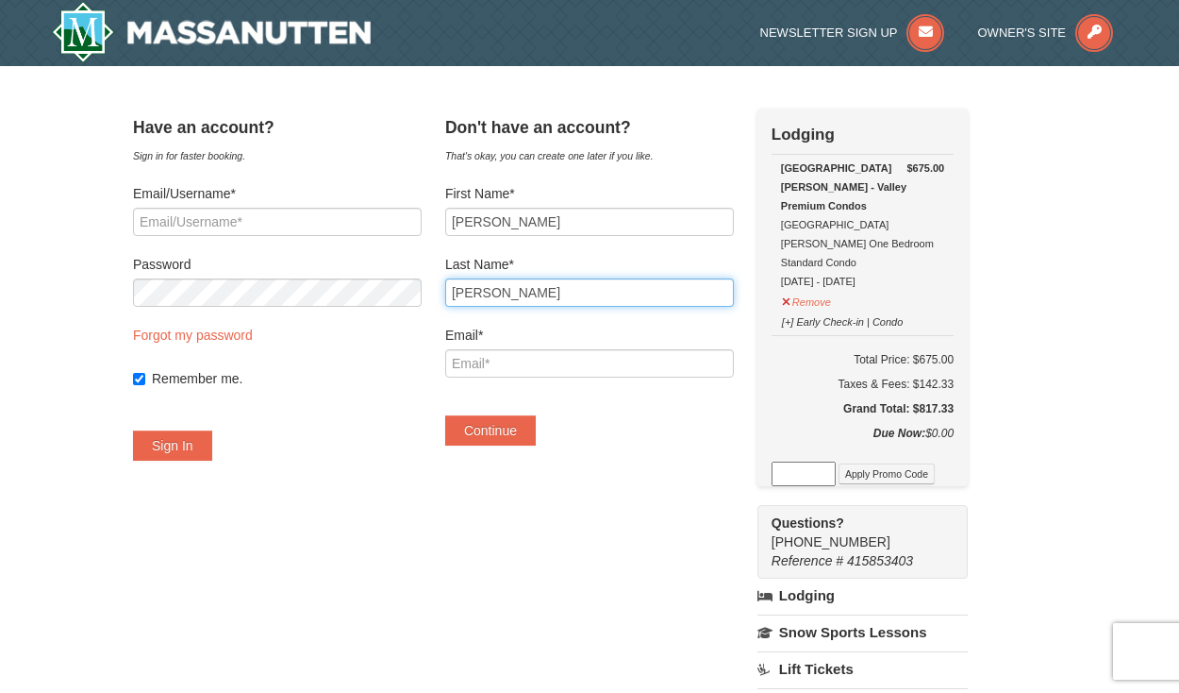
type input "[PERSON_NAME]"
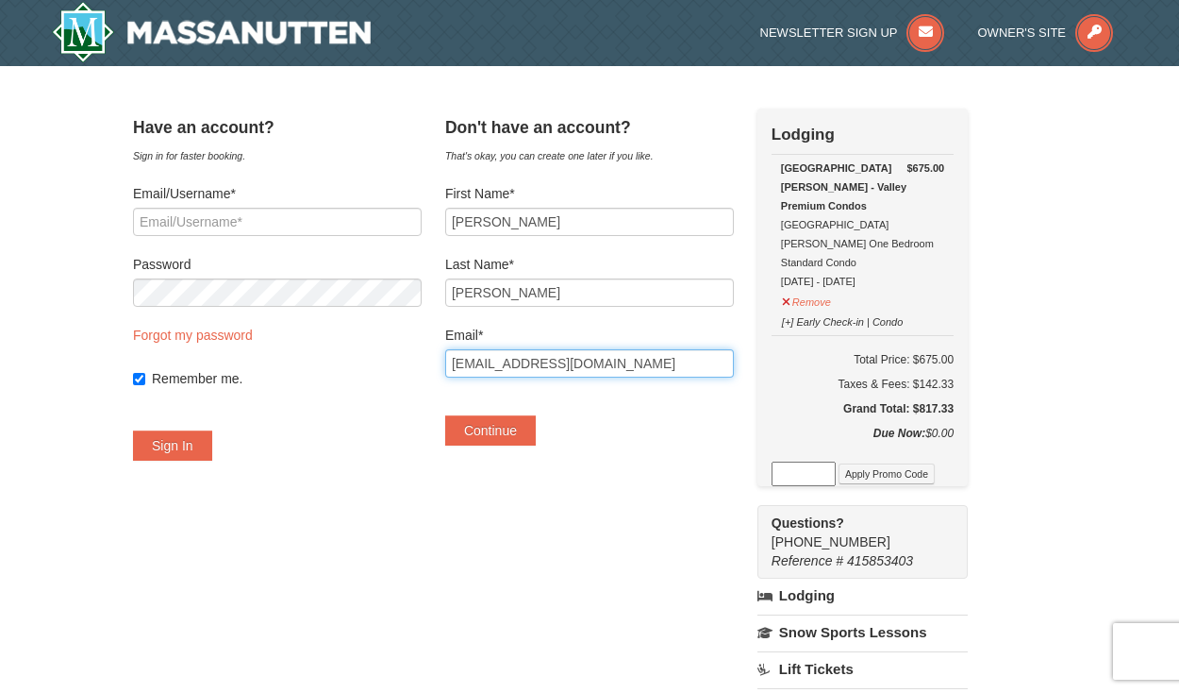
type input "[EMAIL_ADDRESS][DOMAIN_NAME]"
click at [524, 445] on div "Don't have an account? That's okay, you can create one later if you like. First…" at bounding box center [589, 287] width 289 height 356
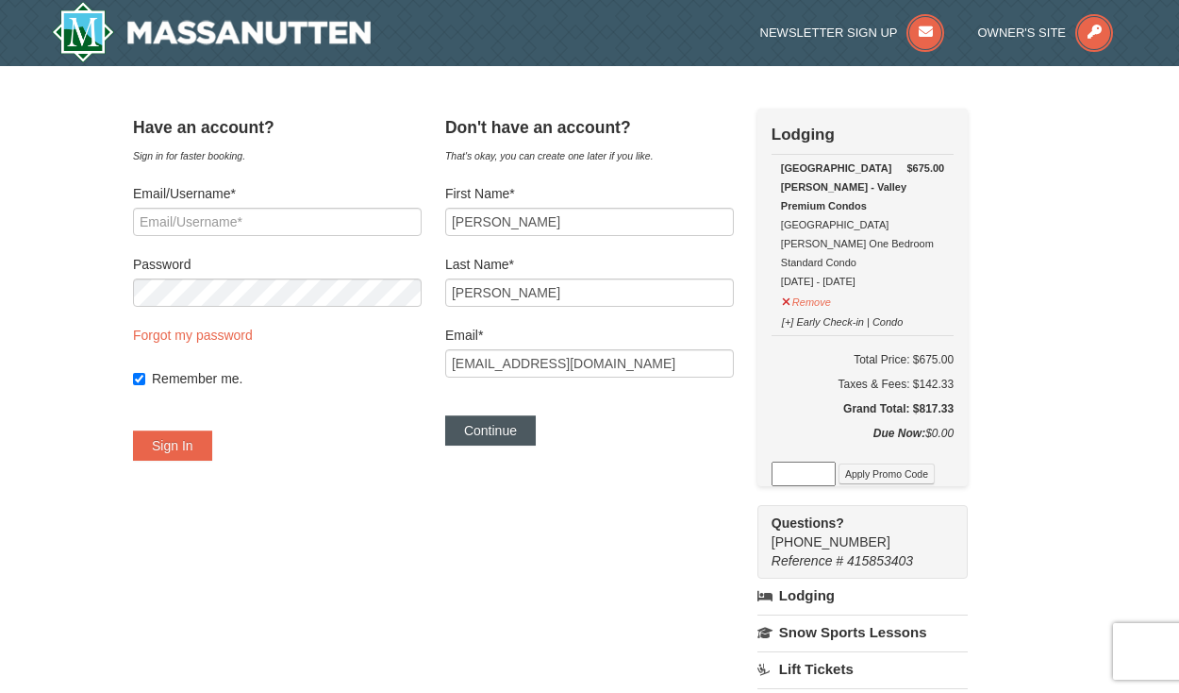
click at [527, 439] on button "Continue" at bounding box center [490, 430] width 91 height 30
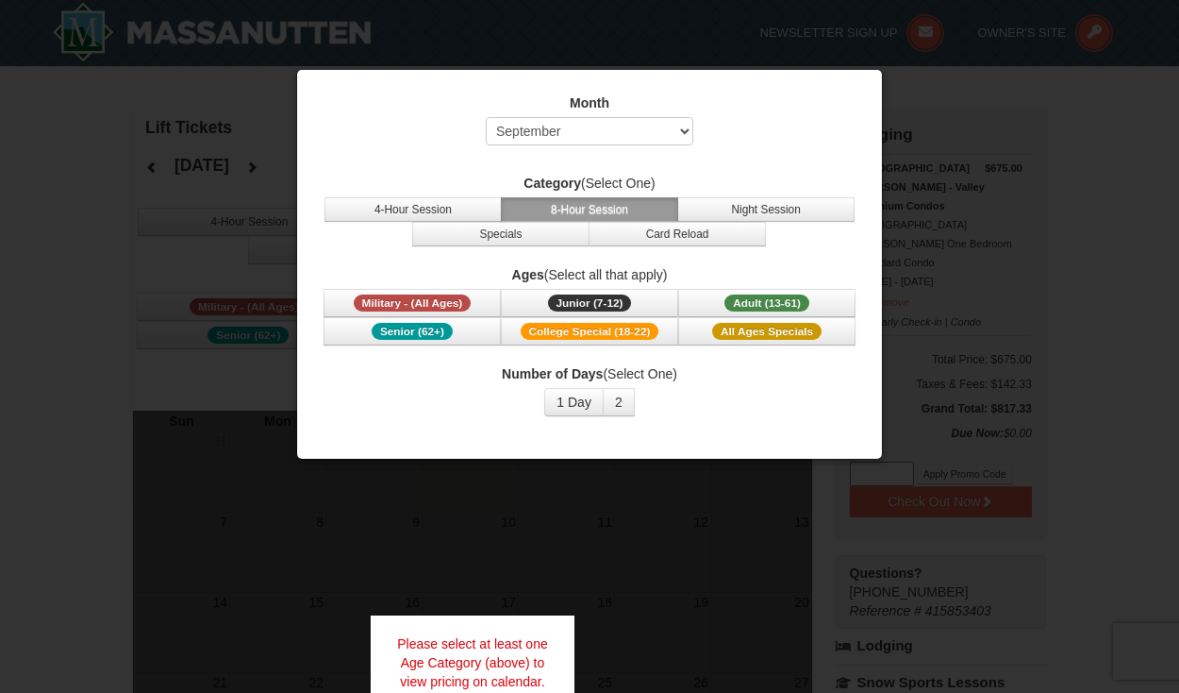
select select "9"
click at [446, 209] on button "4-Hour Session" at bounding box center [413, 209] width 177 height 25
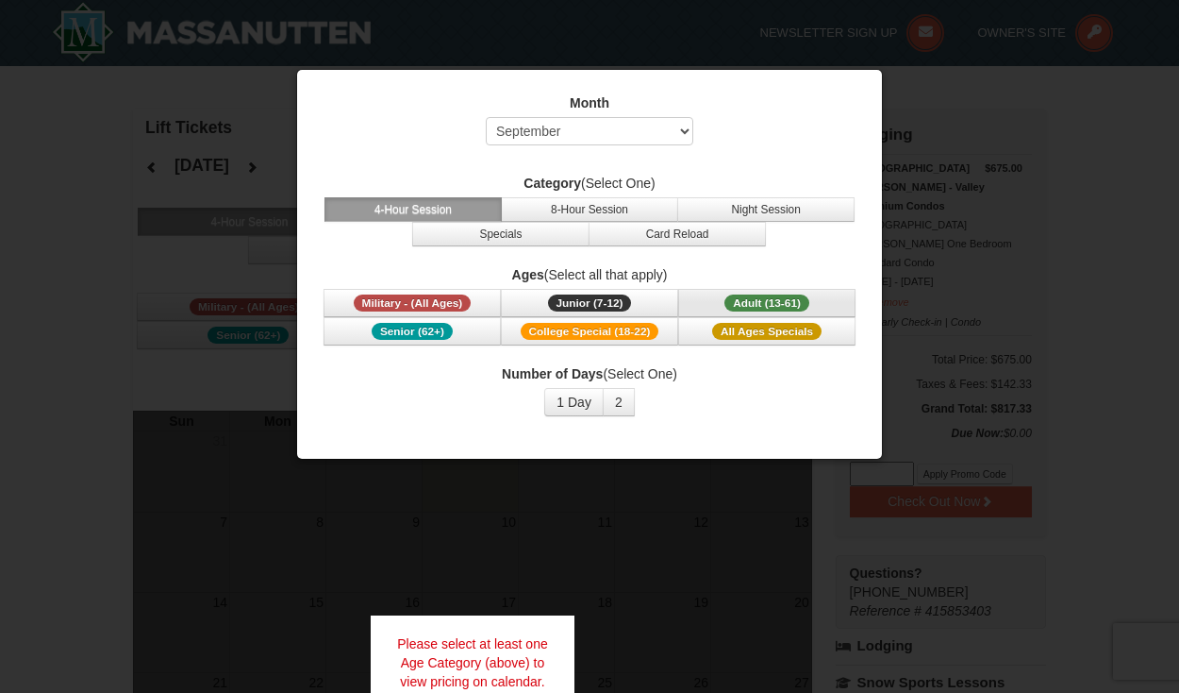
click at [755, 295] on span "Adult (13-61)" at bounding box center [767, 302] width 85 height 17
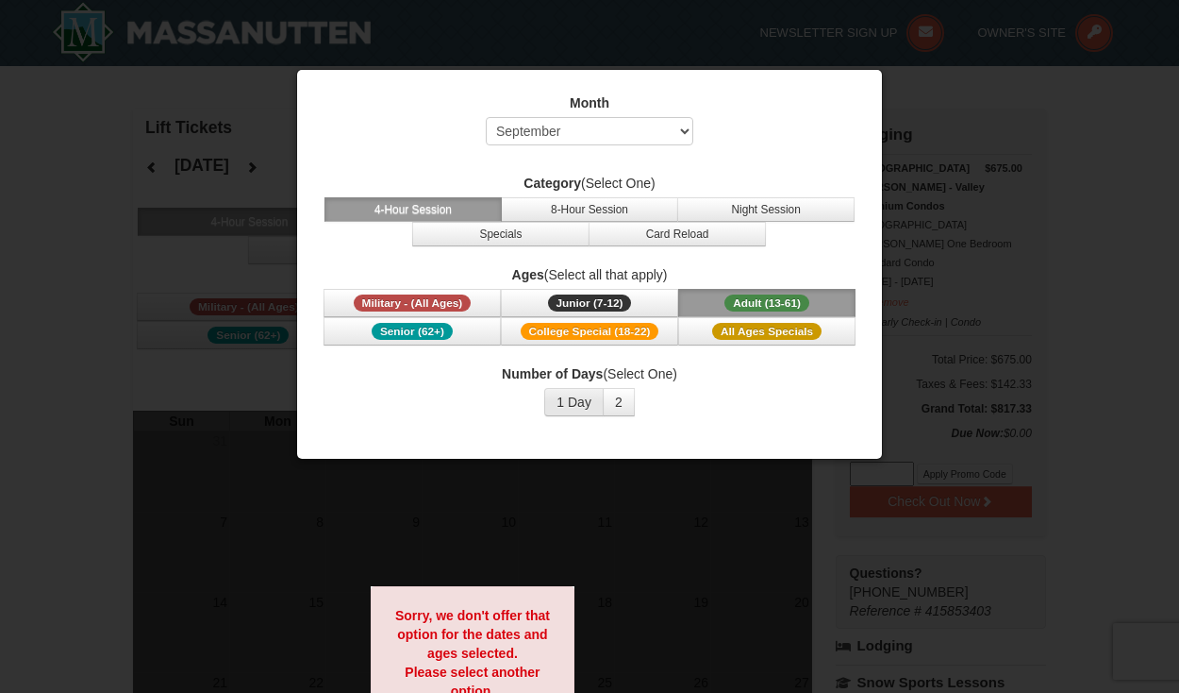
click at [582, 402] on button "1 Day" at bounding box center [573, 402] width 59 height 28
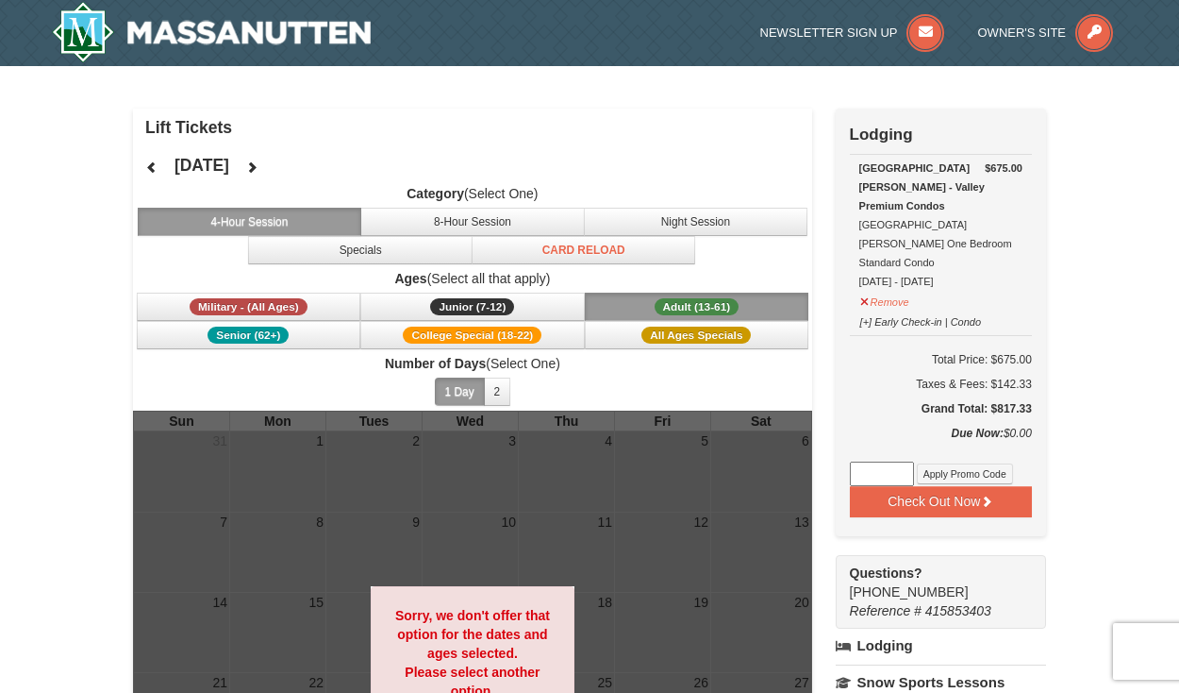
click at [259, 168] on icon at bounding box center [251, 166] width 13 height 13
click at [259, 166] on icon at bounding box center [251, 166] width 13 height 13
click at [271, 166] on button at bounding box center [252, 167] width 38 height 28
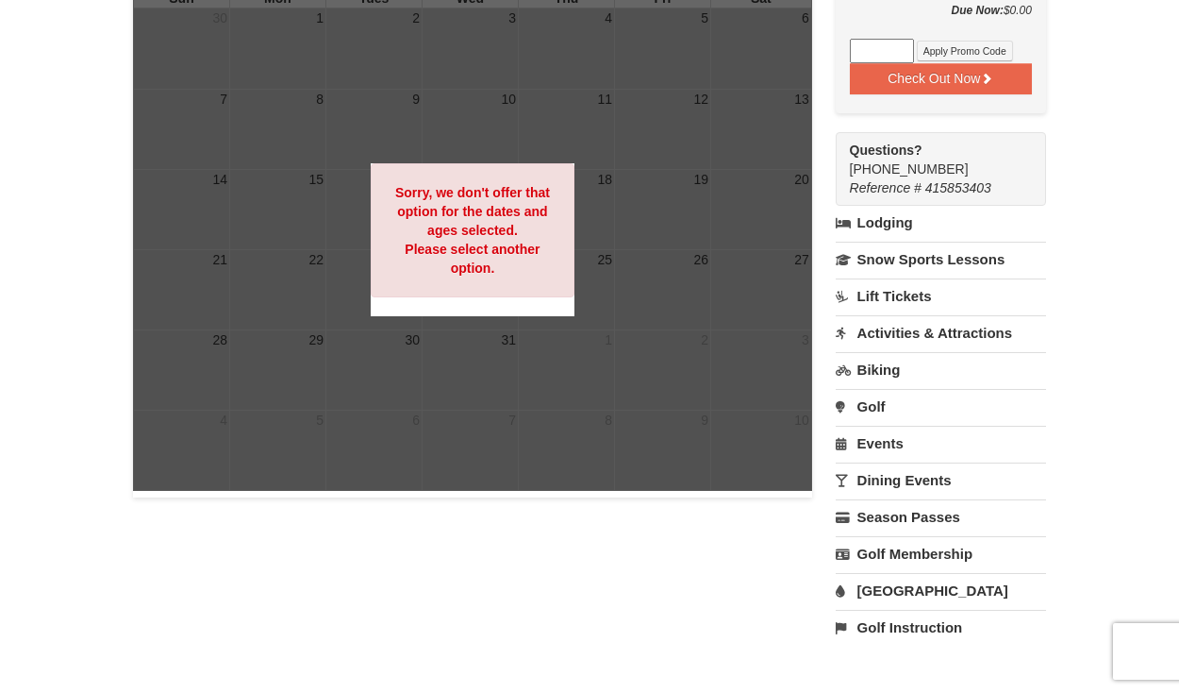
scroll to position [355, 0]
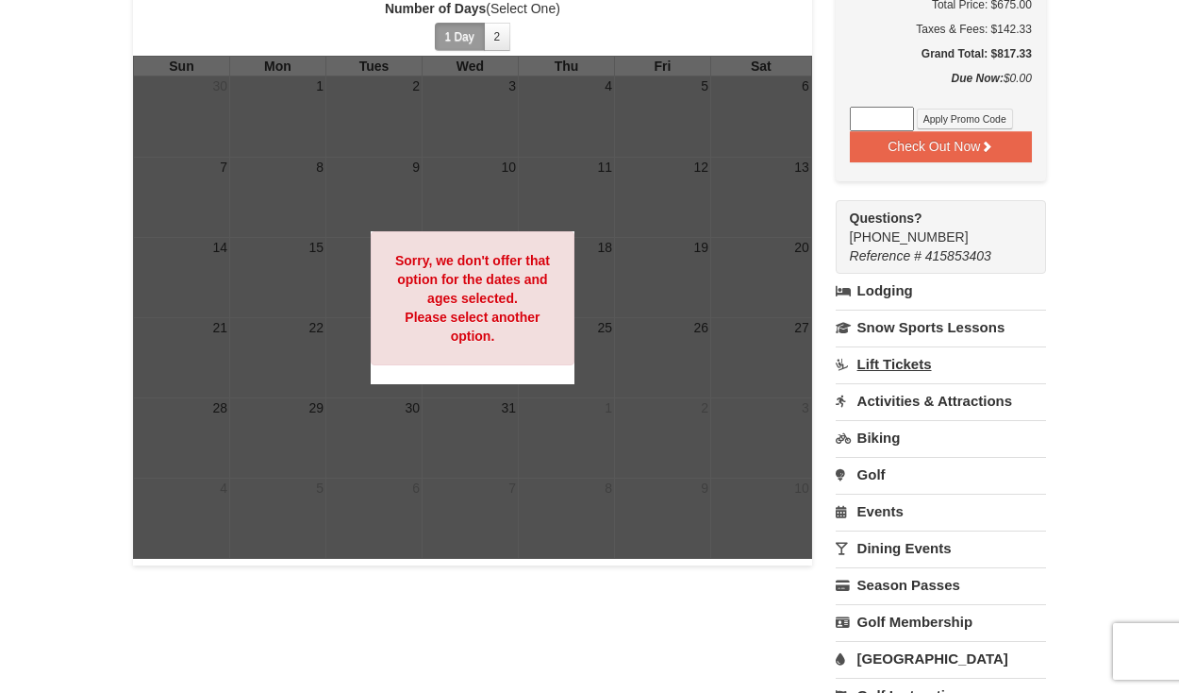
click at [902, 346] on link "Lift Tickets" at bounding box center [941, 363] width 210 height 35
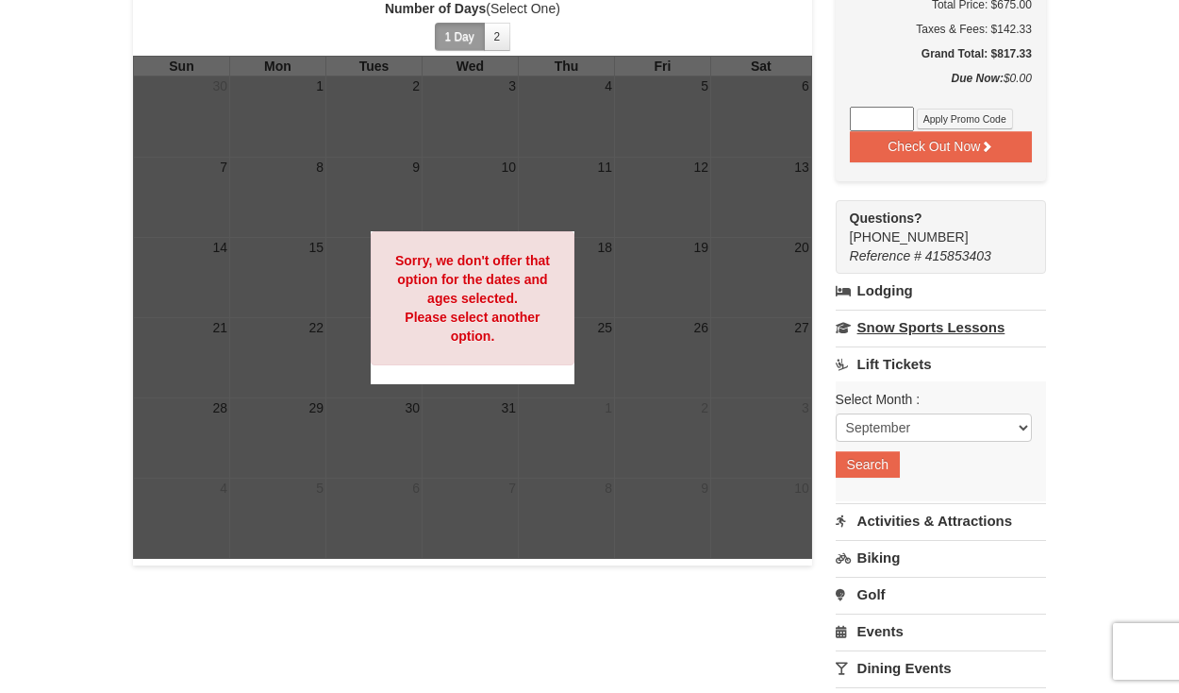
click at [929, 310] on link "Snow Sports Lessons" at bounding box center [941, 327] width 210 height 35
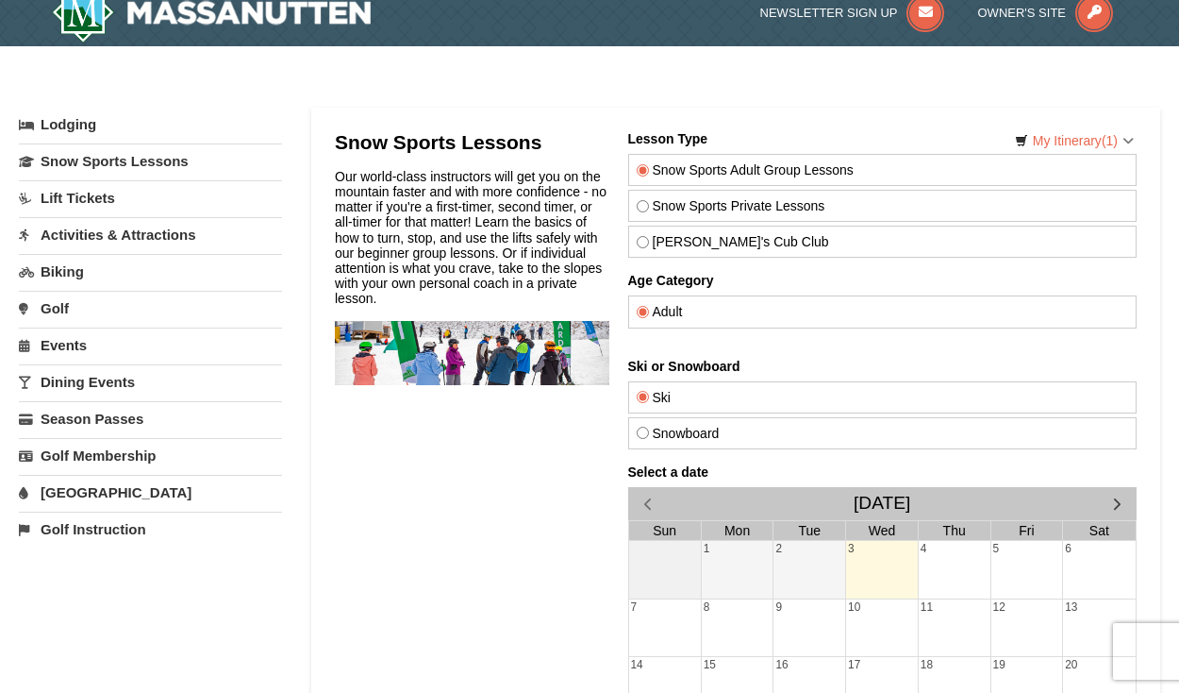
scroll to position [26, 0]
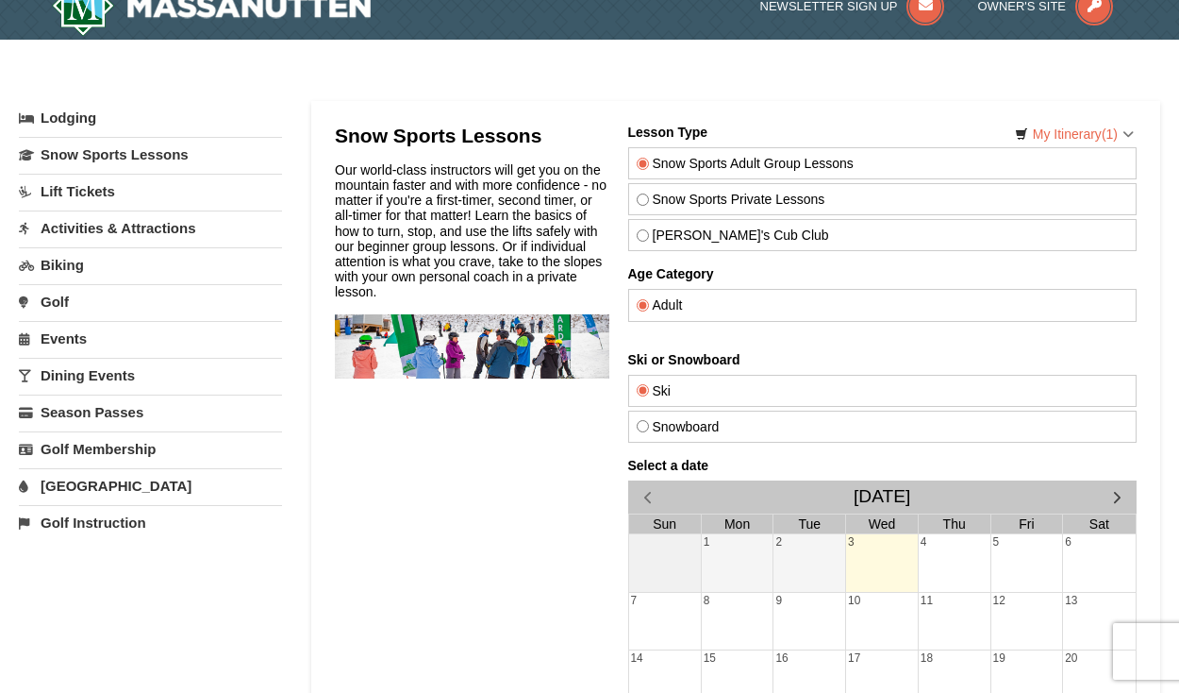
click at [641, 203] on input "Snow Sports Private Lessons" at bounding box center [643, 199] width 12 height 12
radio input "true"
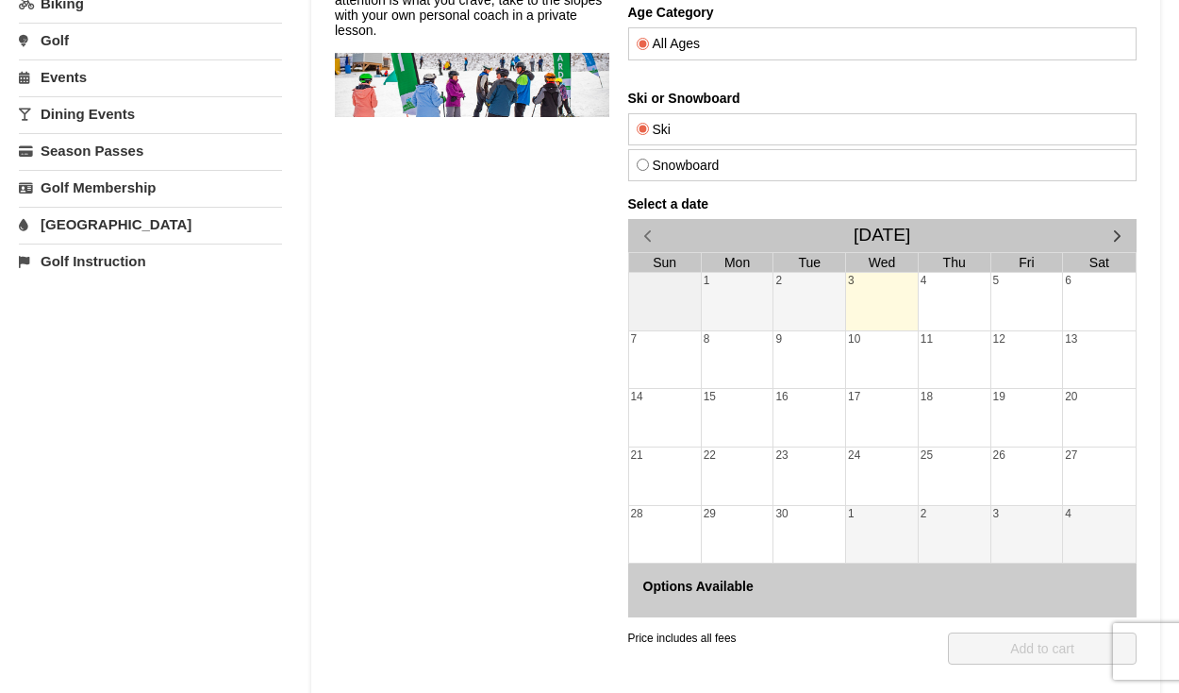
scroll to position [323, 0]
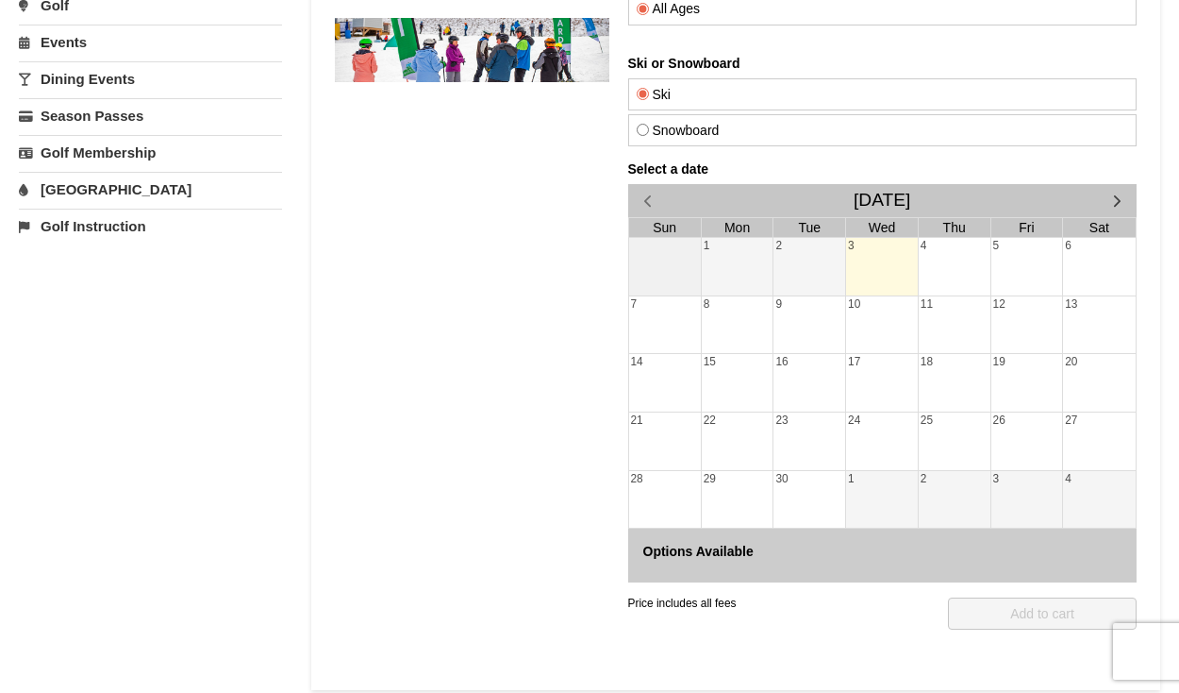
click at [859, 342] on div "10" at bounding box center [882, 325] width 72 height 58
click at [1119, 200] on span "button" at bounding box center [1118, 201] width 20 height 20
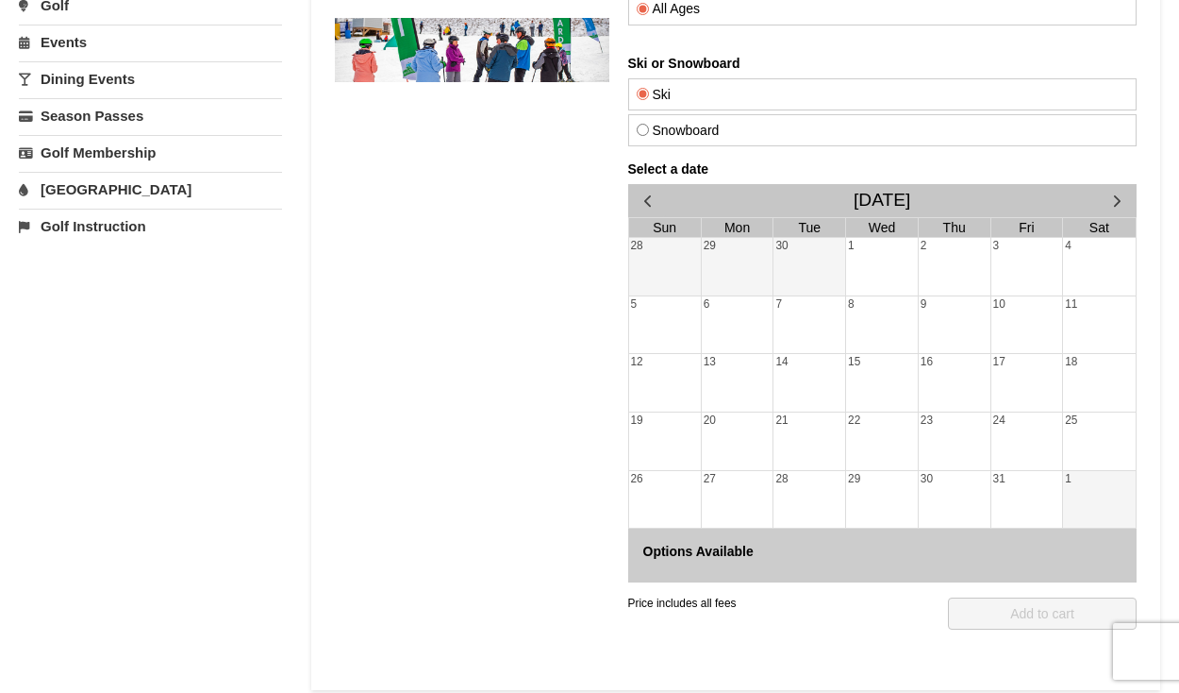
click at [1119, 200] on span "button" at bounding box center [1118, 201] width 20 height 20
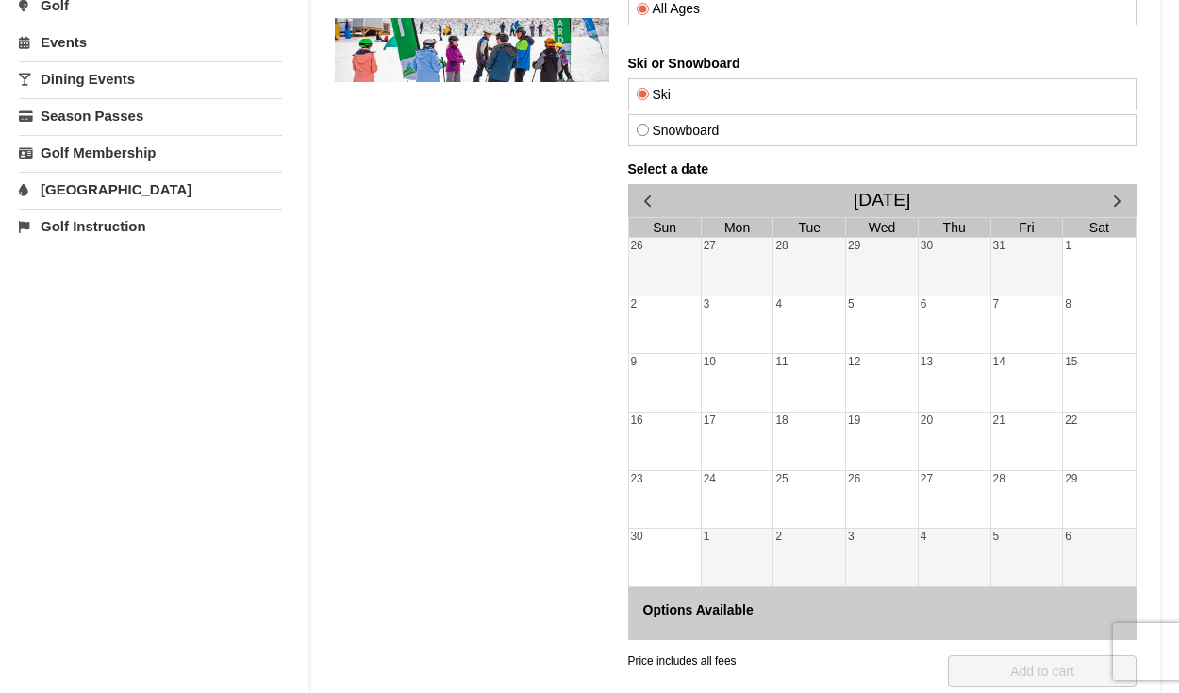
click at [1115, 203] on span "button" at bounding box center [1118, 201] width 20 height 20
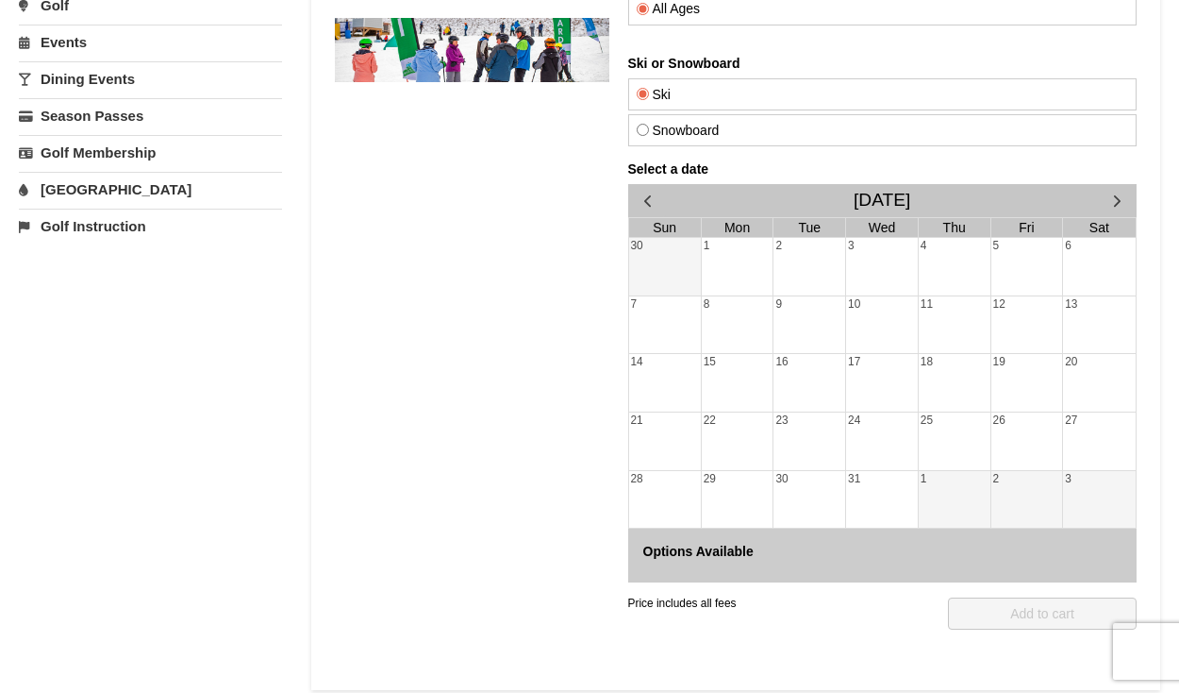
click at [791, 486] on div "30" at bounding box center [810, 500] width 72 height 58
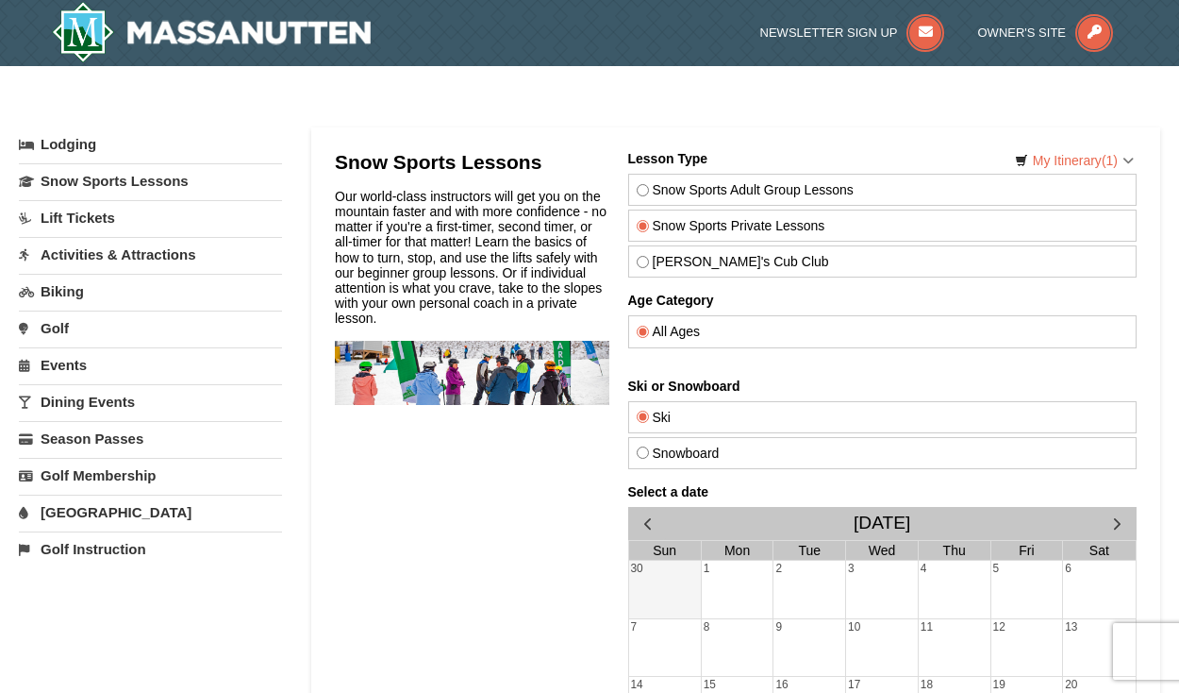
scroll to position [0, 0]
click at [150, 263] on link "Activities & Attractions" at bounding box center [150, 254] width 263 height 35
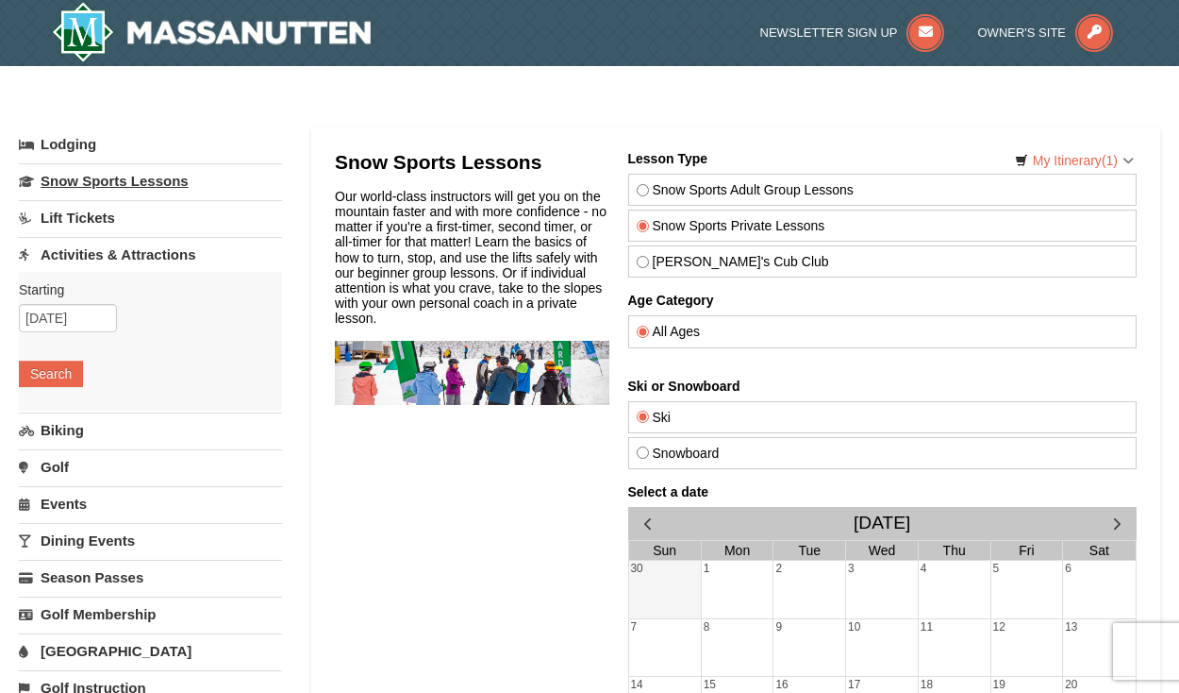
click at [146, 180] on link "Snow Sports Lessons" at bounding box center [150, 180] width 263 height 35
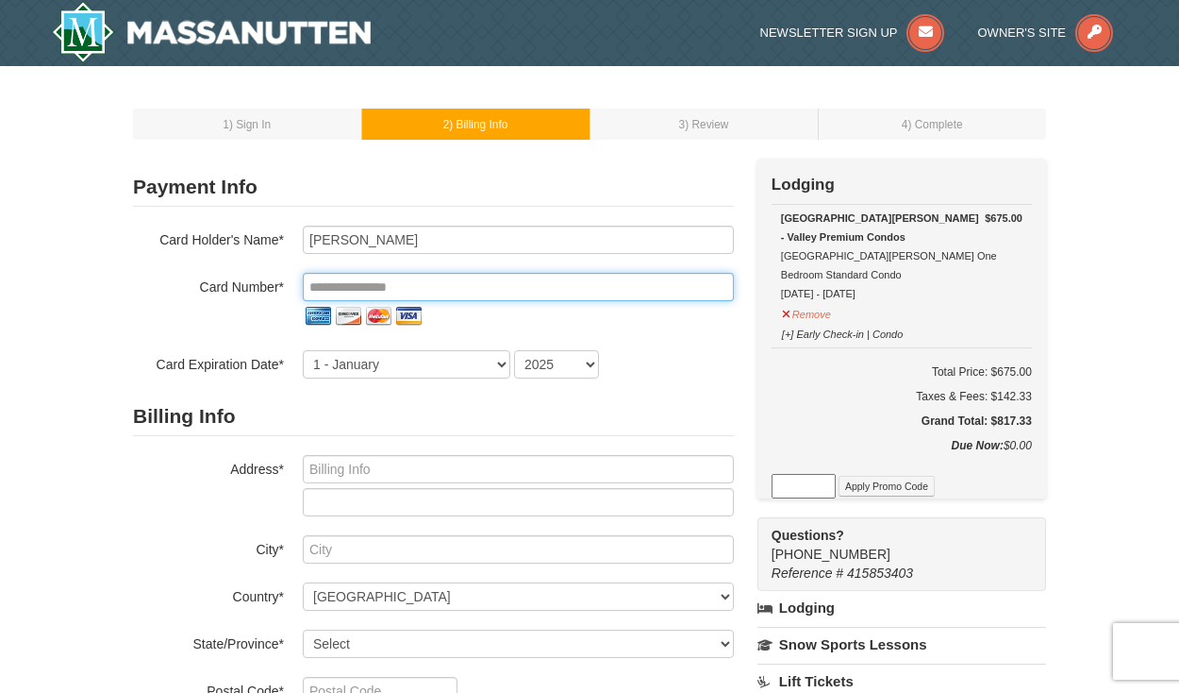
click at [425, 282] on input "tel" at bounding box center [518, 287] width 431 height 28
type input "**********"
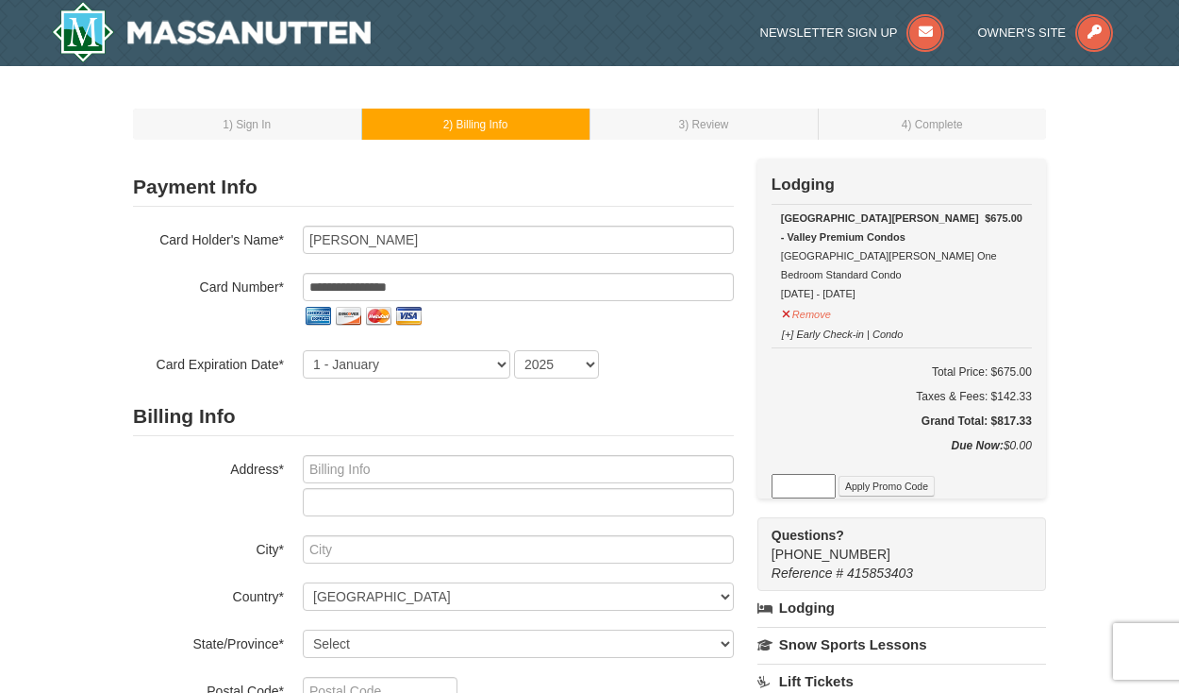
select select "2029"
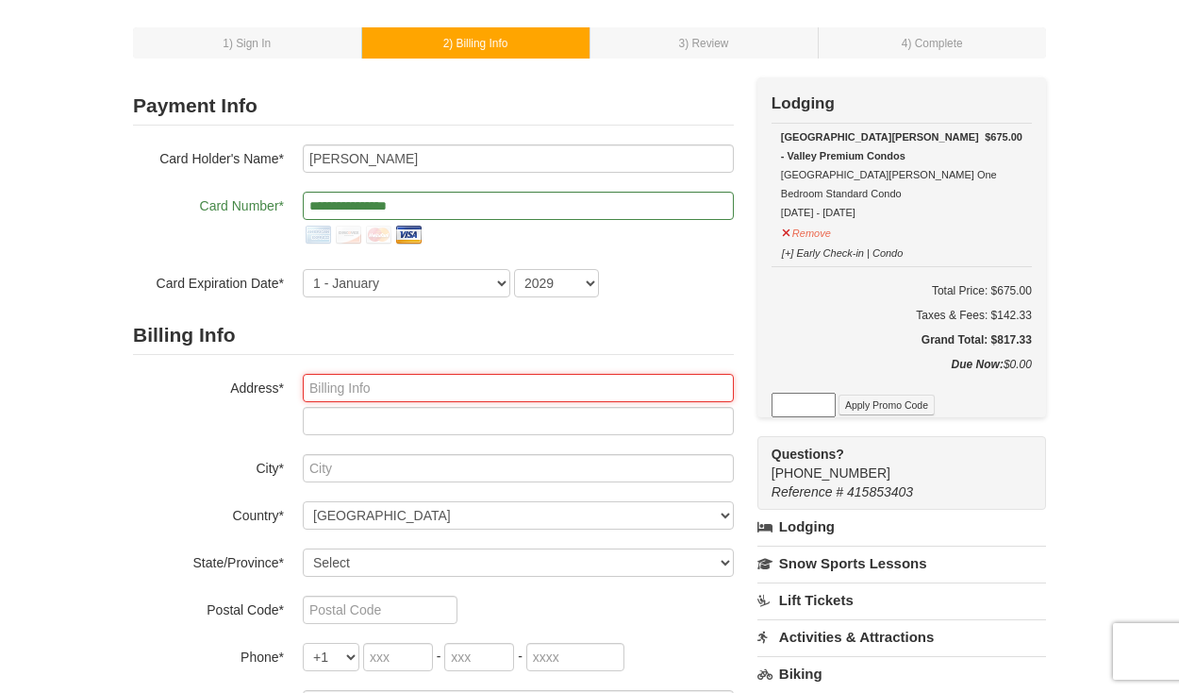
scroll to position [83, 0]
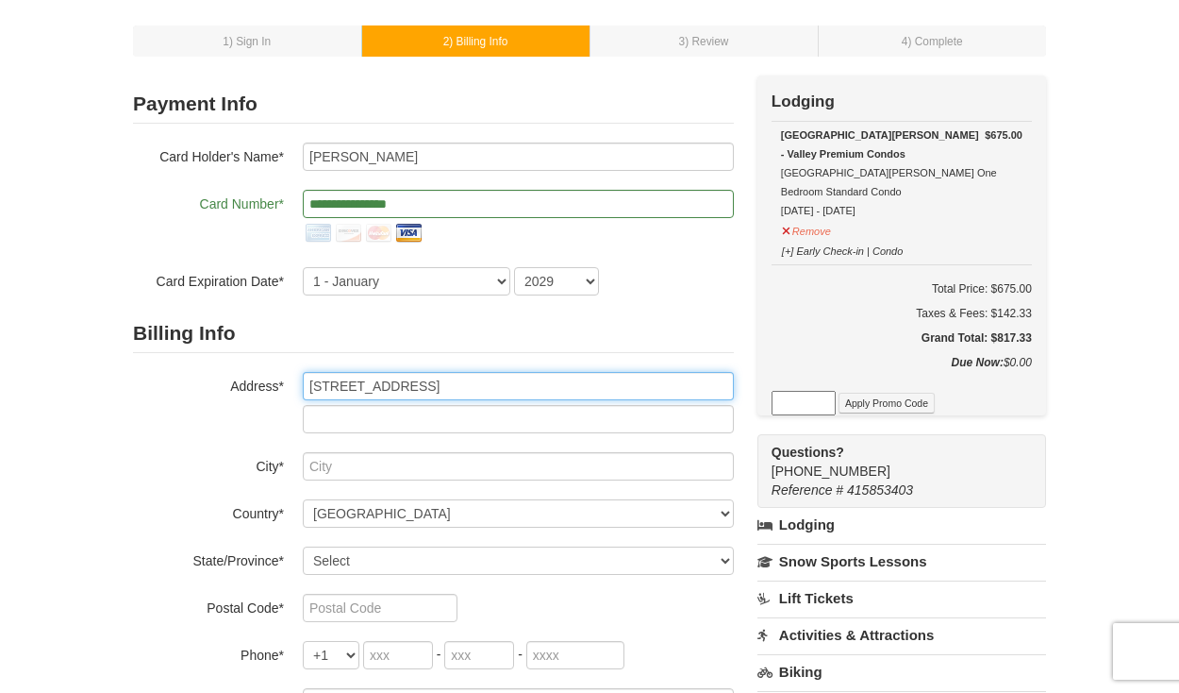
type input "[STREET_ADDRESS]"
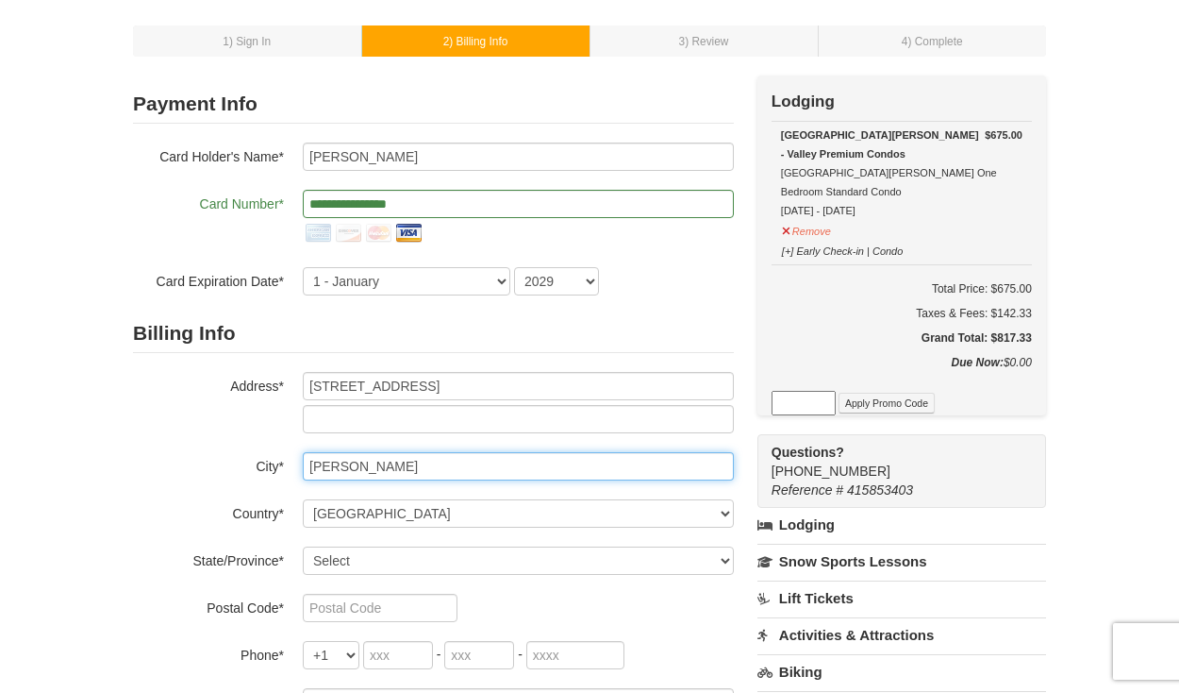
type input "[PERSON_NAME]"
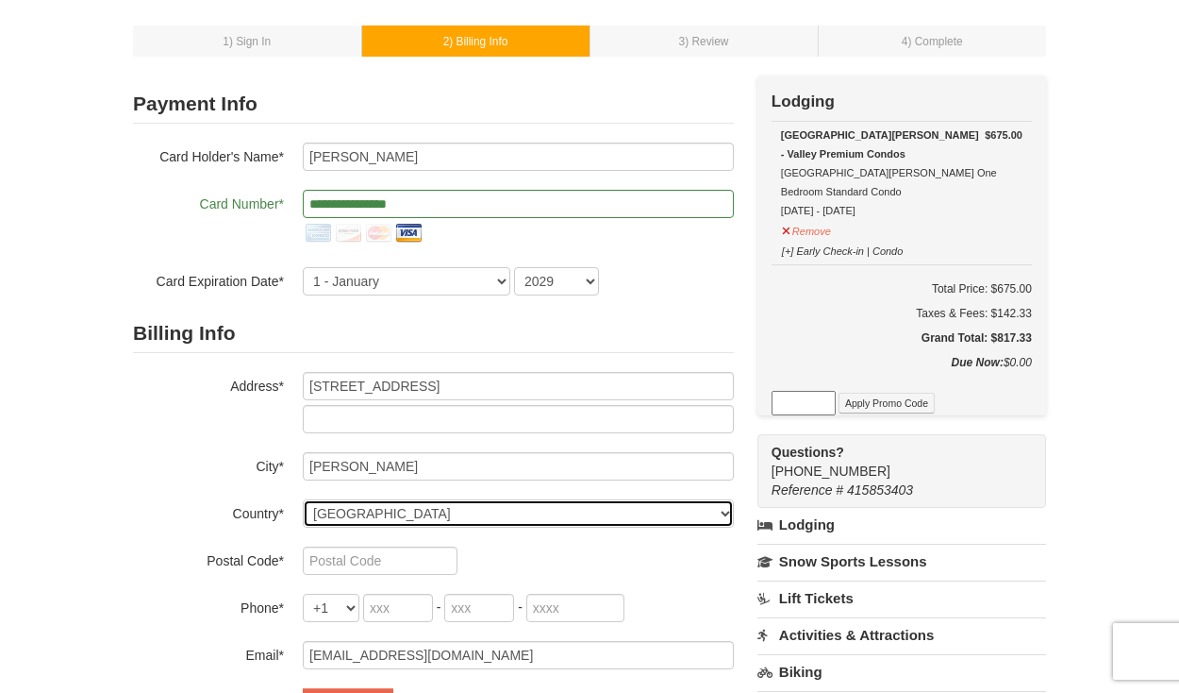
select select "US"
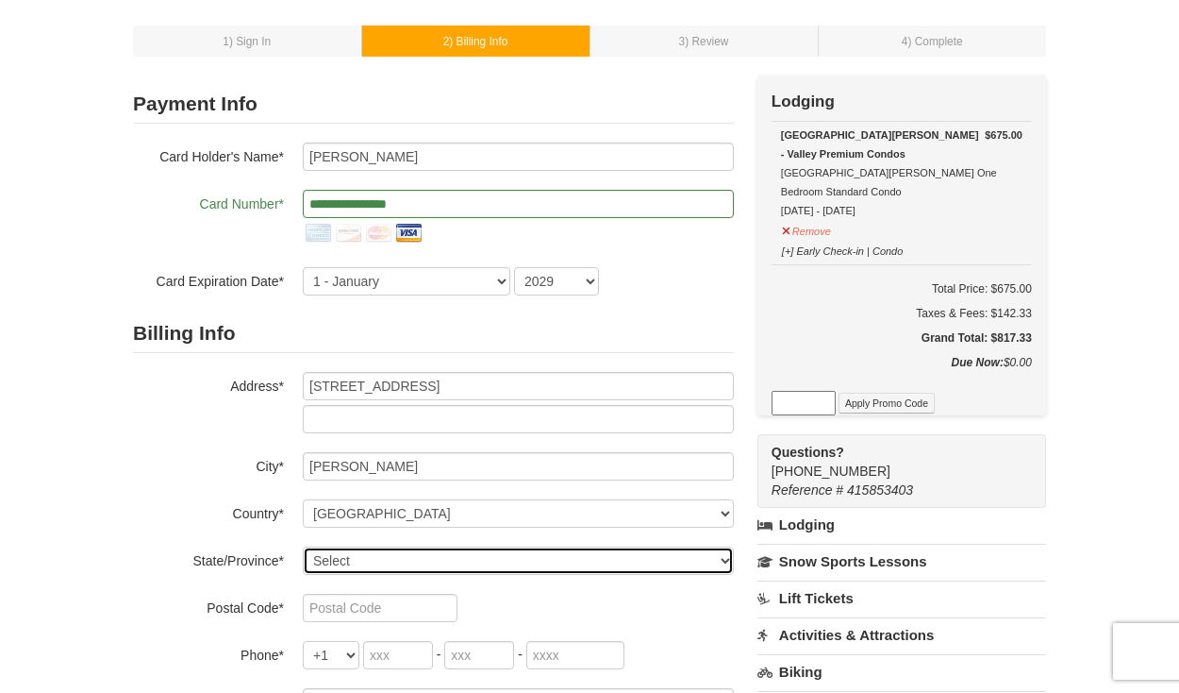
select select "NC"
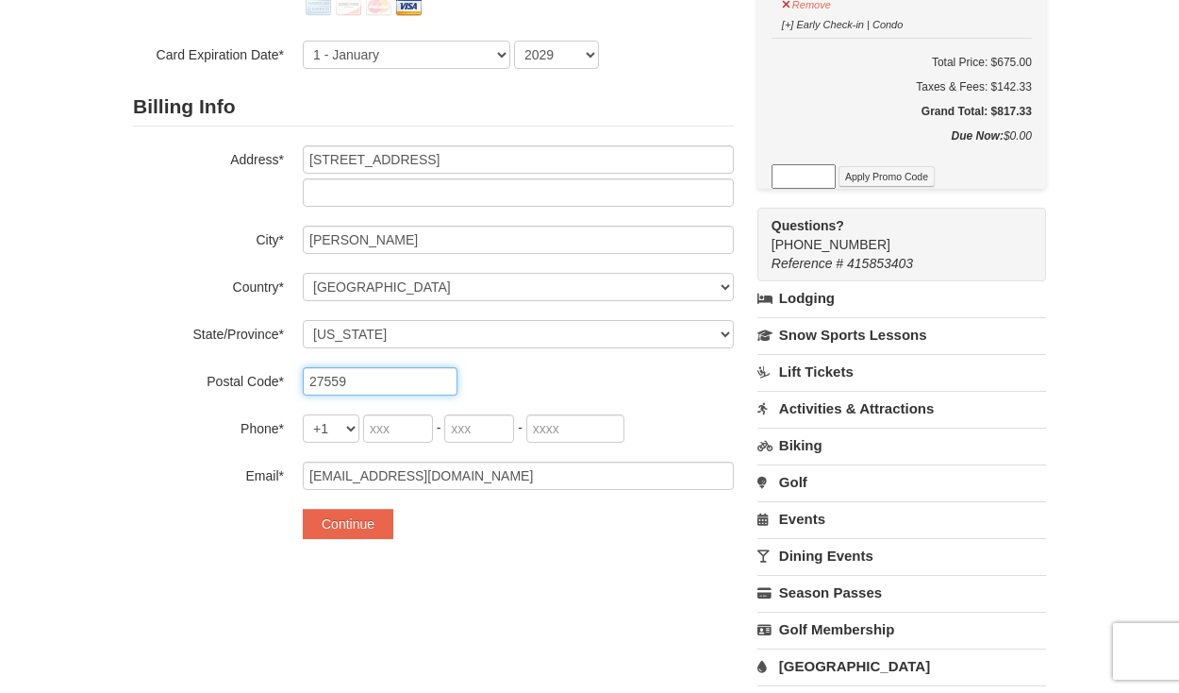
scroll to position [337, 0]
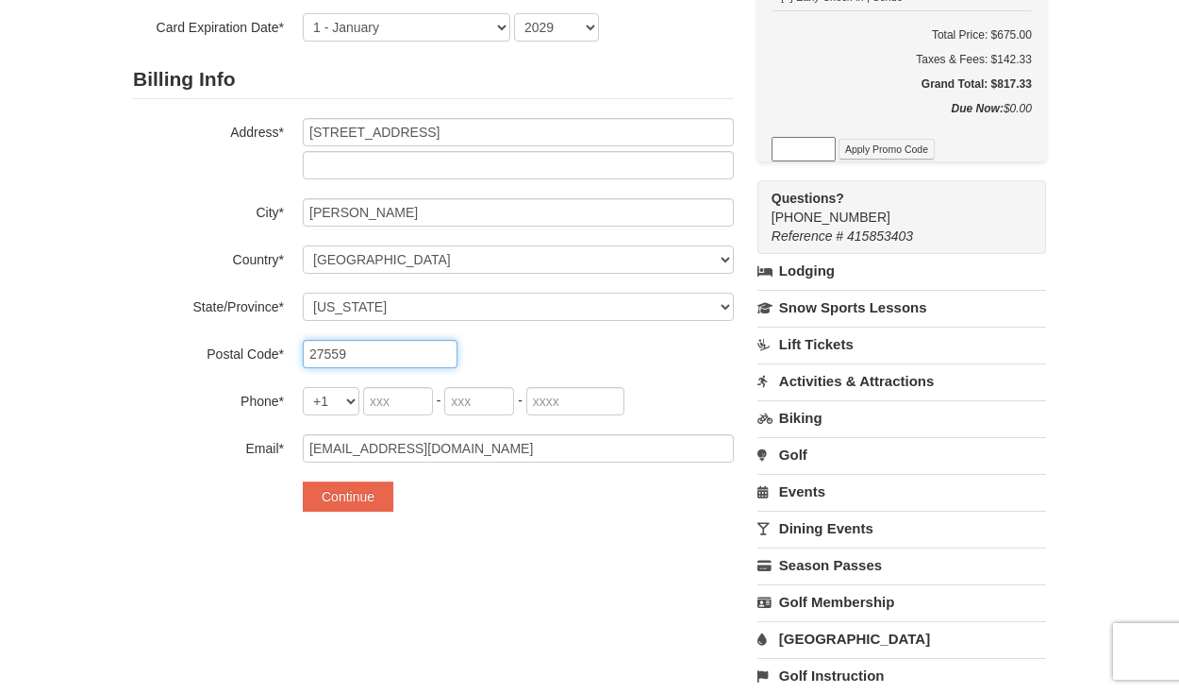
type input "27559"
click at [405, 404] on input "tel" at bounding box center [398, 401] width 70 height 28
type input "201"
type input "230"
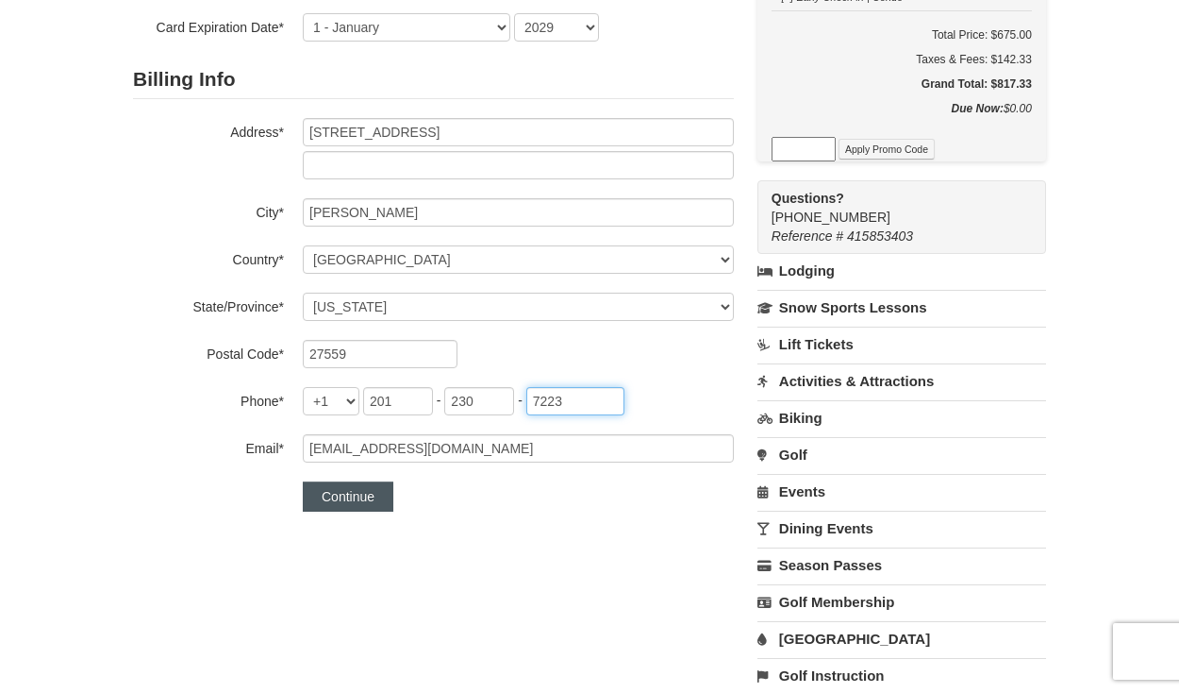
type input "7223"
click at [340, 490] on button "Continue" at bounding box center [348, 496] width 91 height 30
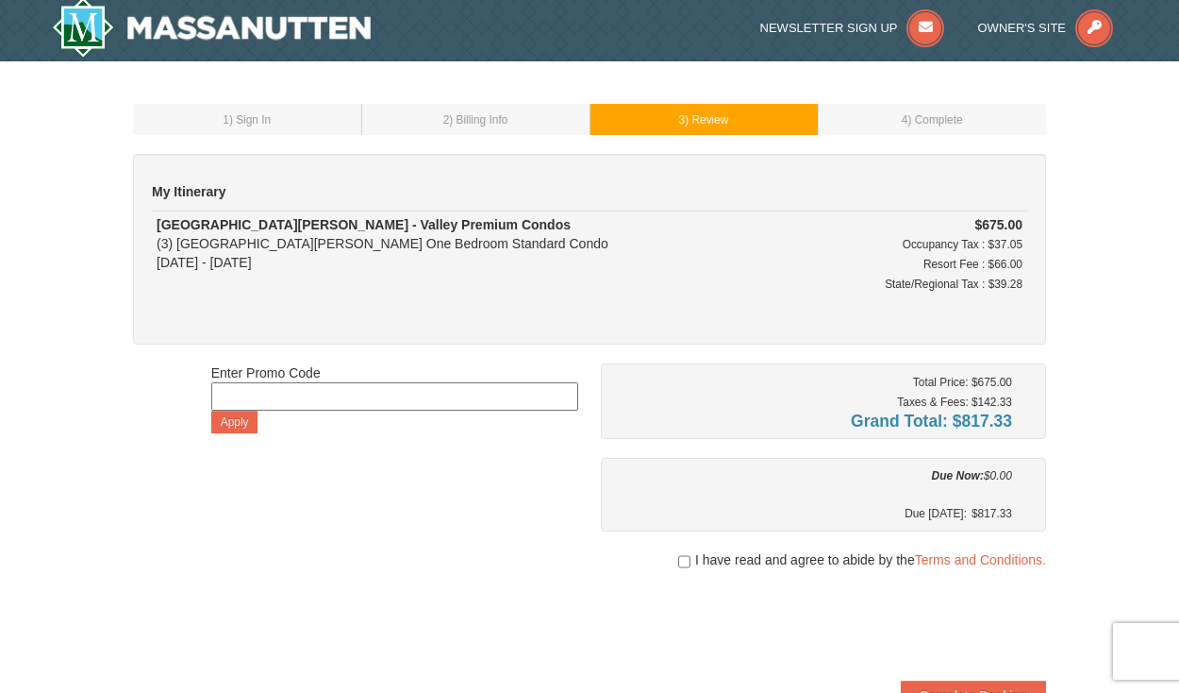
scroll to position [7, 0]
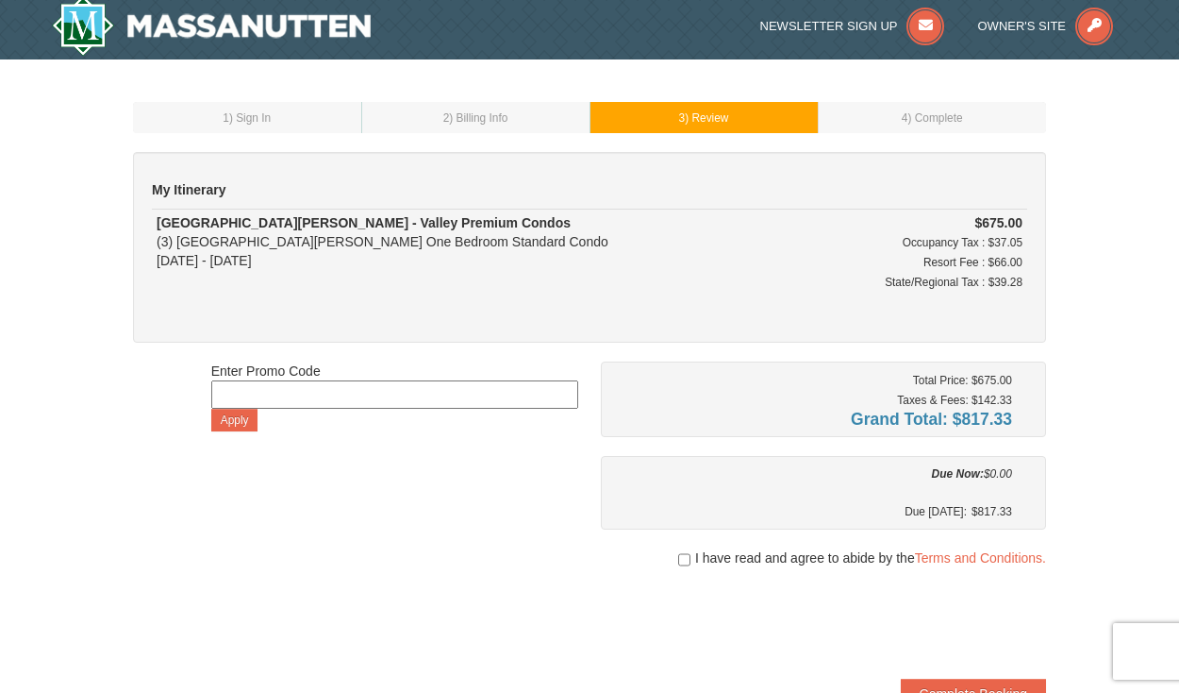
click at [683, 560] on input "checkbox" at bounding box center [684, 559] width 12 height 15
checkbox input "true"
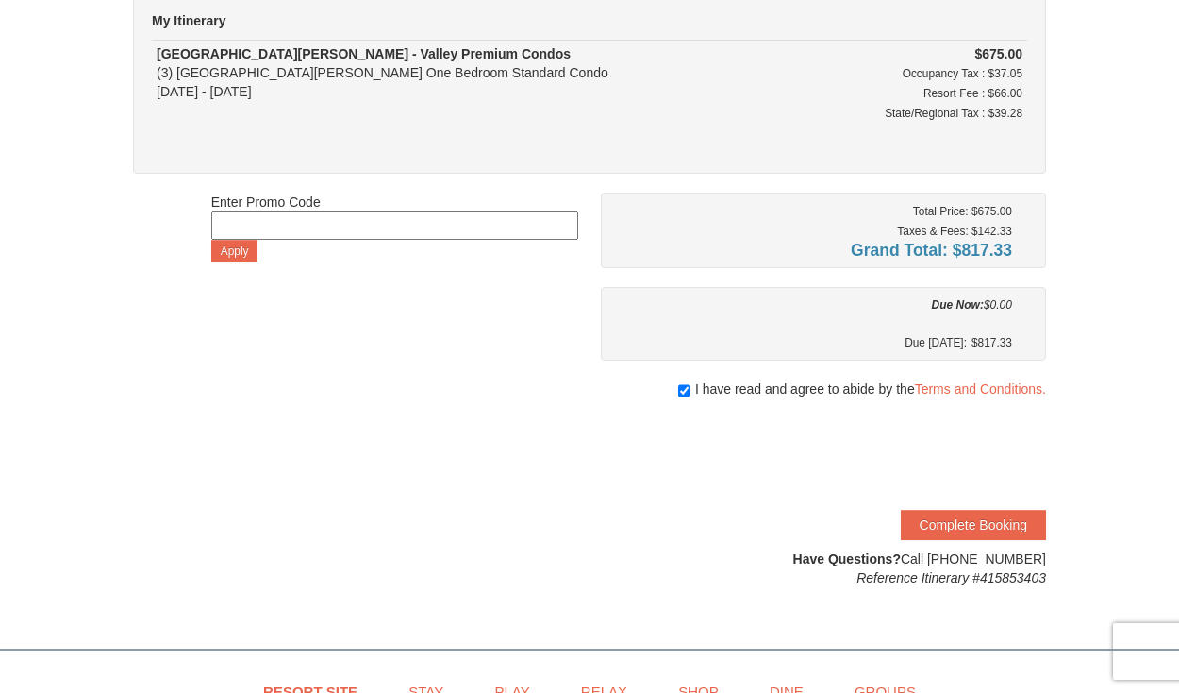
scroll to position [181, 0]
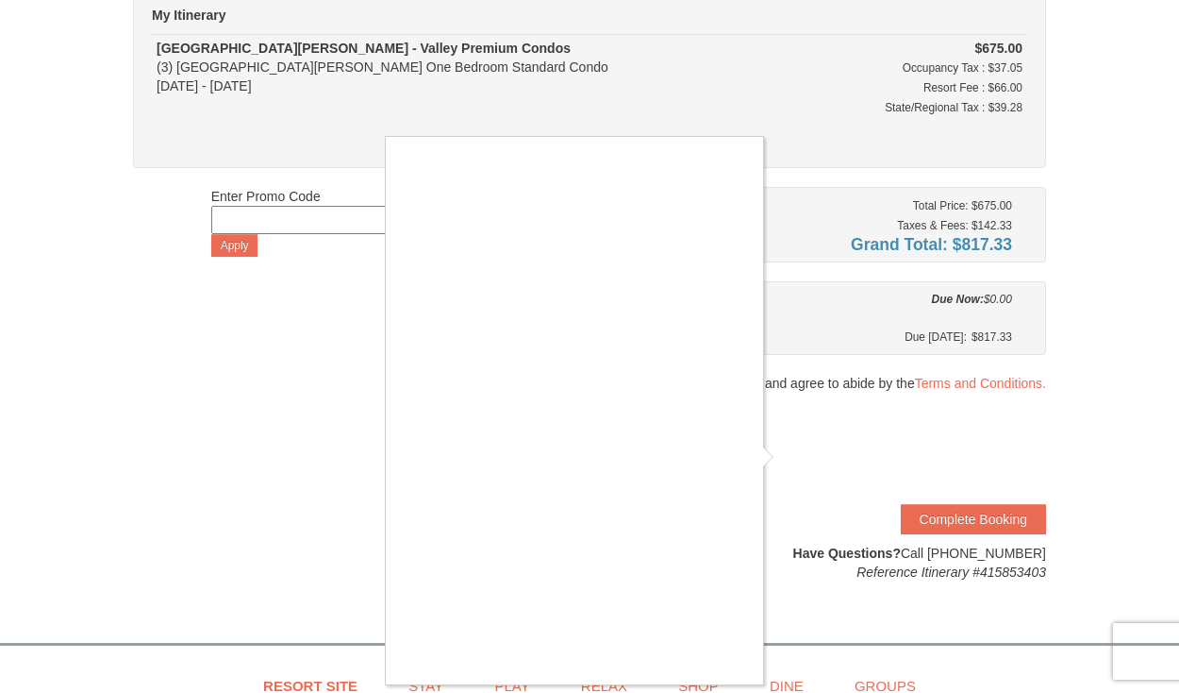
click at [973, 520] on div at bounding box center [589, 346] width 1179 height 693
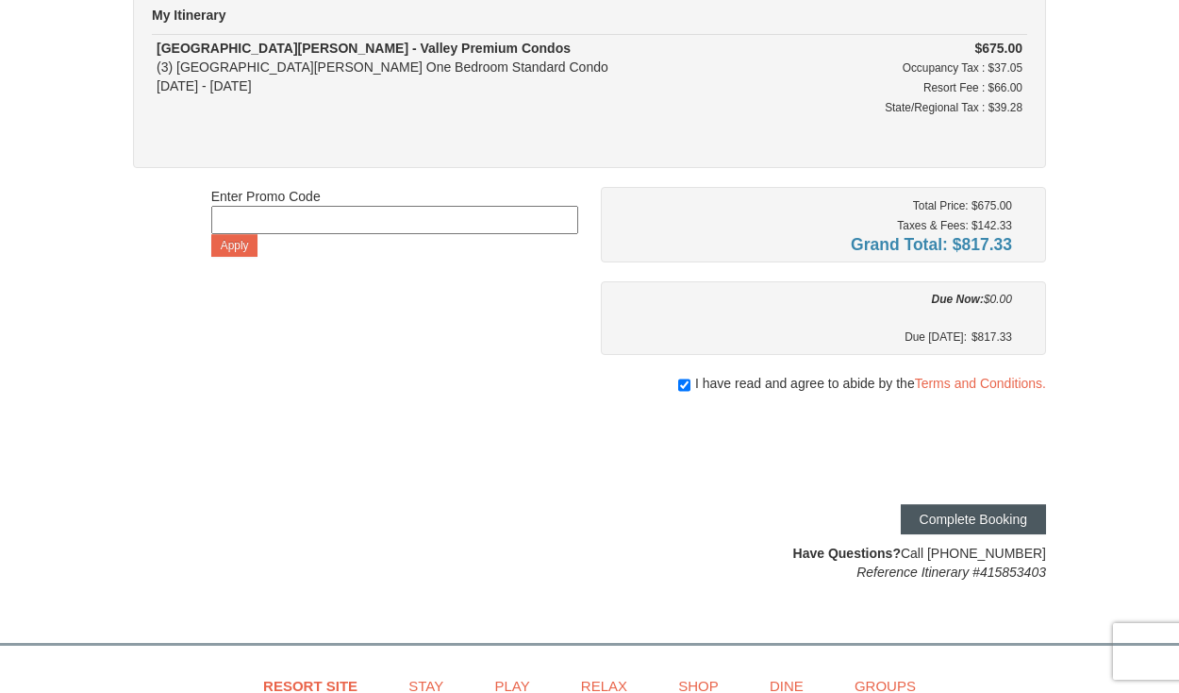
click at [1006, 528] on button "Complete Booking" at bounding box center [973, 519] width 145 height 30
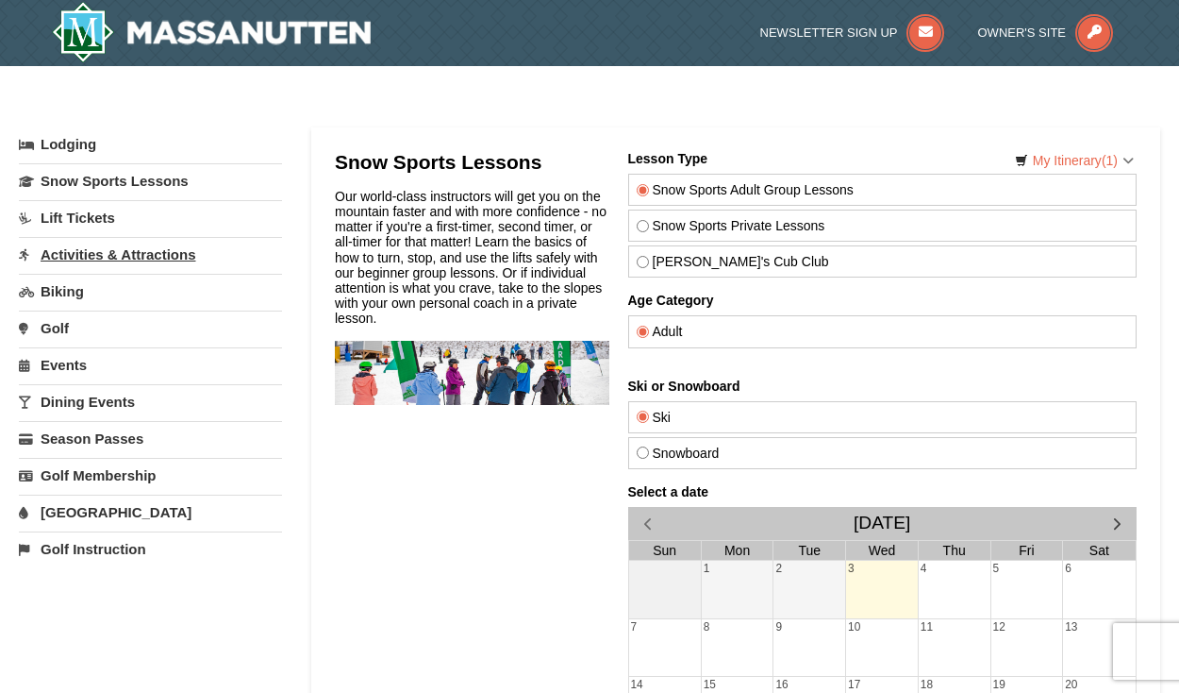
click at [176, 260] on link "Activities & Attractions" at bounding box center [150, 254] width 263 height 35
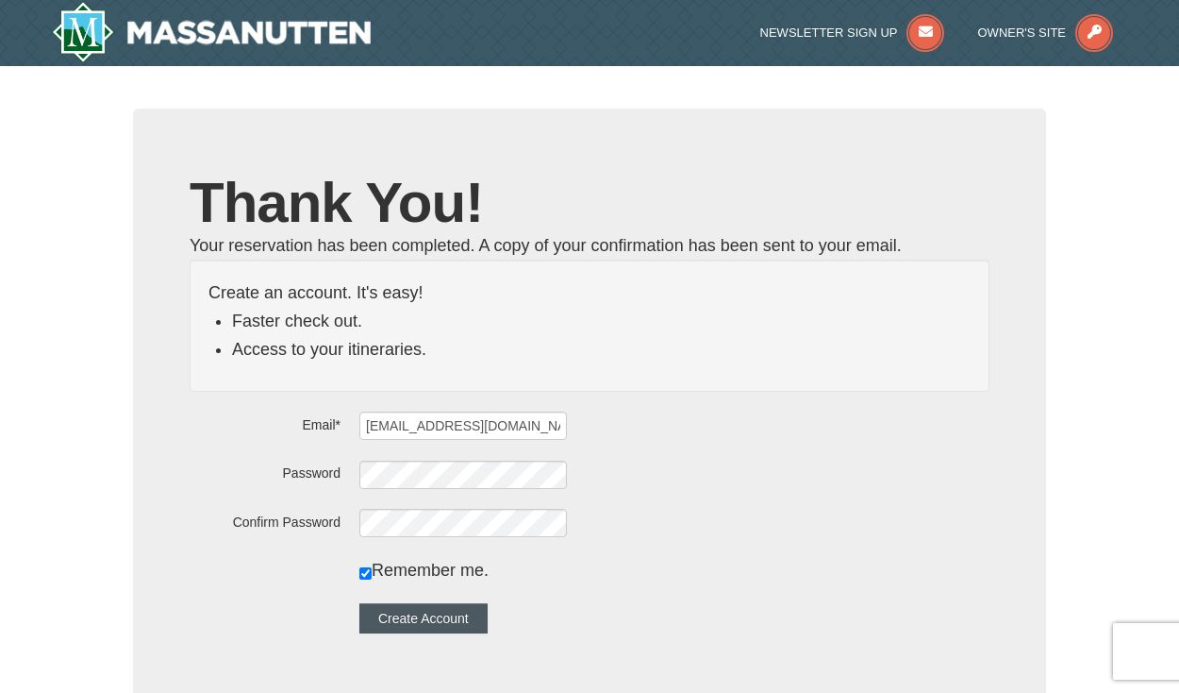
click at [480, 628] on button "Create Account" at bounding box center [424, 618] width 128 height 30
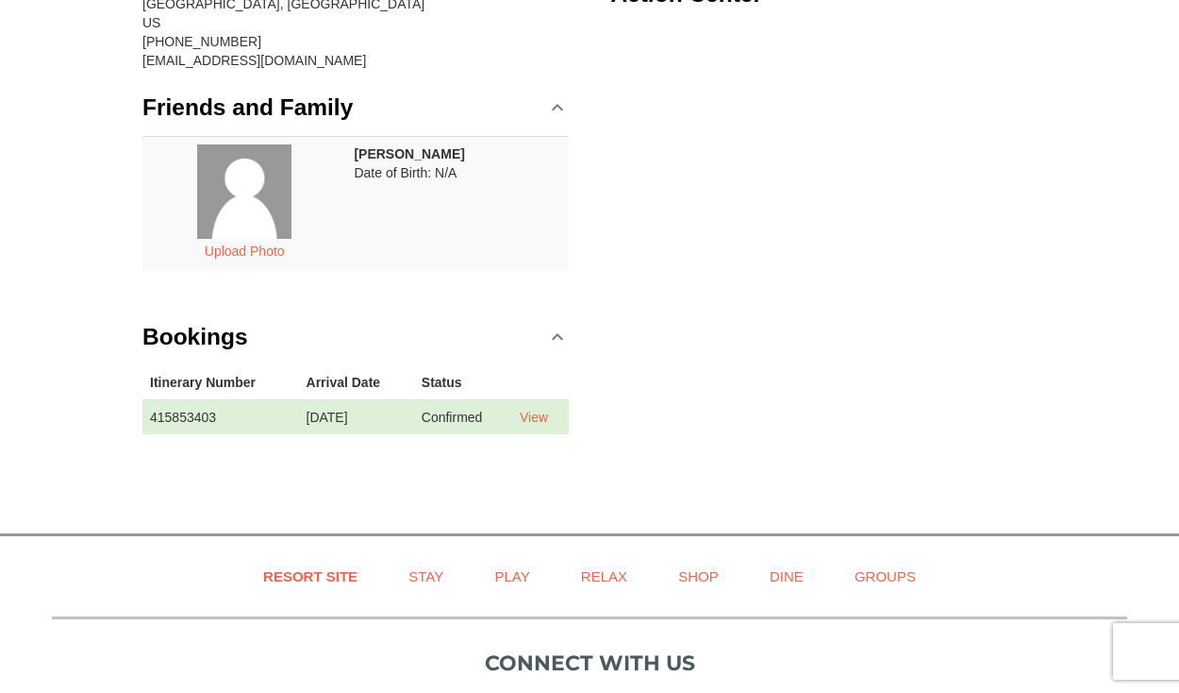
scroll to position [278, 0]
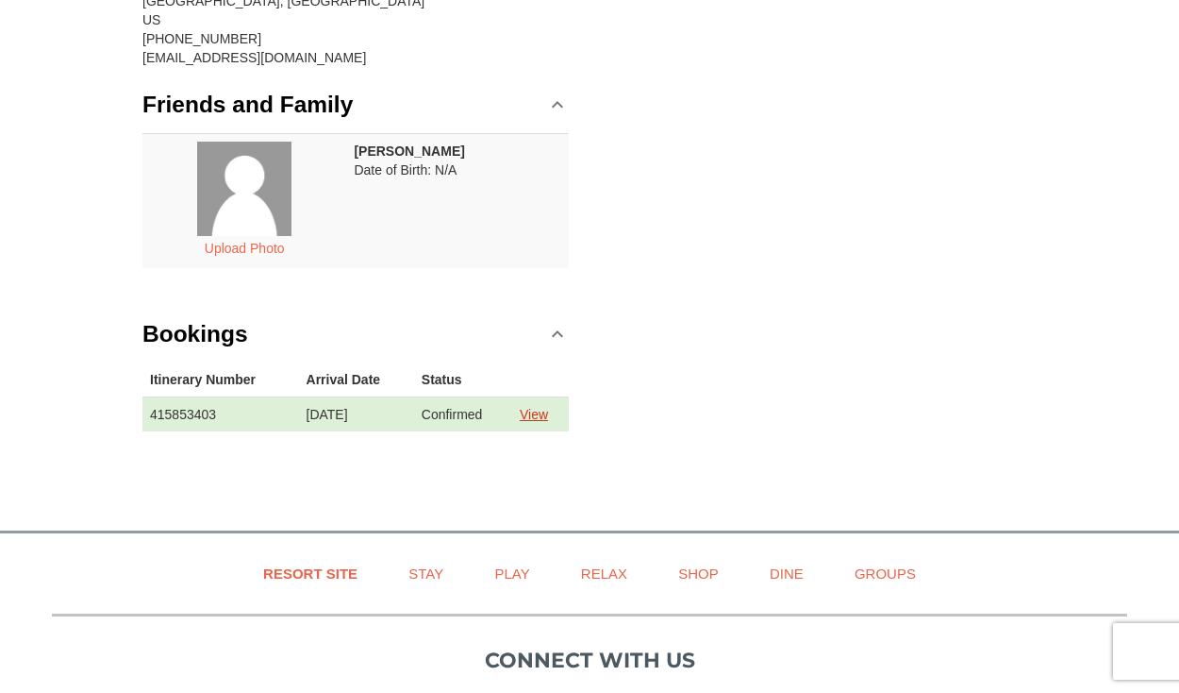
click at [541, 416] on link "View" at bounding box center [534, 414] width 28 height 15
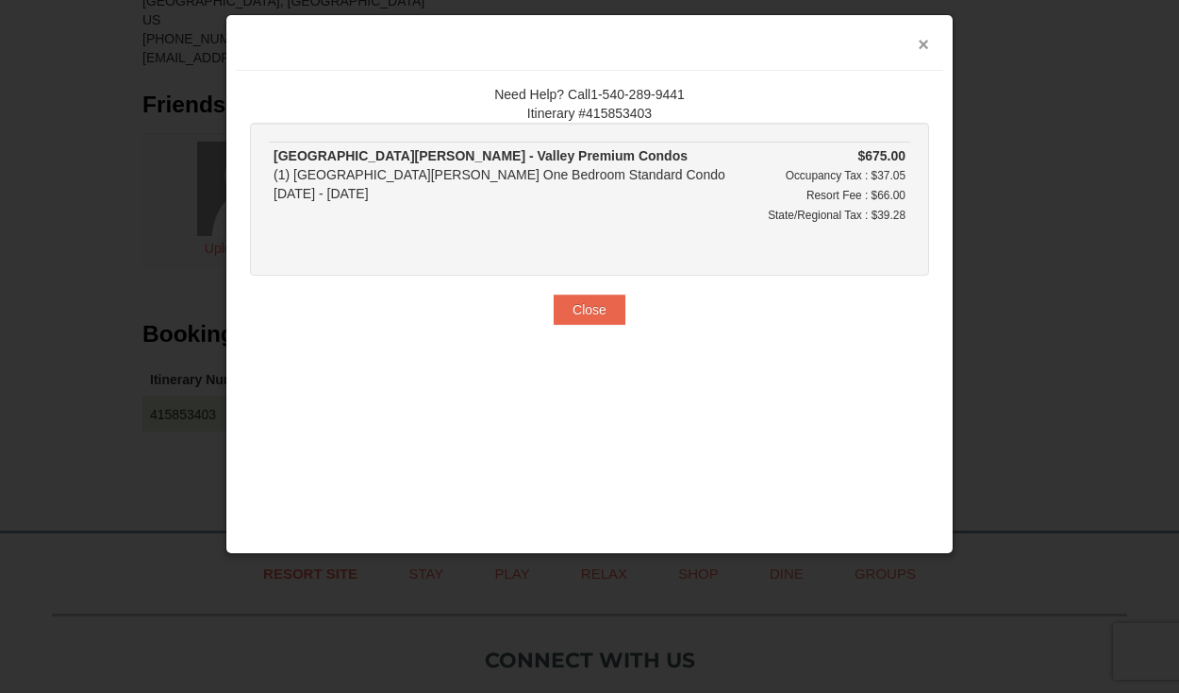
click at [921, 48] on button "×" at bounding box center [923, 44] width 11 height 19
